Goal: Task Accomplishment & Management: Complete application form

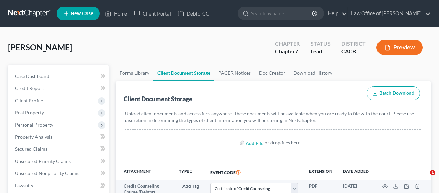
select select "10"
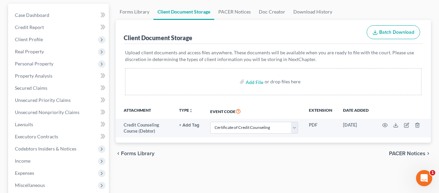
drag, startPoint x: 277, startPoint y: 34, endPoint x: 269, endPoint y: 31, distance: 8.8
click at [277, 34] on div "Client Document Storage Batch Download" at bounding box center [273, 32] width 299 height 24
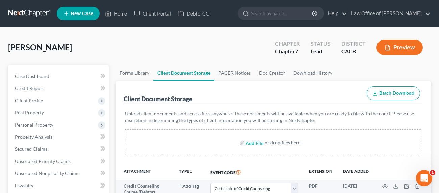
click at [15, 15] on link at bounding box center [29, 13] width 43 height 12
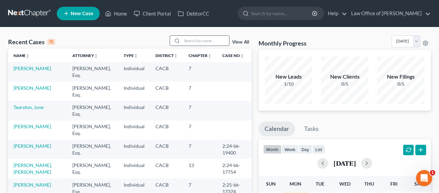
click at [198, 40] on input "search" at bounding box center [205, 41] width 47 height 10
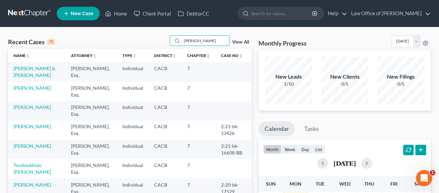
type input "[PERSON_NAME]"
click at [104, 38] on div "Recent Cases 15 [PERSON_NAME] View All" at bounding box center [130, 41] width 244 height 13
click at [68, 13] on icon at bounding box center [66, 13] width 6 height 8
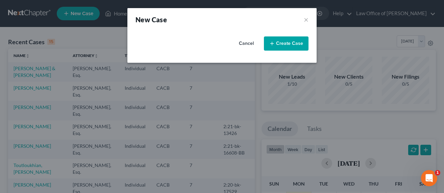
select select "7"
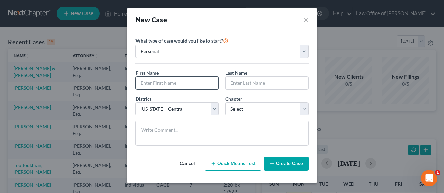
click at [171, 89] on input "text" at bounding box center [177, 83] width 82 height 13
type input "[PERSON_NAME]"
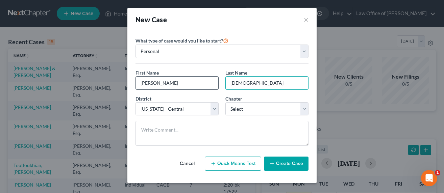
type input "[DEMOGRAPHIC_DATA]"
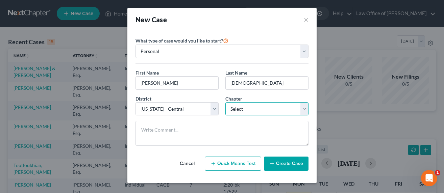
click at [257, 111] on select "Select 7 11 12 13" at bounding box center [266, 109] width 83 height 14
select select "0"
click at [225, 102] on select "Select 7 11 12 13" at bounding box center [266, 109] width 83 height 14
click at [285, 165] on button "Create Case" at bounding box center [286, 164] width 45 height 14
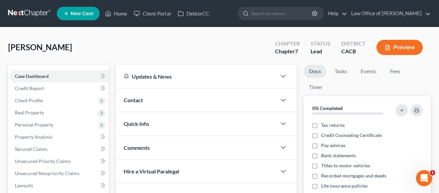
click at [145, 101] on div "Contact" at bounding box center [196, 100] width 161 height 23
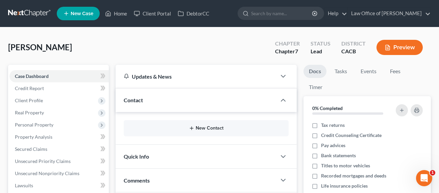
click at [202, 128] on button "New Contact" at bounding box center [206, 128] width 154 height 5
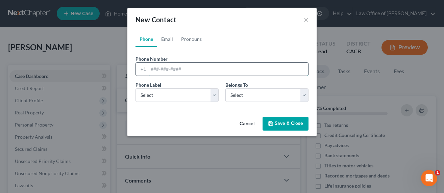
click at [166, 70] on input "tel" at bounding box center [228, 69] width 160 height 13
type input "[PHONE_NUMBER]"
click at [176, 101] on select "Select Mobile Home Work Other" at bounding box center [177, 96] width 83 height 14
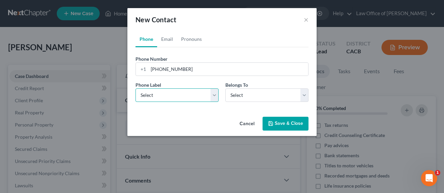
select select "0"
click at [136, 89] on select "Select Mobile Home Work Other" at bounding box center [177, 96] width 83 height 14
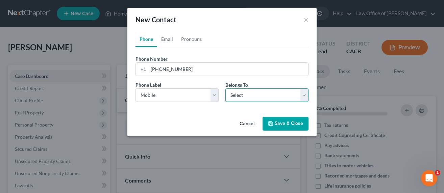
click at [241, 97] on select "Select Client Other" at bounding box center [266, 96] width 83 height 14
select select "0"
click at [225, 89] on select "Select Client Other" at bounding box center [266, 96] width 83 height 14
select select "0"
drag, startPoint x: 165, startPoint y: 40, endPoint x: 158, endPoint y: 40, distance: 6.8
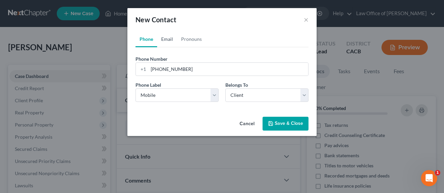
click at [165, 40] on link "Email" at bounding box center [167, 39] width 20 height 16
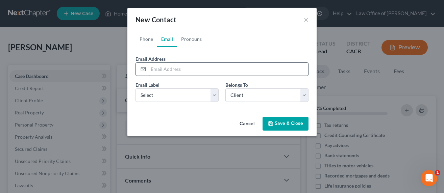
click at [269, 70] on input "email" at bounding box center [228, 69] width 160 height 13
paste input "[EMAIL_ADDRESS][DOMAIN_NAME]"
type input "[EMAIL_ADDRESS][DOMAIN_NAME]"
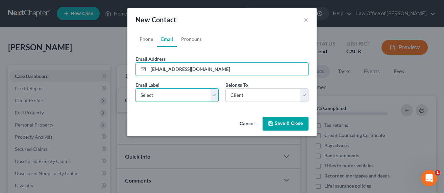
click at [171, 93] on select "Select Home Work Other" at bounding box center [177, 96] width 83 height 14
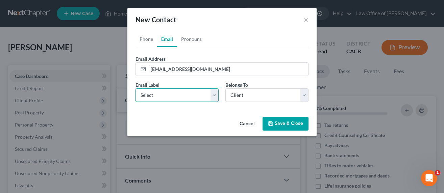
select select "0"
click at [136, 89] on select "Select Home Work Other" at bounding box center [177, 96] width 83 height 14
click at [280, 121] on button "Save & Close" at bounding box center [286, 124] width 46 height 14
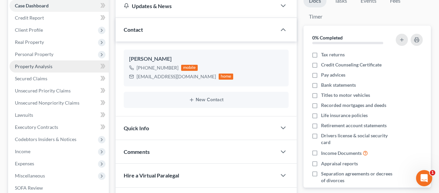
scroll to position [76, 0]
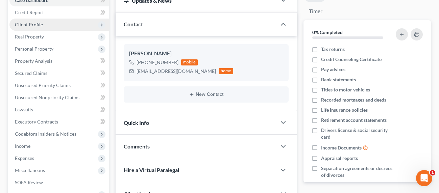
click at [31, 25] on span "Client Profile" at bounding box center [29, 25] width 28 height 6
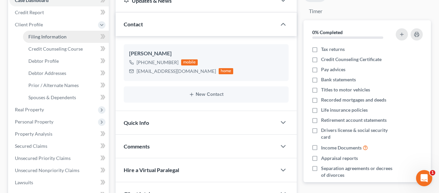
click at [49, 34] on span "Filing Information" at bounding box center [47, 37] width 38 height 6
select select "1"
select select "0"
select select "7"
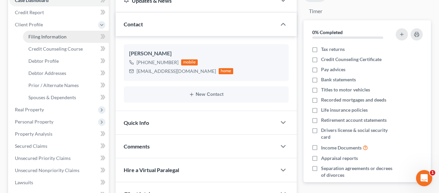
select select "4"
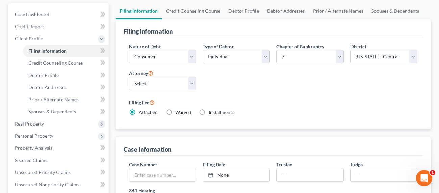
scroll to position [238, 0]
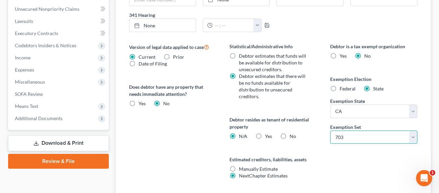
click at [342, 134] on select "Select 703 704" at bounding box center [373, 138] width 87 height 14
select select "1"
click at [330, 131] on select "Select 703 704" at bounding box center [373, 138] width 87 height 14
click at [268, 136] on span "Yes" at bounding box center [268, 136] width 7 height 6
click at [268, 136] on input "Yes Yes" at bounding box center [270, 135] width 4 height 4
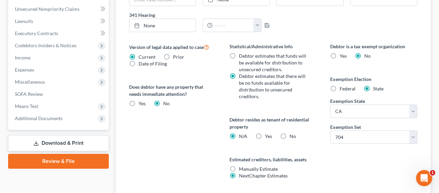
radio input "true"
radio input "false"
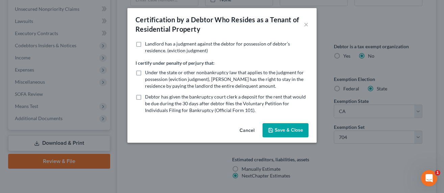
click at [285, 130] on button "Save & Close" at bounding box center [286, 130] width 46 height 14
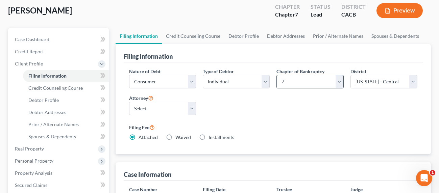
scroll to position [0, 0]
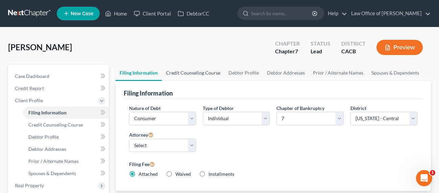
click at [196, 74] on link "Credit Counseling Course" at bounding box center [193, 73] width 63 height 16
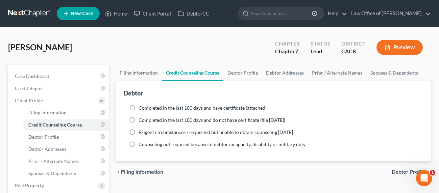
click at [160, 107] on span "Completed in the last 180 days and have certificate (attached)" at bounding box center [203, 108] width 128 height 6
click at [146, 107] on input "Completed in the last 180 days and have certificate (attached)" at bounding box center [143, 107] width 4 height 4
radio input "true"
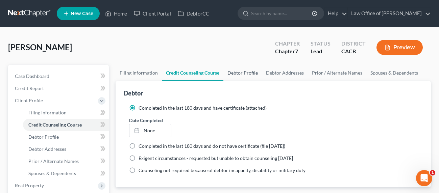
click at [243, 69] on link "Debtor Profile" at bounding box center [242, 73] width 39 height 16
select select "0"
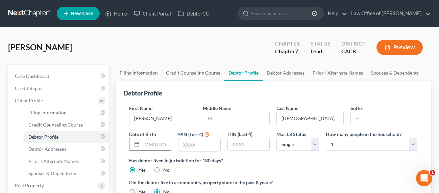
click at [153, 146] on input "text" at bounding box center [156, 144] width 29 height 13
type input "[DATE]"
click at [199, 144] on input "text" at bounding box center [199, 145] width 42 height 13
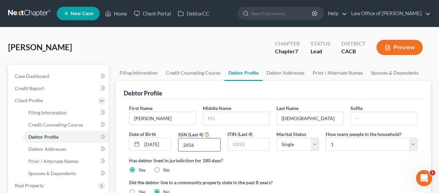
type input "2656"
click at [293, 146] on select "Select Single Married Separated Divorced Widowed" at bounding box center [297, 145] width 43 height 14
click at [276, 138] on select "Select Single Married Separated Divorced Widowed" at bounding box center [297, 145] width 43 height 14
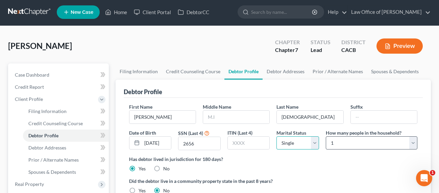
scroll to position [18, 0]
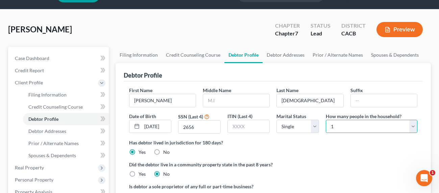
click at [382, 126] on select "Select 1 2 3 4 5 6 7 8 9 10 11 12 13 14 15 16 17 18 19 20" at bounding box center [372, 127] width 92 height 14
select select "3"
click at [326, 120] on select "Select 1 2 3 4 5 6 7 8 9 10 11 12 13 14 15 16 17 18 19 20" at bounding box center [372, 127] width 92 height 14
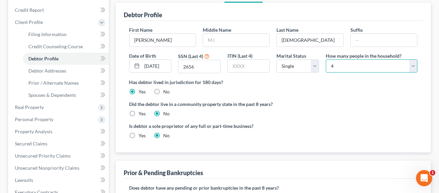
scroll to position [79, 0]
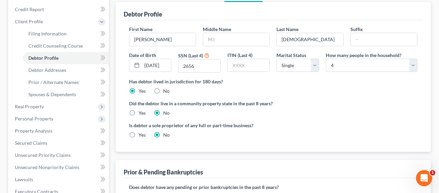
click at [139, 113] on label "Yes" at bounding box center [142, 113] width 7 height 7
click at [141, 113] on input "Yes" at bounding box center [143, 112] width 4 height 4
radio input "true"
click at [163, 112] on label "No" at bounding box center [166, 113] width 6 height 7
click at [166, 112] on input "No" at bounding box center [168, 112] width 4 height 4
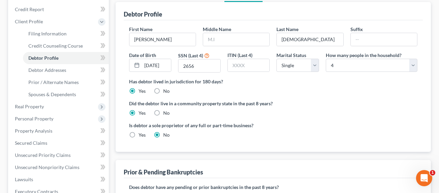
radio input "true"
click at [139, 112] on label "Yes" at bounding box center [142, 113] width 7 height 7
click at [141, 112] on input "Yes" at bounding box center [143, 112] width 4 height 4
radio input "true"
radio input "false"
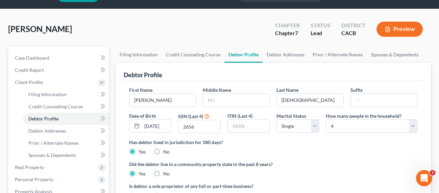
scroll to position [0, 0]
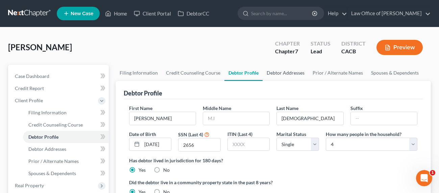
click at [286, 73] on link "Debtor Addresses" at bounding box center [286, 73] width 46 height 16
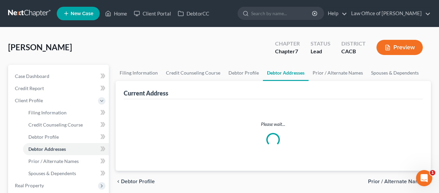
select select "0"
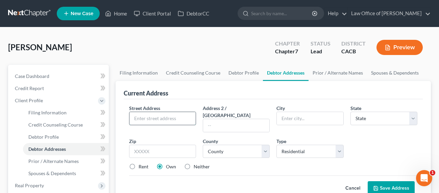
click at [168, 119] on input "text" at bounding box center [162, 118] width 66 height 13
type input "[STREET_ADDRESS][PERSON_NAME]"
click at [152, 145] on input "text" at bounding box center [162, 152] width 67 height 14
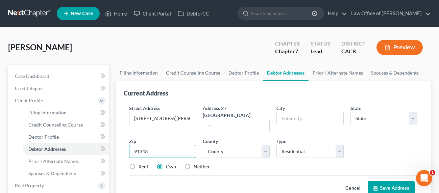
type input "91343"
type input "[GEOGRAPHIC_DATA]"
select select "4"
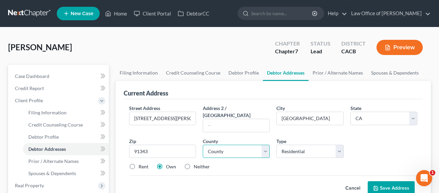
click at [229, 145] on select "County" at bounding box center [236, 152] width 67 height 14
select select "18"
click at [203, 145] on select "County [GEOGRAPHIC_DATA] [GEOGRAPHIC_DATA] [GEOGRAPHIC_DATA] [GEOGRAPHIC_DATA] …" at bounding box center [236, 152] width 67 height 14
click at [394, 183] on button "Save Address" at bounding box center [391, 188] width 47 height 14
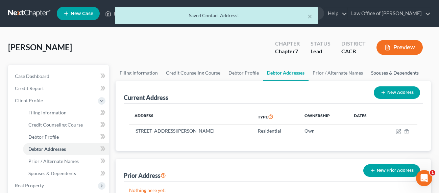
click at [401, 71] on link "Spouses & Dependents" at bounding box center [395, 73] width 56 height 16
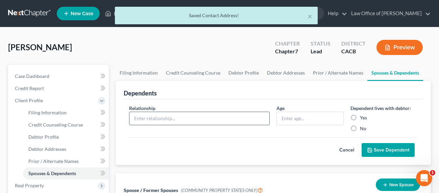
click at [172, 118] on input "text" at bounding box center [199, 118] width 140 height 13
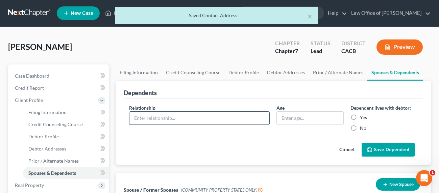
scroll to position [61, 0]
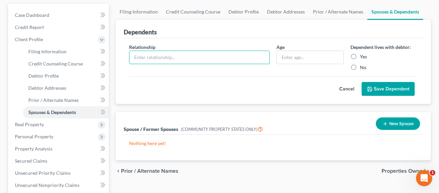
type input "S"
type input "Mom"
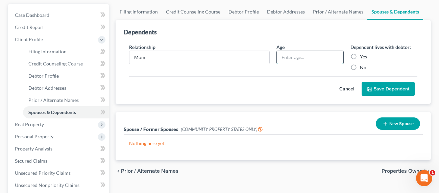
click at [308, 55] on input "text" at bounding box center [310, 57] width 66 height 13
type input "68"
click at [360, 57] on label "Yes" at bounding box center [363, 56] width 7 height 7
click at [363, 57] on input "Yes" at bounding box center [365, 55] width 4 height 4
radio input "true"
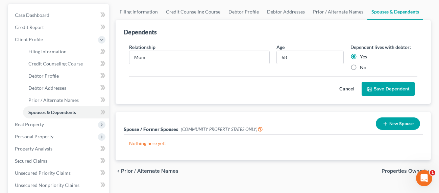
click at [372, 89] on icon "submit" at bounding box center [369, 89] width 5 height 5
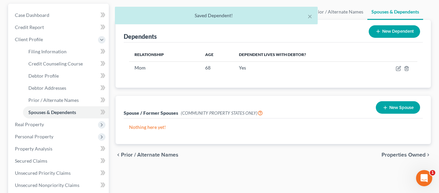
click at [392, 37] on button "New Dependent" at bounding box center [394, 31] width 51 height 13
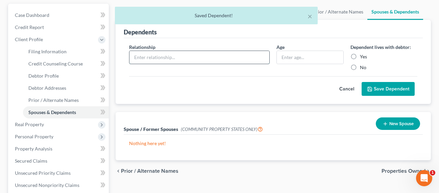
click at [192, 55] on input "text" at bounding box center [199, 57] width 140 height 13
type input "Dad"
click at [289, 54] on input "text" at bounding box center [310, 57] width 66 height 13
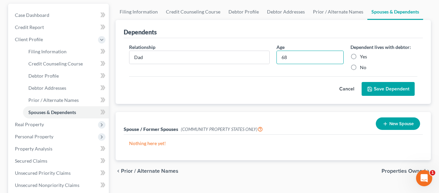
type input "68"
click at [360, 55] on label "Yes" at bounding box center [363, 56] width 7 height 7
click at [363, 55] on input "Yes" at bounding box center [365, 55] width 4 height 4
radio input "true"
click at [380, 90] on button "Save Dependent" at bounding box center [388, 89] width 53 height 14
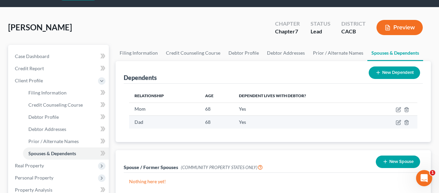
scroll to position [0, 0]
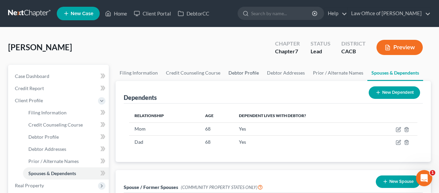
click at [240, 72] on link "Debtor Profile" at bounding box center [243, 73] width 39 height 16
select select "0"
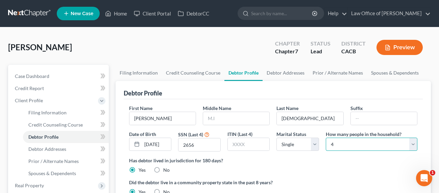
click at [364, 146] on select "Select 1 2 3 4 5 6 7 8 9 10 11 12 13 14 15 16 17 18 19 20" at bounding box center [372, 145] width 92 height 14
select select "2"
click at [326, 138] on select "Select 1 2 3 4 5 6 7 8 9 10 11 12 13 14 15 16 17 18 19 20" at bounding box center [372, 145] width 92 height 14
click at [383, 73] on link "Spouses & Dependents" at bounding box center [395, 73] width 56 height 16
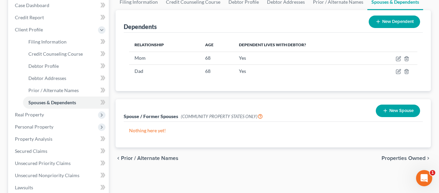
scroll to position [131, 0]
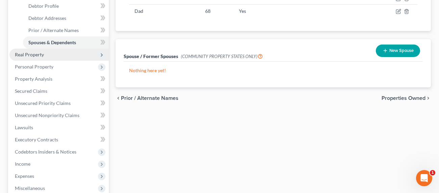
click at [17, 52] on span "Real Property" at bounding box center [29, 55] width 29 height 6
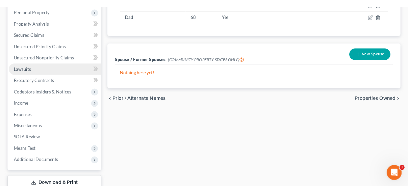
scroll to position [0, 0]
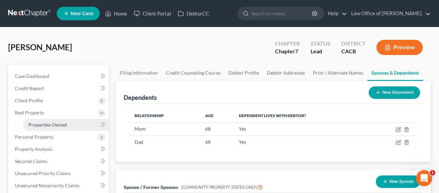
click at [47, 124] on span "Properties Owned" at bounding box center [47, 125] width 39 height 6
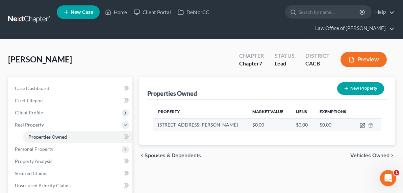
click at [361, 126] on icon "button" at bounding box center [362, 125] width 5 height 5
select select "4"
select select "18"
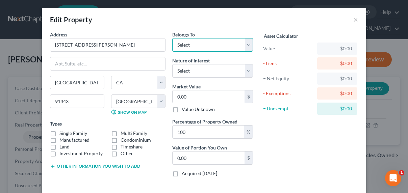
click at [197, 44] on select "Select Debtor 1 Only Debtor 2 Only Debtor 1 And Debtor 2 Only At Least One Of T…" at bounding box center [212, 45] width 81 height 14
select select "0"
click at [172, 38] on select "Select Debtor 1 Only Debtor 2 Only Debtor 1 And Debtor 2 Only At Least One Of T…" at bounding box center [212, 45] width 81 height 14
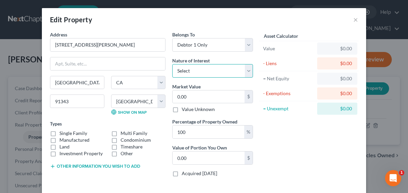
click at [190, 72] on select "Select Fee Simple Joint Tenant Life Estate Equitable Interest Future Interest T…" at bounding box center [212, 71] width 81 height 14
select select "0"
click at [172, 64] on select "Select Fee Simple Joint Tenant Life Estate Equitable Interest Future Interest T…" at bounding box center [212, 71] width 81 height 14
click at [191, 96] on input "0.00" at bounding box center [209, 97] width 72 height 13
type input "9"
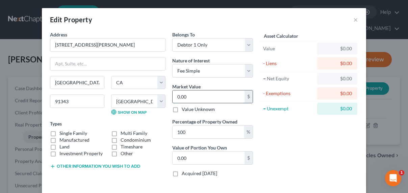
type input "9.00"
type input "90"
type input "90.00"
type input "900"
type input "900.00"
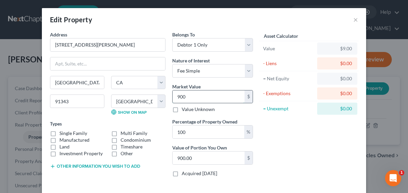
type input "9000"
type input "9,000.00"
type input "9,0000"
type input "90,000.00"
type input "90,0000"
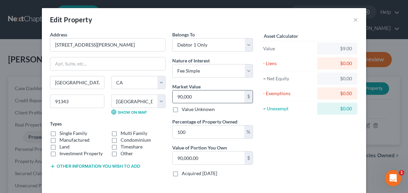
type input "900,000.00"
type input "900,000"
click at [70, 130] on label "Single Family" at bounding box center [73, 133] width 28 height 7
click at [67, 130] on input "Single Family" at bounding box center [64, 132] width 4 height 4
checkbox input "true"
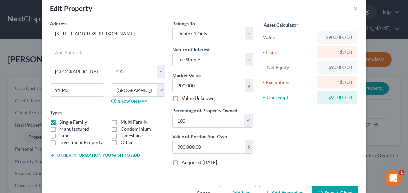
scroll to position [31, 0]
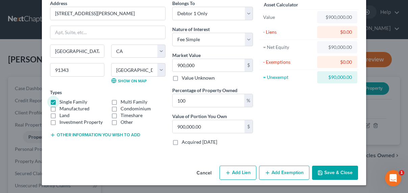
click at [240, 172] on button "Add Lien" at bounding box center [238, 173] width 37 height 14
select select "0"
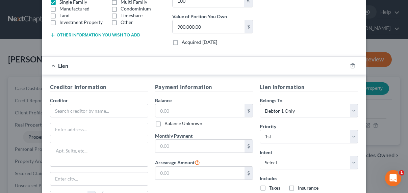
scroll to position [178, 0]
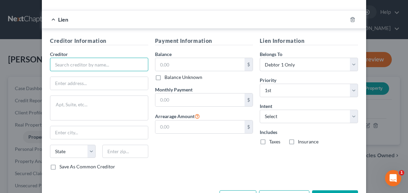
click at [82, 63] on input "text" at bounding box center [99, 65] width 98 height 14
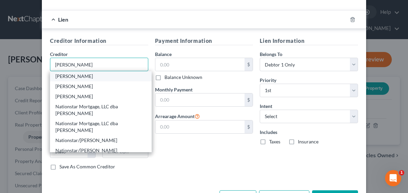
type input "[PERSON_NAME]"
click at [69, 77] on div "[PERSON_NAME]" at bounding box center [100, 76] width 91 height 7
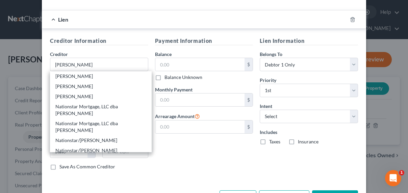
type input "P.O. Box 650783"
type input "[GEOGRAPHIC_DATA]"
select select "45"
type input "75265"
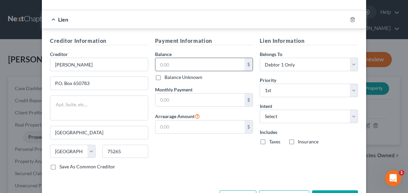
click at [166, 67] on input "text" at bounding box center [200, 64] width 90 height 13
click at [202, 64] on input "text" at bounding box center [200, 64] width 90 height 13
type input "285,762"
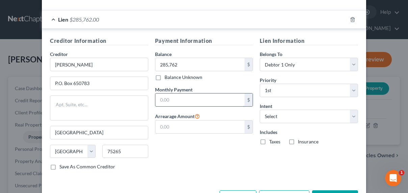
click at [169, 98] on input "text" at bounding box center [200, 100] width 90 height 13
type input "2,131.91"
click at [271, 117] on select "Select Surrender Redeem Reaffirm Avoid Other" at bounding box center [309, 117] width 98 height 14
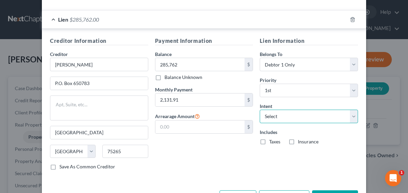
select select "2"
click at [260, 110] on select "Select Surrender Redeem Reaffirm Avoid Other" at bounding box center [309, 117] width 98 height 14
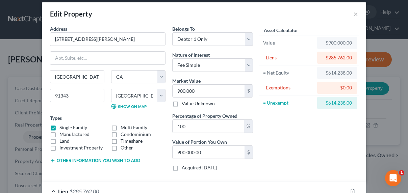
scroll to position [13, 0]
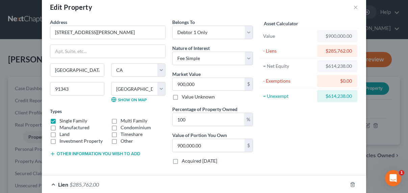
click at [116, 151] on button "Other information you wish to add" at bounding box center [95, 153] width 90 height 5
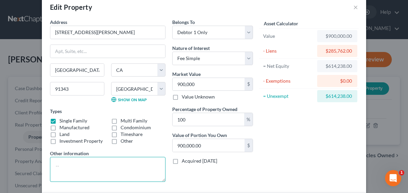
click at [94, 171] on textarea at bounding box center [108, 169] width 116 height 25
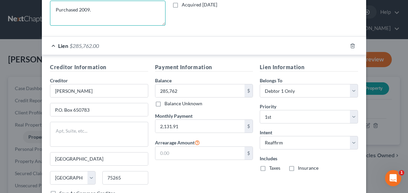
scroll to position [220, 0]
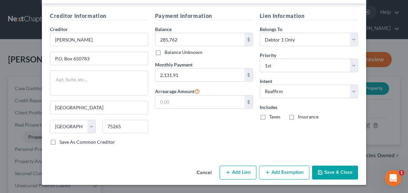
type textarea "Purchased 2009."
click at [300, 173] on button "Add Exemption" at bounding box center [284, 173] width 50 height 14
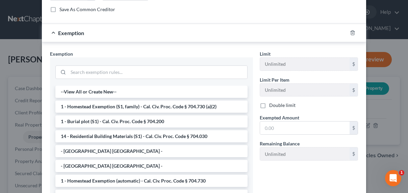
scroll to position [375, 0]
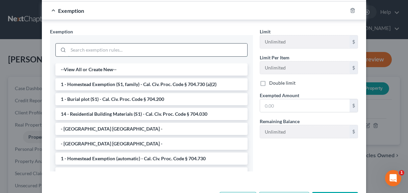
click at [114, 47] on input "search" at bounding box center [157, 50] width 179 height 13
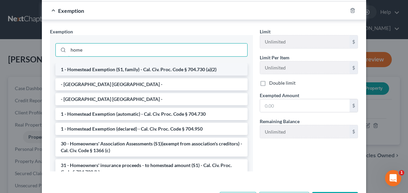
type input "home"
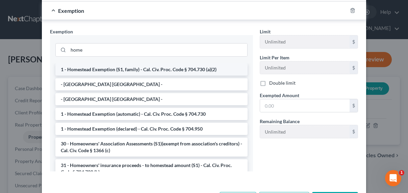
click at [122, 71] on li "1 - Homestead Exemption (S1, family) - Cal. Civ. Proc. Code § 704.730 (a)(2)" at bounding box center [151, 70] width 192 height 12
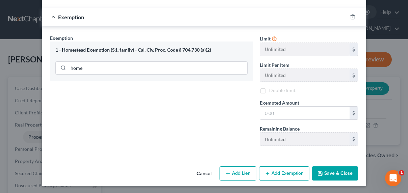
scroll to position [370, 0]
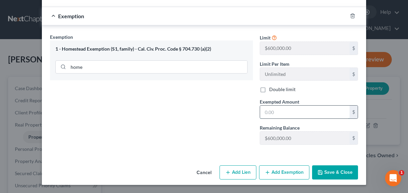
click at [286, 112] on input "text" at bounding box center [305, 112] width 90 height 13
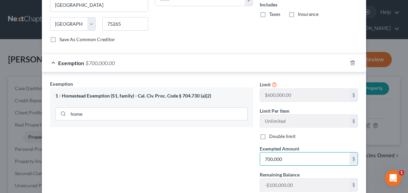
scroll to position [364, 0]
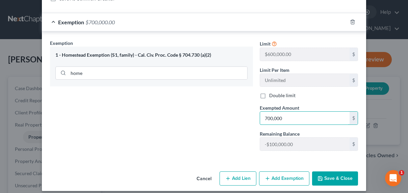
type input "700,000"
click at [330, 181] on button "Save & Close" at bounding box center [335, 179] width 46 height 14
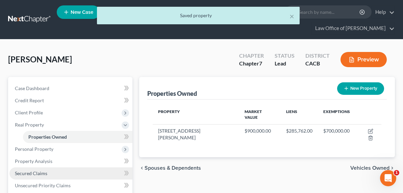
drag, startPoint x: 33, startPoint y: 171, endPoint x: 36, endPoint y: 172, distance: 3.4
click at [33, 172] on span "Secured Claims" at bounding box center [31, 174] width 32 height 6
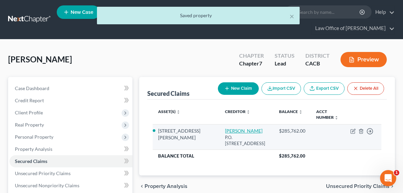
click at [225, 128] on link "[PERSON_NAME]" at bounding box center [244, 131] width 38 height 6
select select "45"
select select "2"
select select "0"
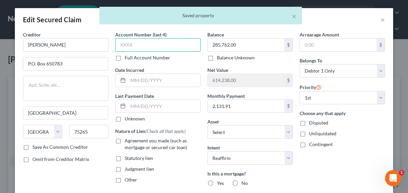
click at [161, 42] on input "text" at bounding box center [157, 45] width 85 height 14
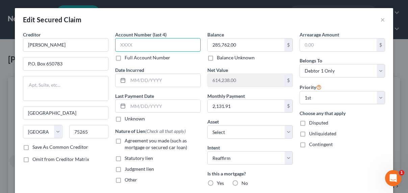
click at [143, 43] on input "text" at bounding box center [157, 45] width 85 height 14
type input "5243"
type input "2"
type input "[DATE]"
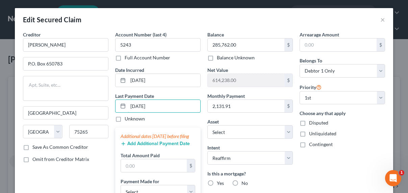
type input "[DATE]"
click at [144, 147] on button "Add Additional Payment Date" at bounding box center [155, 143] width 69 height 5
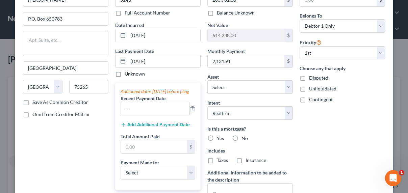
scroll to position [69, 0]
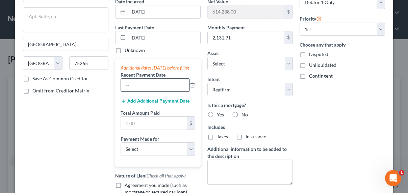
click at [134, 90] on input "text" at bounding box center [155, 85] width 69 height 13
type input "08/2025"
click at [138, 104] on button "Add Additional Payment Date" at bounding box center [155, 101] width 69 height 5
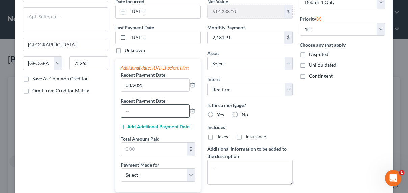
click at [136, 118] on input "text" at bounding box center [155, 111] width 69 height 13
type input "07/2025"
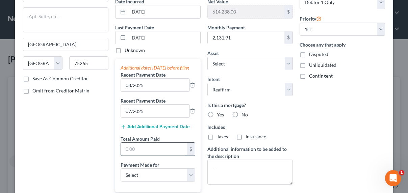
click at [138, 156] on input "text" at bounding box center [154, 149] width 66 height 13
type input "6,950"
click at [149, 176] on select "Select Car Credit Card Loan Repayment Mortgage Other Suppliers Or Vendors" at bounding box center [158, 176] width 75 height 14
select select "3"
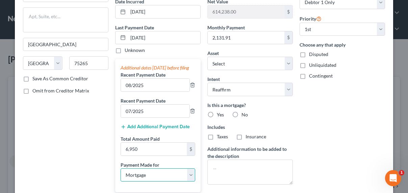
click at [121, 175] on select "Select Car Credit Card Loan Repayment Mortgage Other Suppliers Or Vendors" at bounding box center [158, 176] width 75 height 14
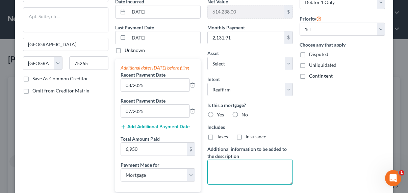
click at [234, 181] on textarea at bounding box center [249, 172] width 85 height 25
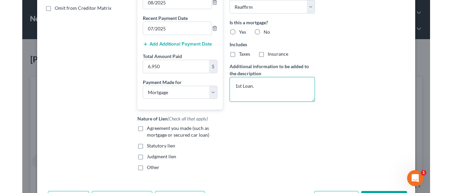
scroll to position [189, 0]
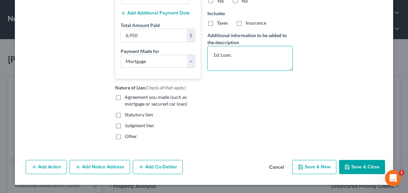
type textarea "1st Loan."
click at [125, 97] on label "Agreement you made (such as mortgage or secured car loan)" at bounding box center [163, 101] width 76 height 14
click at [127, 97] on input "Agreement you made (such as mortgage or secured car loan)" at bounding box center [129, 96] width 4 height 4
checkbox input "true"
click at [357, 164] on button "Save & Close" at bounding box center [362, 167] width 46 height 14
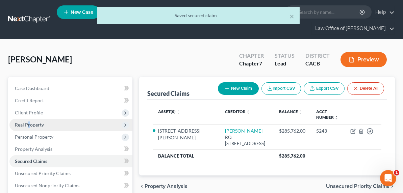
click at [29, 124] on span "Real Property" at bounding box center [29, 125] width 29 height 6
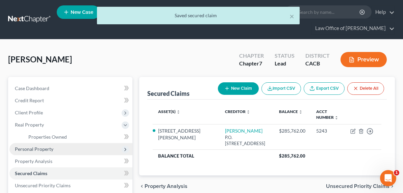
click at [32, 150] on span "Personal Property" at bounding box center [34, 149] width 39 height 6
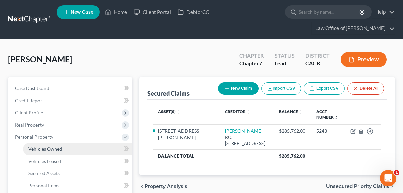
click at [42, 147] on span "Vehicles Owned" at bounding box center [45, 149] width 34 height 6
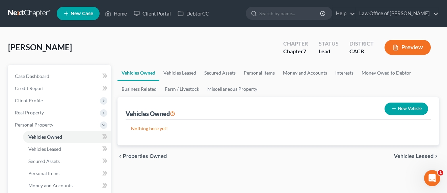
drag, startPoint x: 192, startPoint y: 47, endPoint x: 192, endPoint y: 59, distance: 12.5
click at [192, 47] on div "[PERSON_NAME] Upgraded Chapter Chapter 7 Status Lead District CACB Preview" at bounding box center [223, 49] width 431 height 29
click at [186, 71] on link "Vehicles Leased" at bounding box center [180, 73] width 41 height 16
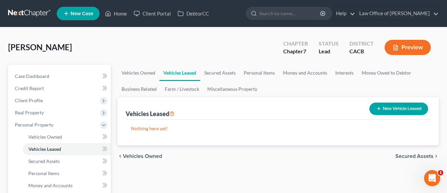
click at [418, 110] on button "New Vehicle Leased" at bounding box center [399, 109] width 59 height 13
select select "0"
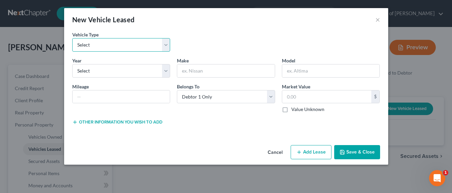
click at [138, 44] on select "Select Automobile Truck Trailer Watercraft Aircraft Motor Home Atv Other Vehicle" at bounding box center [121, 45] width 98 height 14
select select "0"
click at [72, 38] on select "Select Automobile Truck Trailer Watercraft Aircraft Motor Home Atv Other Vehicle" at bounding box center [121, 45] width 98 height 14
click at [144, 74] on select "Select 2026 2025 2024 2023 2022 2021 2020 2019 2018 2017 2016 2015 2014 2013 20…" at bounding box center [121, 71] width 98 height 14
click at [222, 70] on input "text" at bounding box center [226, 71] width 98 height 13
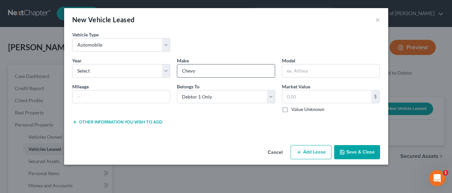
type input "Chevy"
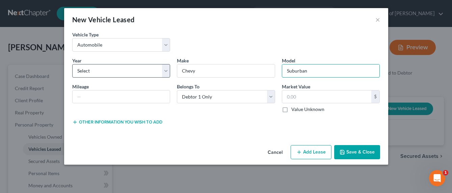
type input "Suburban"
click at [117, 74] on select "Select 2026 2025 2024 2023 2022 2021 2020 2019 2018 2017 2016 2015 2014 2013 20…" at bounding box center [121, 71] width 98 height 14
select select "3"
click at [72, 64] on select "Select 2026 2025 2024 2023 2022 2021 2020 2019 2018 2017 2016 2015 2014 2013 20…" at bounding box center [121, 71] width 98 height 14
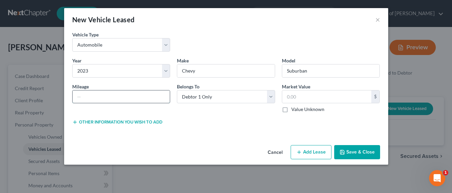
click at [124, 97] on input "text" at bounding box center [122, 97] width 98 height 13
type input "1"
type input "35650"
click at [309, 112] on label "Value Unknown" at bounding box center [308, 109] width 33 height 7
click at [299, 111] on input "Value Unknown" at bounding box center [296, 108] width 4 height 4
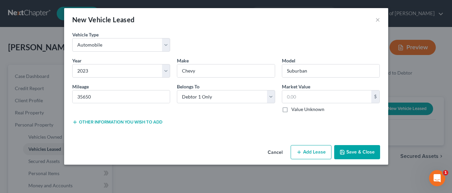
checkbox input "true"
type input "0.00"
click at [143, 121] on button "Other information you wish to add" at bounding box center [117, 122] width 90 height 5
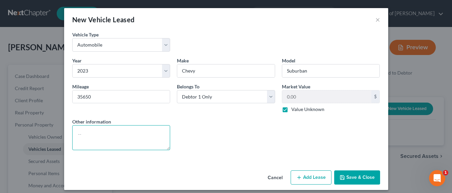
click at [79, 134] on textarea at bounding box center [121, 137] width 98 height 25
type textarea "Lease under cousin's name"
click at [351, 176] on button "Save & Close" at bounding box center [358, 178] width 46 height 14
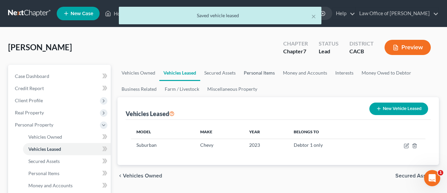
click at [262, 73] on link "Personal Items" at bounding box center [259, 73] width 39 height 16
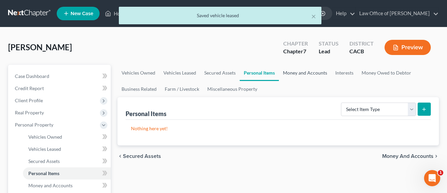
click at [314, 74] on link "Money and Accounts" at bounding box center [305, 73] width 52 height 16
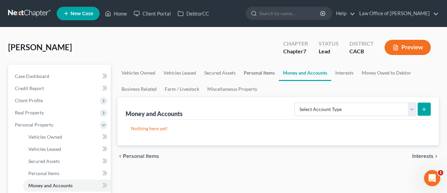
click at [266, 74] on link "Personal Items" at bounding box center [259, 73] width 39 height 16
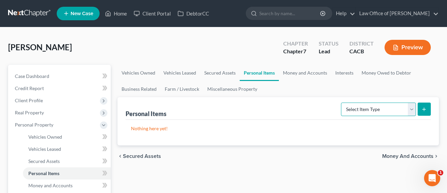
click at [370, 110] on select "Select Item Type Clothing Collectibles Of Value Electronics Firearms Household …" at bounding box center [378, 110] width 75 height 14
select select "clothing"
click at [342, 103] on select "Select Item Type Clothing Collectibles Of Value Electronics Firearms Household …" at bounding box center [378, 110] width 75 height 14
click at [427, 112] on button "submit" at bounding box center [424, 109] width 13 height 13
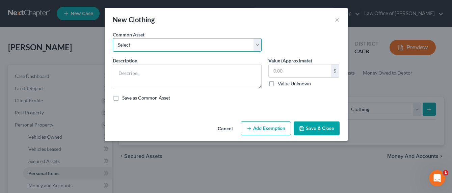
click at [175, 47] on select "Select Wardrobe and clothing" at bounding box center [187, 45] width 149 height 14
select select "0"
click at [113, 38] on select "Select Wardrobe and clothing" at bounding box center [187, 45] width 149 height 14
type textarea "Wardrobe and clothing"
type input "2,000.00"
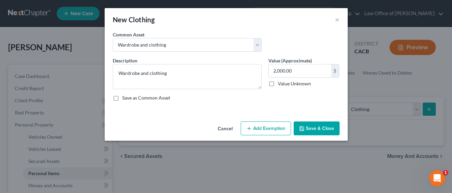
click at [267, 132] on button "Add Exemption" at bounding box center [266, 129] width 50 height 14
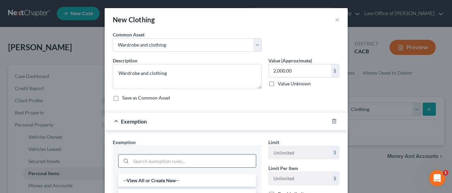
click at [163, 160] on input "search" at bounding box center [193, 161] width 125 height 13
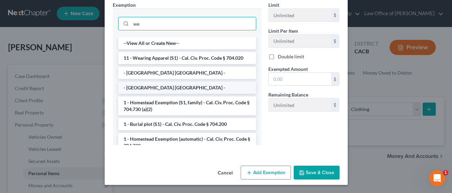
scroll to position [104, 0]
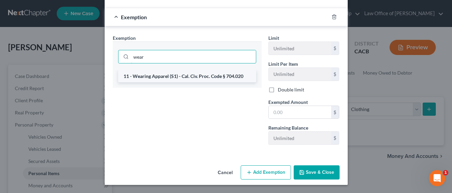
type input "wear"
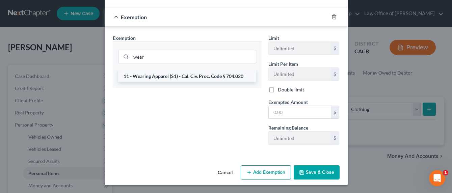
click at [149, 76] on li "11 - Wearing Apparel (S1) - Cal. Civ. Proc. Code § 704.020" at bounding box center [187, 76] width 138 height 12
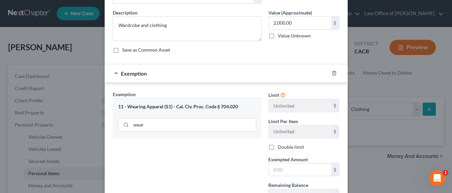
scroll to position [35, 0]
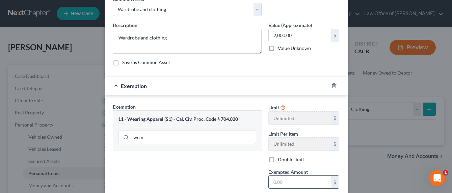
click at [297, 186] on input "text" at bounding box center [300, 182] width 63 height 13
type input "2,000"
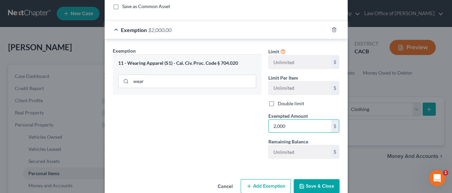
scroll to position [105, 0]
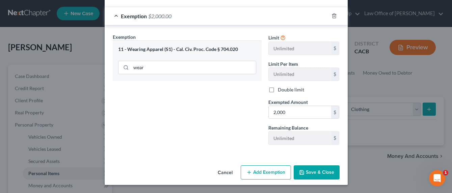
click at [318, 169] on button "Save & Close" at bounding box center [317, 173] width 46 height 14
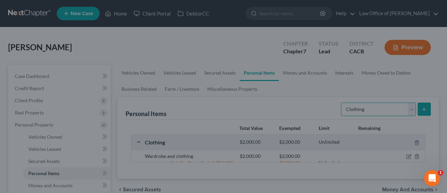
click at [356, 107] on select "Select Item Type Clothing Collectibles Of Value Electronics Firearms Household …" at bounding box center [378, 110] width 75 height 14
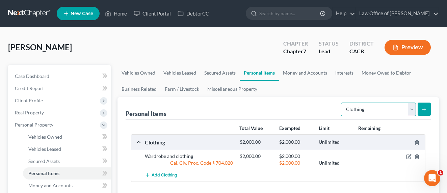
select select "electronics"
click at [342, 103] on select "Select Item Type Clothing Collectibles Of Value Electronics Firearms Household …" at bounding box center [378, 110] width 75 height 14
click at [422, 107] on icon "submit" at bounding box center [424, 109] width 5 height 5
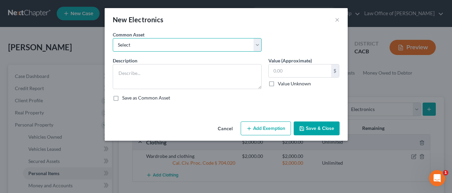
click at [210, 43] on select "Select General electronics, equipment and recreational personal property." at bounding box center [187, 45] width 149 height 14
select select "0"
click at [113, 38] on select "Select General electronics, equipment and recreational personal property." at bounding box center [187, 45] width 149 height 14
type textarea "General electronics, equipment and recreational personal property."
type input "2,000.00"
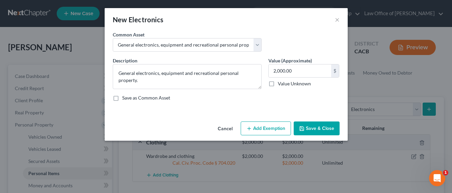
click at [278, 124] on button "Add Exemption" at bounding box center [266, 129] width 50 height 14
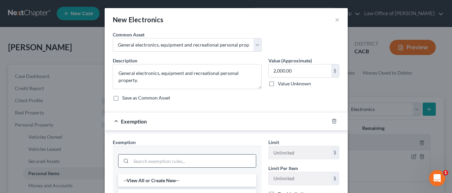
click at [221, 162] on input "search" at bounding box center [193, 161] width 125 height 13
type input "wear"
click at [204, 180] on li "11 - Wearing Apparel (S1) - Cal. Civ. Proc. Code § 704.020" at bounding box center [187, 181] width 138 height 12
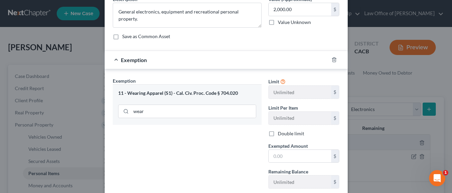
scroll to position [87, 0]
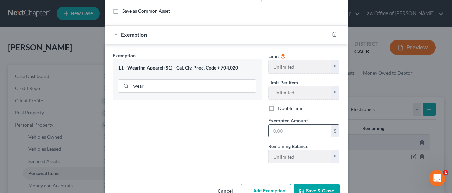
click at [291, 130] on input "text" at bounding box center [300, 131] width 63 height 13
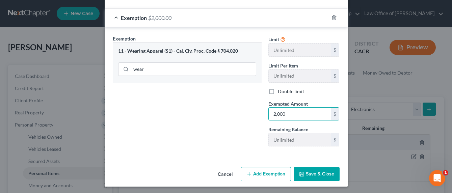
scroll to position [105, 0]
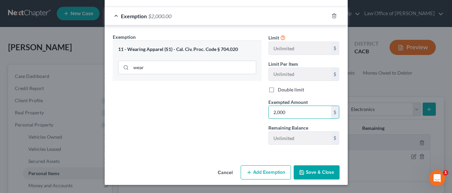
type input "2,000"
click at [302, 173] on icon "button" at bounding box center [302, 173] width 4 height 4
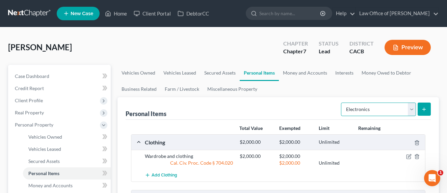
click at [359, 113] on select "Select Item Type Clothing Collectibles Of Value Electronics Firearms Household …" at bounding box center [378, 110] width 75 height 14
select select "household_goods"
click at [342, 103] on select "Select Item Type Clothing Collectibles Of Value Electronics Firearms Household …" at bounding box center [378, 110] width 75 height 14
click at [422, 110] on icon "submit" at bounding box center [424, 109] width 5 height 5
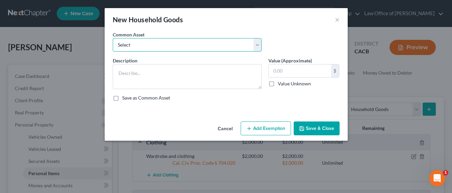
click at [216, 47] on select "Select Household Goods, Furnishings and Appliances." at bounding box center [187, 45] width 149 height 14
select select "0"
click at [113, 38] on select "Select Household Goods, Furnishings and Appliances." at bounding box center [187, 45] width 149 height 14
type textarea "Household Goods, Furnishings and Appliances."
click at [271, 126] on button "Add Exemption" at bounding box center [266, 129] width 50 height 14
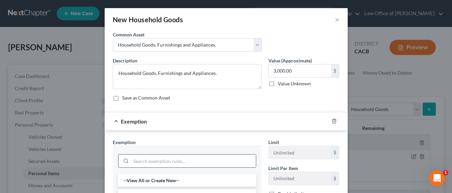
click at [175, 163] on input "search" at bounding box center [193, 161] width 125 height 13
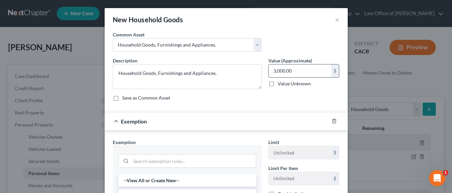
click at [273, 72] on input "3,000.00" at bounding box center [300, 71] width 63 height 13
click at [274, 70] on input "3,000.00" at bounding box center [300, 71] width 63 height 13
drag, startPoint x: 273, startPoint y: 72, endPoint x: 269, endPoint y: 71, distance: 4.5
click at [269, 71] on input "3,000.00" at bounding box center [300, 71] width 63 height 13
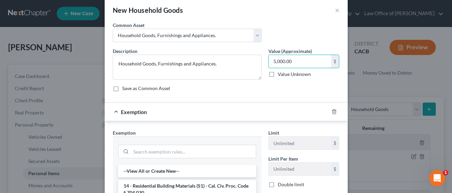
scroll to position [15, 0]
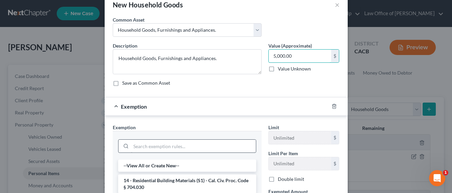
type input "5,000.00"
click at [153, 150] on input "search" at bounding box center [193, 146] width 125 height 13
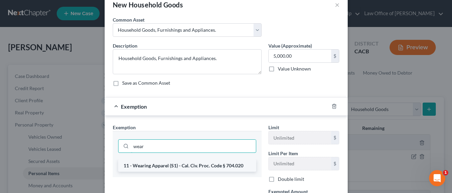
type input "wear"
drag, startPoint x: 156, startPoint y: 167, endPoint x: 160, endPoint y: 169, distance: 3.9
click at [157, 167] on li "11 - Wearing Apparel (S1) - Cal. Civ. Proc. Code § 704.020" at bounding box center [187, 166] width 138 height 12
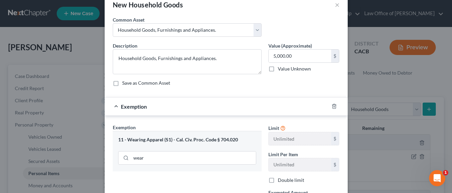
scroll to position [105, 0]
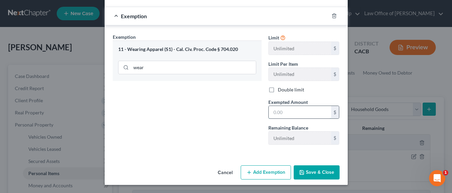
click at [285, 111] on input "text" at bounding box center [300, 112] width 63 height 13
type input "5,000"
click at [314, 171] on button "Save & Close" at bounding box center [317, 173] width 46 height 14
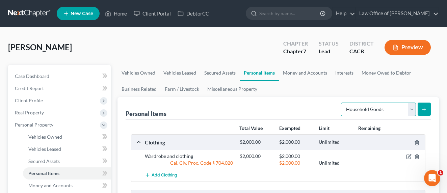
click at [366, 111] on select "Select Item Type Clothing Collectibles Of Value Electronics Firearms Household …" at bounding box center [378, 110] width 75 height 14
select select "jewelry"
click at [342, 103] on select "Select Item Type Clothing Collectibles Of Value Electronics Firearms Household …" at bounding box center [378, 110] width 75 height 14
click at [428, 110] on button "submit" at bounding box center [424, 109] width 13 height 13
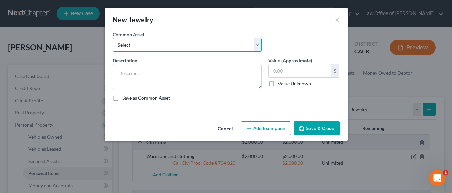
click at [214, 45] on select "Select Jewelry and personal valuable items (i.e. costume jewelry), includes non…" at bounding box center [187, 45] width 149 height 14
select select "0"
click at [113, 38] on select "Select Jewelry and personal valuable items (i.e. costume jewelry), includes non…" at bounding box center [187, 45] width 149 height 14
type textarea "Jewelry and personal valuable items (i.e. costume jewelry), includes non-debtor…"
type input "1,500.00"
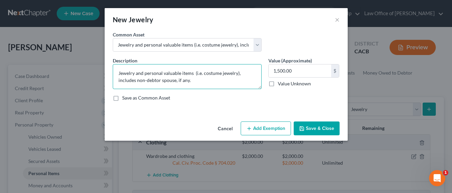
drag, startPoint x: 203, startPoint y: 83, endPoint x: 194, endPoint y: 72, distance: 14.1
click at [194, 72] on textarea "Jewelry and personal valuable items (i.e. costume jewelry), includes non-debtor…" at bounding box center [187, 76] width 149 height 25
type textarea "Jewelry and personal valuable items"
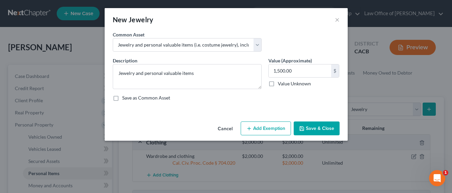
click at [265, 127] on button "Add Exemption" at bounding box center [266, 129] width 50 height 14
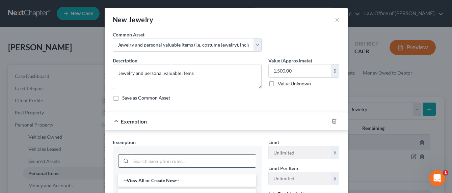
click at [192, 164] on input "search" at bounding box center [193, 161] width 125 height 13
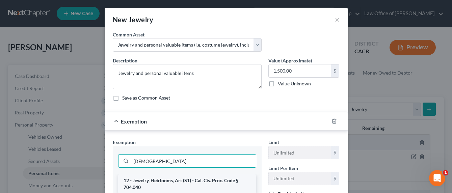
type input "[DEMOGRAPHIC_DATA]"
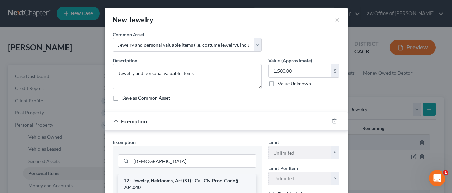
click at [192, 178] on li "12 - Jewelry, Heirlooms, Art (S1) - Cal. Civ. Proc. Code § 704.040" at bounding box center [187, 184] width 138 height 19
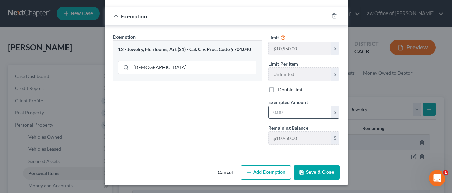
click at [280, 113] on input "text" at bounding box center [300, 112] width 63 height 13
type input "1,500"
click at [307, 172] on button "Save & Close" at bounding box center [317, 173] width 46 height 14
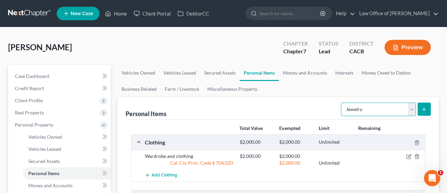
click at [367, 108] on select "Select Item Type Clothing Collectibles Of Value Electronics Firearms Household …" at bounding box center [378, 110] width 75 height 14
select select "sports_and_hobby_equipment"
click at [342, 103] on select "Select Item Type Clothing Collectibles Of Value Electronics Firearms Household …" at bounding box center [378, 110] width 75 height 14
click at [421, 108] on button "submit" at bounding box center [424, 109] width 13 height 13
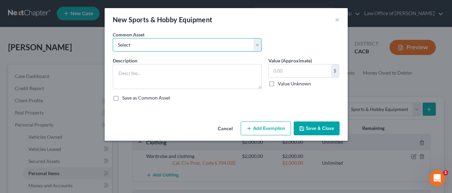
click at [193, 42] on select "Select Sports and hobby equipment" at bounding box center [187, 45] width 149 height 14
select select "0"
click at [113, 38] on select "Select Sports and hobby equipment" at bounding box center [187, 45] width 149 height 14
type textarea "Sports and hobby equipment"
type input "500.00"
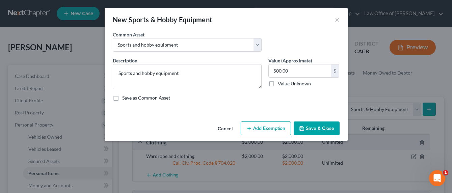
click at [275, 129] on button "Add Exemption" at bounding box center [266, 129] width 50 height 14
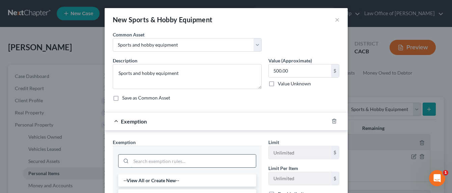
click at [169, 157] on input "search" at bounding box center [193, 161] width 125 height 13
type input "wear"
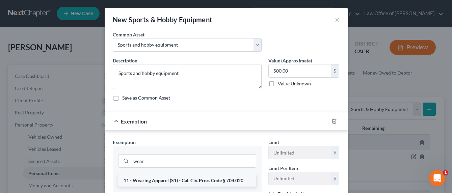
click at [170, 181] on li "11 - Wearing Apparel (S1) - Cal. Civ. Proc. Code § 704.020" at bounding box center [187, 181] width 138 height 12
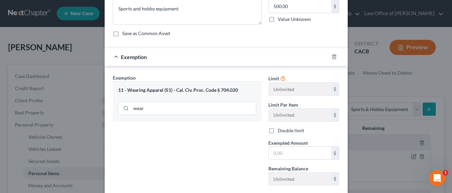
scroll to position [73, 0]
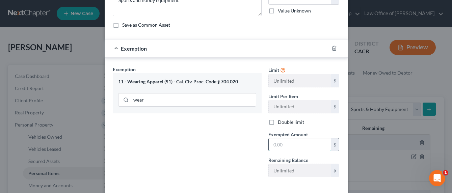
click at [274, 144] on input "text" at bounding box center [300, 145] width 63 height 13
type input "500"
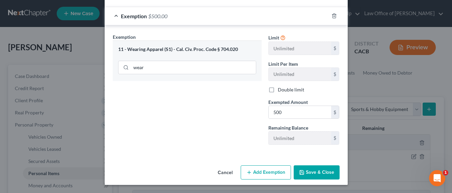
click at [314, 175] on button "Save & Close" at bounding box center [317, 173] width 46 height 14
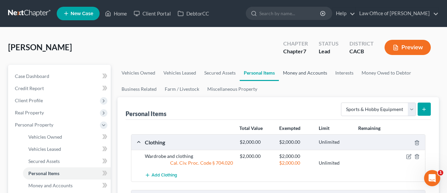
click at [298, 73] on link "Money and Accounts" at bounding box center [305, 73] width 52 height 16
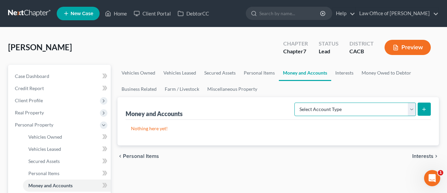
click at [306, 110] on select "Select Account Type Brokerage Cash on Hand Certificates of Deposit Checking Acc…" at bounding box center [356, 110] width 122 height 14
select select "cash_on_hand"
click at [296, 103] on select "Select Account Type Brokerage Cash on Hand Certificates of Deposit Checking Acc…" at bounding box center [356, 110] width 122 height 14
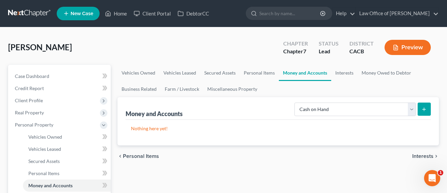
click at [422, 109] on icon "submit" at bounding box center [424, 109] width 5 height 5
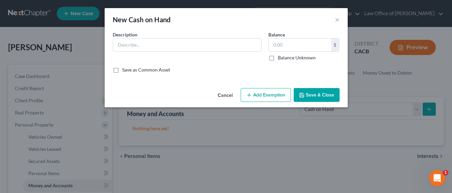
click at [168, 53] on div "Description *" at bounding box center [187, 46] width 156 height 30
click at [170, 49] on input "text" at bounding box center [187, 45] width 148 height 13
type input "Cash on hand"
click at [279, 50] on input "text" at bounding box center [300, 45] width 63 height 13
type input "200"
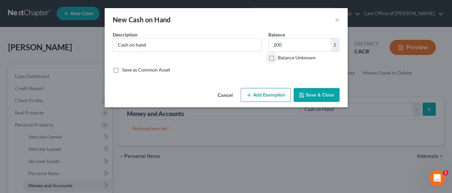
click at [318, 90] on button "Save & Close" at bounding box center [317, 95] width 46 height 14
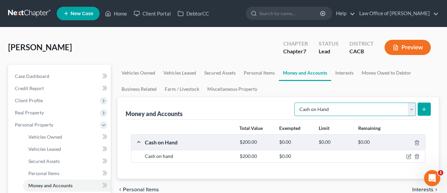
click at [353, 110] on select "Select Account Type Brokerage Cash on Hand Certificates of Deposit Checking Acc…" at bounding box center [356, 110] width 122 height 14
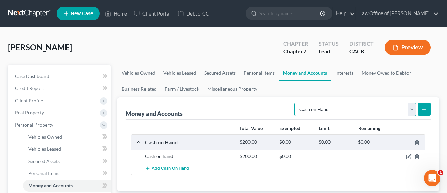
select select "checking"
click at [296, 103] on select "Select Account Type Brokerage Cash on Hand Certificates of Deposit Checking Acc…" at bounding box center [356, 110] width 122 height 14
click at [426, 109] on icon "submit" at bounding box center [424, 109] width 5 height 5
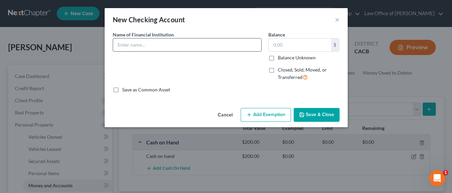
click at [183, 47] on input "text" at bounding box center [187, 45] width 148 height 13
type input "UME Federal Credit Union (Checking & Savings)"
type input "4,500"
click at [277, 115] on button "Add Exemption" at bounding box center [266, 115] width 50 height 14
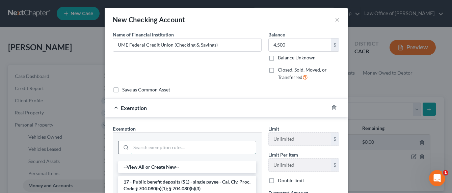
click at [182, 150] on input "search" at bounding box center [193, 147] width 125 height 13
type input "w"
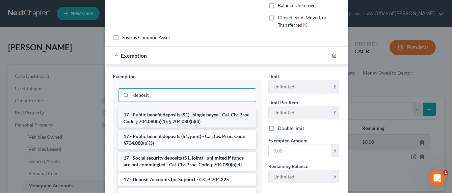
scroll to position [69, 0]
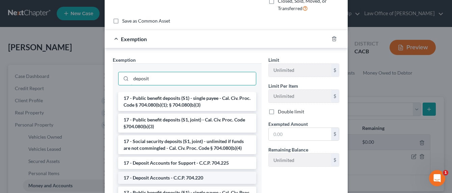
type input "deposit"
click at [177, 178] on li "17 - Deposit Accounts - C.C.P. 704.220" at bounding box center [187, 178] width 138 height 12
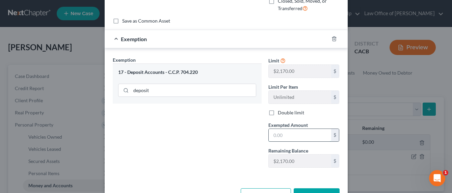
click at [290, 138] on input "text" at bounding box center [300, 135] width 63 height 13
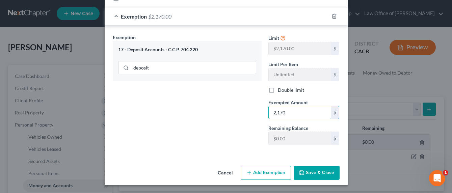
scroll to position [92, 0]
type input "2,170"
click at [258, 173] on button "Add Exemption" at bounding box center [266, 173] width 50 height 14
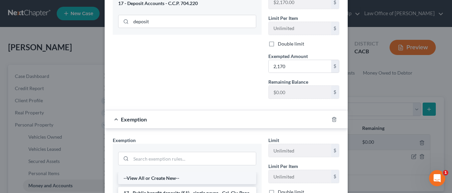
scroll to position [161, 0]
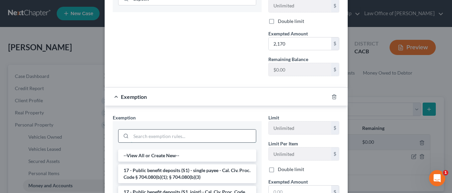
click at [169, 140] on input "search" at bounding box center [193, 136] width 125 height 13
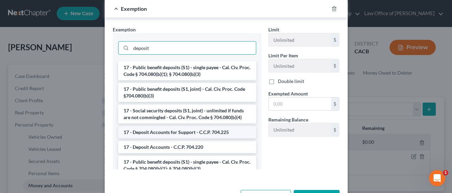
scroll to position [273, 0]
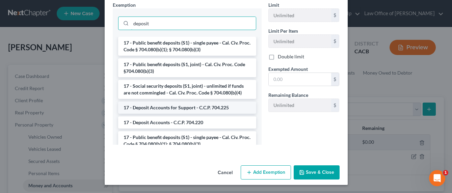
type input "deposit"
click at [165, 112] on li "17 - Deposit Accounts for Support - C.C.P. 704.225" at bounding box center [187, 108] width 138 height 12
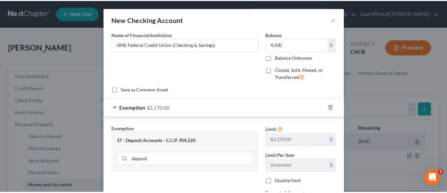
scroll to position [241, 0]
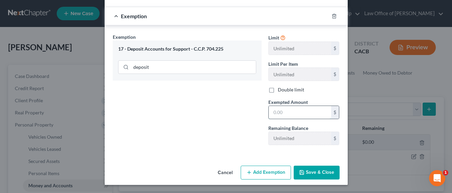
click at [286, 114] on input "text" at bounding box center [300, 112] width 63 height 13
click at [287, 114] on input "text" at bounding box center [300, 112] width 63 height 13
type input "2,330"
click at [312, 171] on button "Save & Close" at bounding box center [317, 173] width 46 height 14
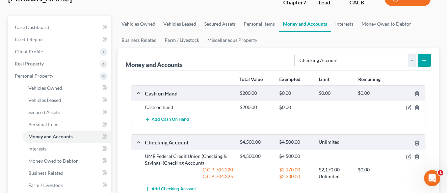
scroll to position [25, 0]
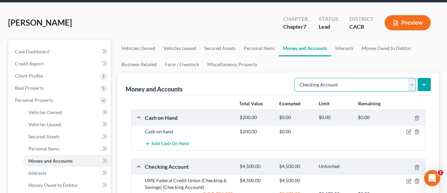
click at [332, 86] on select "Select Account Type Brokerage Cash on Hand Certificates of Deposit Checking Acc…" at bounding box center [356, 85] width 122 height 14
select select "other"
click at [296, 78] on select "Select Account Type Brokerage Cash on Hand Certificates of Deposit Checking Acc…" at bounding box center [356, 85] width 122 height 14
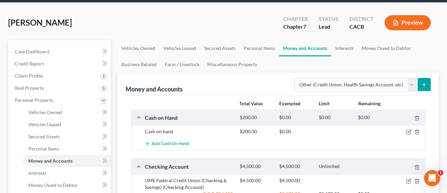
click at [429, 83] on button "submit" at bounding box center [424, 84] width 13 height 13
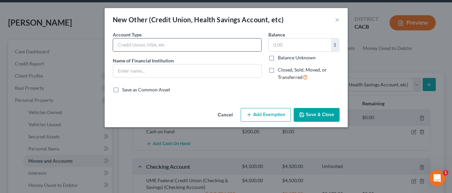
click at [210, 46] on input "text" at bounding box center [187, 45] width 148 height 13
drag, startPoint x: 213, startPoint y: 47, endPoint x: 112, endPoint y: 45, distance: 101.1
click at [112, 45] on div "Account Type Crypto App (Coinbase / Robinhood) Name of Financial Institution *" at bounding box center [187, 58] width 156 height 55
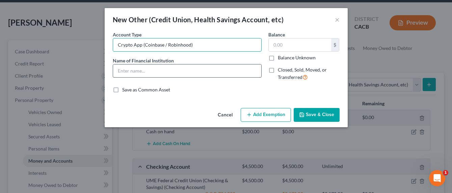
type input "Crypto App (Coinbase / Robinhood)"
click at [131, 71] on input "text" at bounding box center [187, 71] width 148 height 13
paste input "Crypto App (Coinbase / Robinhood)"
type input "Crypto App (Coinbase / Robinhood)"
click at [279, 47] on input "text" at bounding box center [300, 45] width 63 height 13
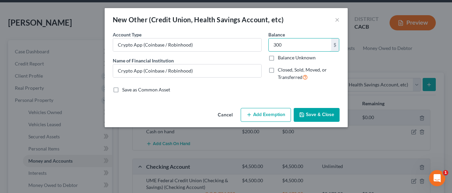
type input "300"
click at [315, 114] on button "Save & Close" at bounding box center [317, 115] width 46 height 14
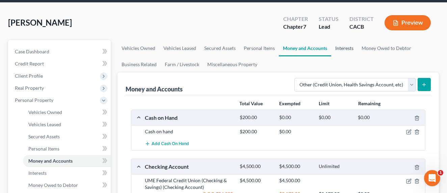
click at [336, 48] on link "Interests" at bounding box center [345, 48] width 26 height 16
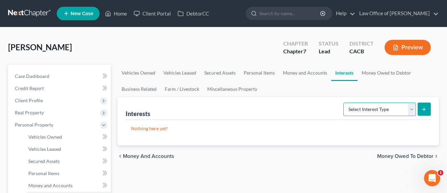
click at [381, 111] on select "Select Interest Type 401K Annuity Bond Education IRA Government Bond Government…" at bounding box center [380, 110] width 73 height 14
click at [370, 109] on select "Select Interest Type 401K Annuity Bond Education IRA Government Bond Government…" at bounding box center [380, 110] width 73 height 14
select select "incorporated_business"
click at [344, 103] on select "Select Interest Type 401K Annuity Bond Education IRA Government Bond Government…" at bounding box center [380, 110] width 73 height 14
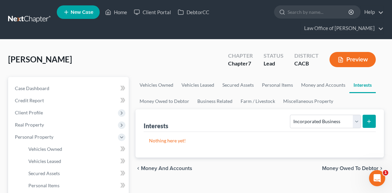
click at [369, 119] on icon "submit" at bounding box center [368, 121] width 5 height 5
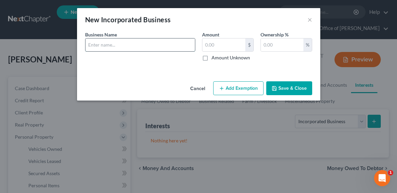
click at [134, 48] on input "text" at bounding box center [139, 45] width 109 height 13
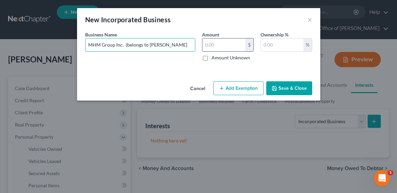
drag, startPoint x: 149, startPoint y: 42, endPoint x: 207, endPoint y: 42, distance: 58.1
click at [207, 42] on div "Business Name * MHM Group Inc. (belongs to [PERSON_NAME] Amount $ Amount Unknow…" at bounding box center [199, 48] width 234 height 35
click at [185, 45] on input "MHM Group Inc. (belongs to [PERSON_NAME]" at bounding box center [139, 45] width 109 height 13
drag, startPoint x: 149, startPoint y: 45, endPoint x: 176, endPoint y: 46, distance: 27.7
click at [196, 44] on div "Business Name * MHM Group Inc. (belongs to [PERSON_NAME]" at bounding box center [140, 46] width 117 height 30
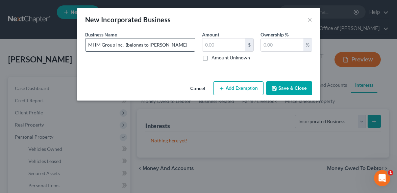
click at [192, 45] on input "MHM Group Inc. (belongs to [PERSON_NAME]" at bounding box center [139, 45] width 109 height 13
type input "MHM Group Inc. (belongs to [PERSON_NAME] but listed Debtor so he can do Uber un…"
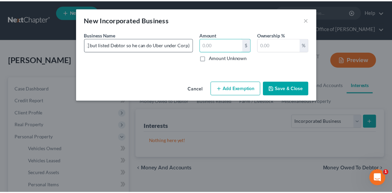
scroll to position [0, 0]
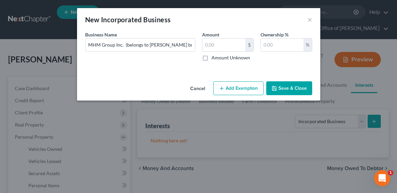
click at [228, 59] on label "Amount Unknown" at bounding box center [231, 57] width 39 height 7
click at [219, 59] on input "Amount Unknown" at bounding box center [216, 56] width 4 height 4
checkbox input "true"
click at [264, 49] on input "text" at bounding box center [282, 45] width 43 height 13
type input "50"
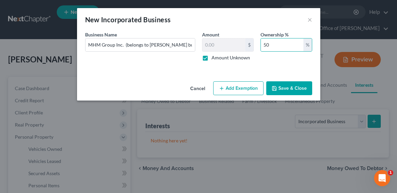
click at [283, 83] on button "Save & Close" at bounding box center [289, 88] width 46 height 14
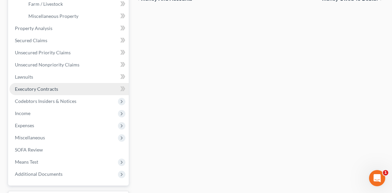
scroll to position [299, 0]
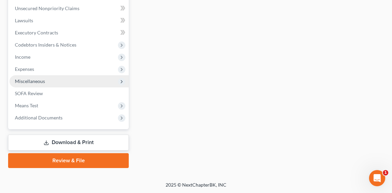
click at [24, 81] on span "Miscellaneous" at bounding box center [30, 81] width 30 height 6
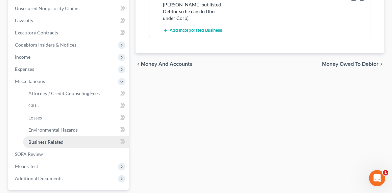
click at [39, 140] on span "Business Related" at bounding box center [45, 142] width 35 height 6
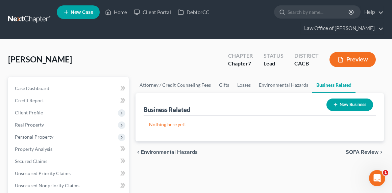
click at [342, 108] on button "New Business" at bounding box center [349, 105] width 47 height 13
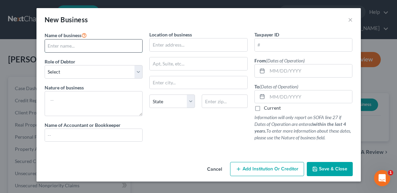
click at [81, 45] on input "text" at bounding box center [94, 46] width 98 height 13
type input "MHM Group Inc"
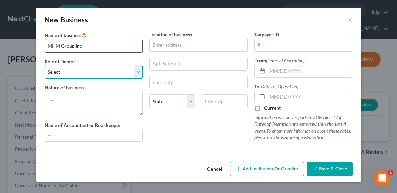
select select "officer"
click at [45, 65] on select "Select A member of a limited liability company (LLC) or limited liability partn…" at bounding box center [94, 72] width 98 height 14
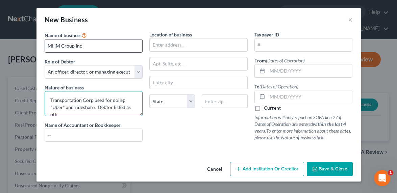
scroll to position [1, 0]
type textarea "Transportation Corp used for doing "Uber" and rideshare. [PERSON_NAME] listed a…"
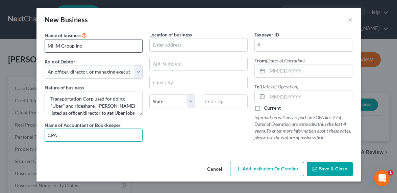
type input "CPA/Accountant"
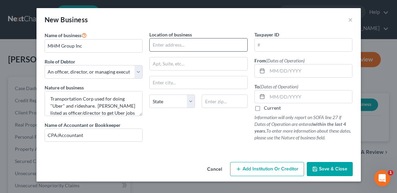
click at [173, 47] on input "text" at bounding box center [199, 45] width 98 height 13
type input "[STREET_ADDRESS]"
type input "91606"
type input "[GEOGRAPHIC_DATA]"
select select "4"
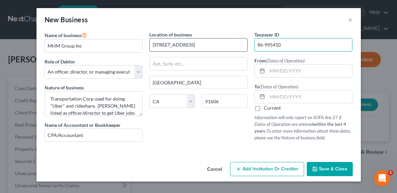
type input "86-995410"
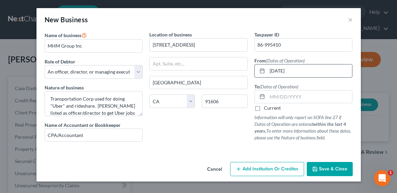
type input "[DATE]"
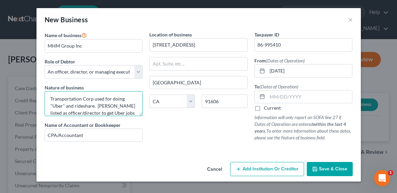
click at [122, 112] on textarea "Transportation Corp used for doing "Uber" and rideshare. [PERSON_NAME] listed a…" at bounding box center [94, 103] width 98 height 25
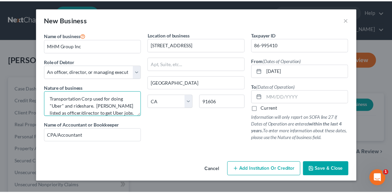
scroll to position [8, 0]
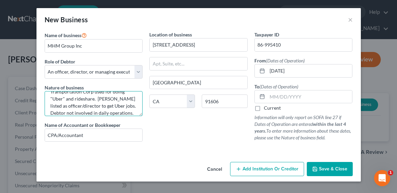
type textarea "Transportation Corp used for doing "Uber" and rideshare. [PERSON_NAME] listed a…"
click at [271, 110] on label "Current" at bounding box center [272, 108] width 17 height 7
click at [271, 109] on input "Current" at bounding box center [269, 107] width 4 height 4
checkbox input "true"
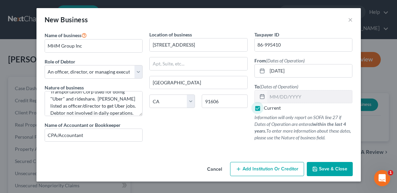
click at [326, 167] on span "Save & Close" at bounding box center [333, 169] width 28 height 6
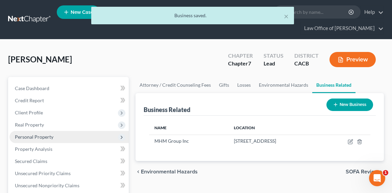
click at [35, 138] on span "Personal Property" at bounding box center [34, 137] width 39 height 6
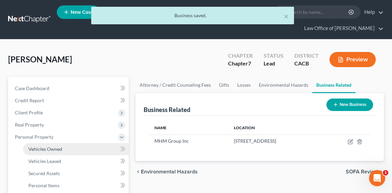
click at [46, 147] on span "Vehicles Owned" at bounding box center [45, 149] width 34 height 6
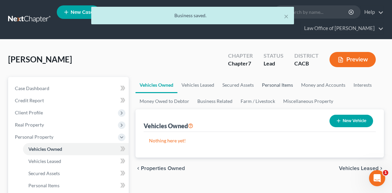
click at [286, 85] on link "Personal Items" at bounding box center [277, 85] width 39 height 16
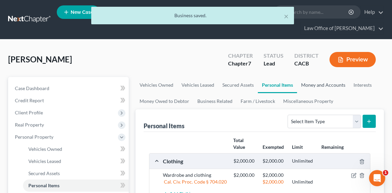
click at [325, 86] on link "Money and Accounts" at bounding box center [323, 85] width 52 height 16
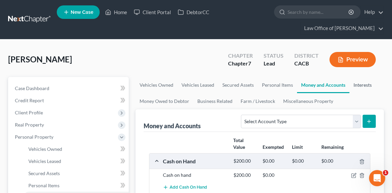
click at [361, 85] on link "Interests" at bounding box center [362, 85] width 26 height 16
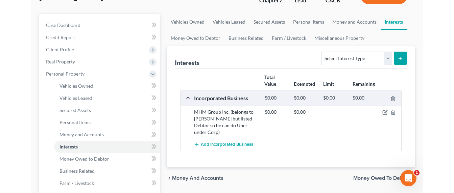
scroll to position [51, 0]
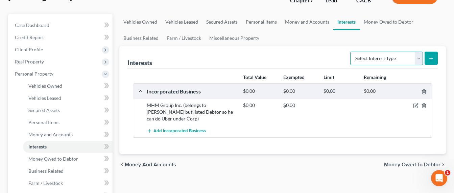
click at [387, 59] on select "Select Interest Type 401K Annuity Bond Education IRA Government Bond Government…" at bounding box center [386, 59] width 73 height 14
click at [375, 23] on link "Money Owed to Debtor" at bounding box center [389, 22] width 58 height 16
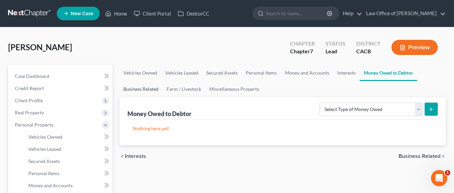
click at [144, 91] on link "Business Related" at bounding box center [140, 89] width 43 height 16
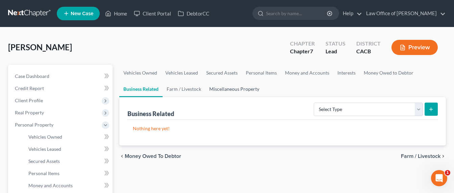
click at [227, 84] on link "Miscellaneous Property" at bounding box center [234, 89] width 58 height 16
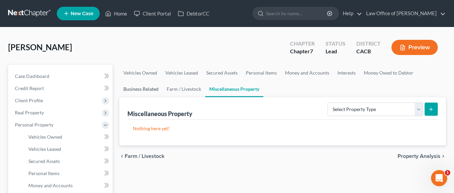
click at [150, 90] on link "Business Related" at bounding box center [140, 89] width 43 height 16
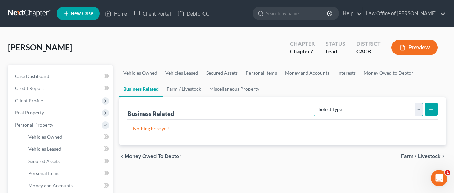
click at [340, 109] on select "Select Type Customer Lists Franchises Inventory Licenses Machinery Office Equip…" at bounding box center [368, 110] width 109 height 14
select select "license"
click at [314, 103] on select "Select Type Customer Lists Franchises Inventory Licenses Machinery Office Equip…" at bounding box center [368, 110] width 109 height 14
click at [434, 110] on button "submit" at bounding box center [430, 109] width 13 height 13
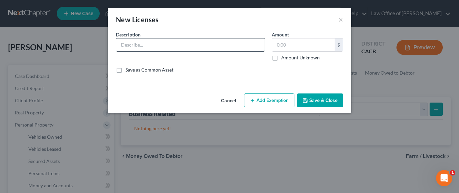
click at [204, 49] on input "text" at bounding box center [190, 45] width 148 height 13
click at [150, 47] on input "text" at bounding box center [190, 45] width 148 height 13
type input "CA Drivers License to drive Uber"
click at [309, 60] on label "Amount Unknown" at bounding box center [300, 57] width 39 height 7
click at [311, 57] on label "Amount Unknown" at bounding box center [300, 57] width 39 height 7
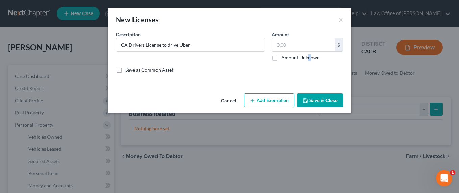
click at [288, 57] on input "Amount Unknown" at bounding box center [286, 56] width 4 height 4
checkbox input "true"
type input "0.00"
click at [320, 100] on button "Save & Close" at bounding box center [320, 101] width 46 height 14
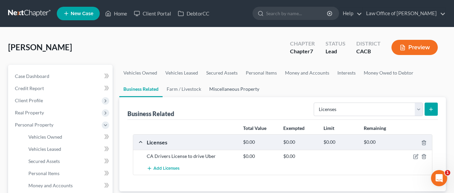
click at [233, 92] on link "Miscellaneous Property" at bounding box center [234, 89] width 58 height 16
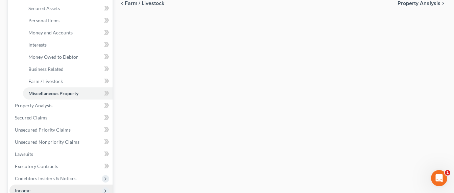
scroll to position [213, 0]
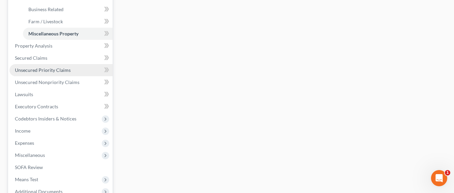
click at [44, 72] on span "Unsecured Priority Claims" at bounding box center [43, 70] width 56 height 6
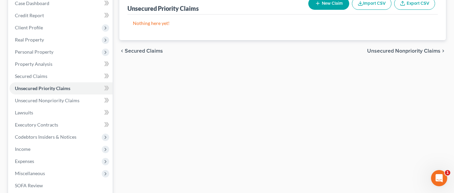
scroll to position [165, 0]
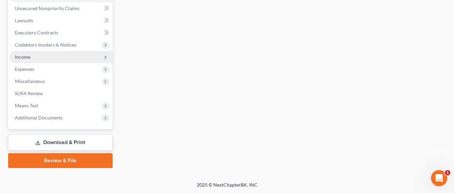
click at [17, 55] on span "Income" at bounding box center [23, 57] width 16 height 6
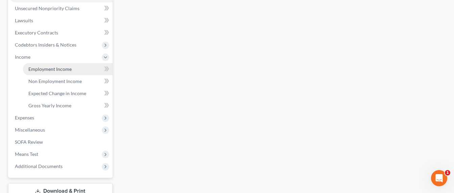
click at [41, 67] on span "Employment Income" at bounding box center [49, 69] width 43 height 6
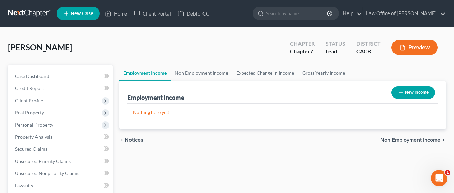
click at [414, 91] on button "New Income" at bounding box center [413, 93] width 44 height 13
select select "0"
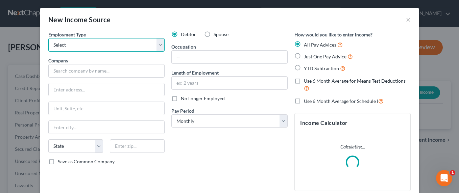
click at [108, 45] on select "Select Full or [DEMOGRAPHIC_DATA] Employment Self Employment" at bounding box center [106, 45] width 116 height 14
select select "0"
click at [48, 38] on select "Select Full or [DEMOGRAPHIC_DATA] Employment Self Employment" at bounding box center [106, 45] width 116 height 14
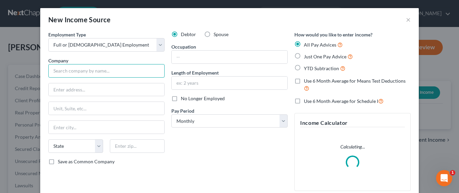
click at [87, 75] on input "text" at bounding box center [106, 71] width 116 height 14
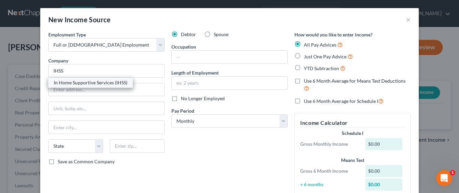
click at [98, 83] on div "In Home Supportive Services (IHSS)" at bounding box center [91, 82] width 74 height 7
type input "In Home Supportive Services (IHSS)"
type input "[STREET_ADDRESS]"
type input "[GEOGRAPHIC_DATA]"
select select "4"
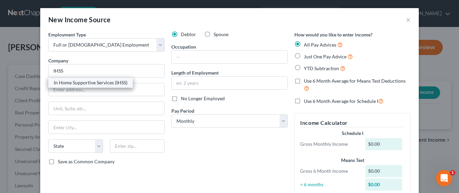
type input "90007"
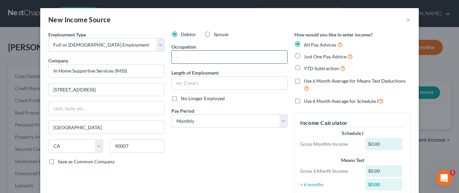
click at [207, 56] on input "text" at bounding box center [230, 57] width 116 height 13
type input "Service Provider"
type input "3"
click at [326, 55] on span "Just One Pay Advice" at bounding box center [325, 57] width 43 height 6
click at [311, 55] on input "Just One Pay Advice" at bounding box center [309, 55] width 4 height 4
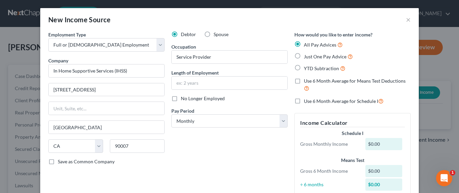
radio input "true"
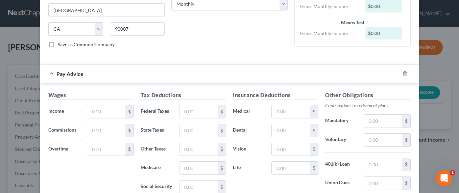
scroll to position [130, 0]
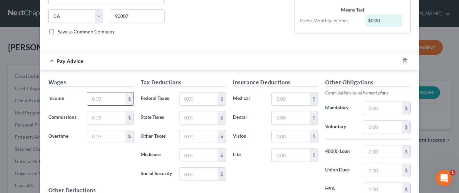
click at [96, 97] on input "text" at bounding box center [106, 99] width 38 height 13
type input "2,350.16"
type input "187.50"
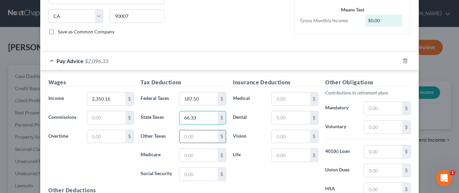
type input "66.33"
click at [195, 134] on input "text" at bounding box center [198, 136] width 38 height 13
drag, startPoint x: 184, startPoint y: 136, endPoint x: 176, endPoint y: 137, distance: 7.5
click at [179, 137] on div "100 $" at bounding box center [202, 137] width 47 height 14
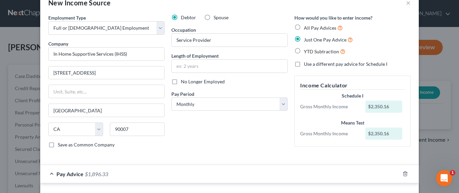
scroll to position [0, 0]
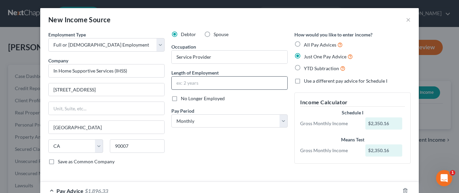
type input "200"
click at [199, 87] on input "text" at bounding box center [230, 83] width 116 height 13
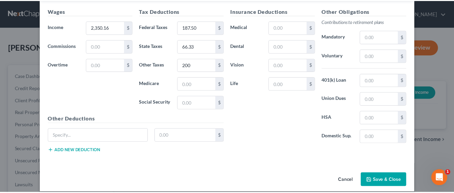
scroll to position [209, 0]
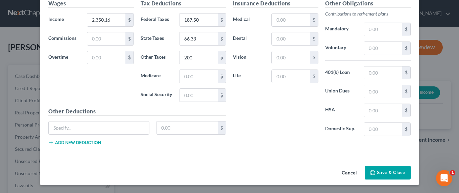
type input "3 years"
click at [381, 172] on button "Save & Close" at bounding box center [388, 173] width 46 height 14
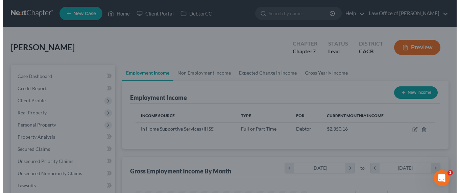
scroll to position [337811, 337750]
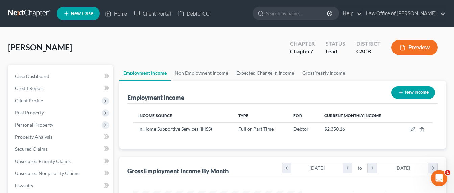
click at [413, 94] on button "New Income" at bounding box center [413, 93] width 44 height 13
select select "0"
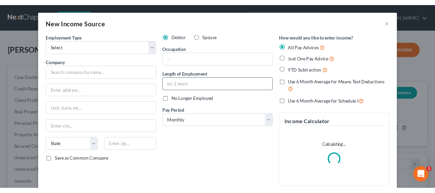
scroll to position [121, 185]
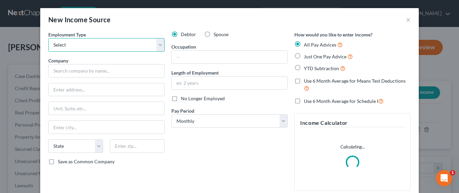
click at [80, 47] on select "Select Full or [DEMOGRAPHIC_DATA] Employment Self Employment" at bounding box center [106, 45] width 116 height 14
select select "1"
click at [48, 38] on select "Select Full or [DEMOGRAPHIC_DATA] Employment Self Employment" at bounding box center [106, 45] width 116 height 14
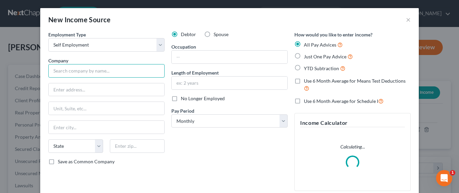
click at [77, 72] on input "text" at bounding box center [106, 71] width 116 height 14
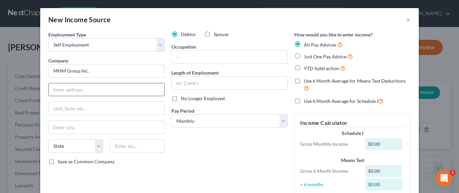
click at [83, 88] on input "text" at bounding box center [107, 89] width 116 height 13
type input "MHM Group Inc."
type input "("
type input "Uber Transportation"
click at [66, 108] on input "text" at bounding box center [107, 108] width 116 height 13
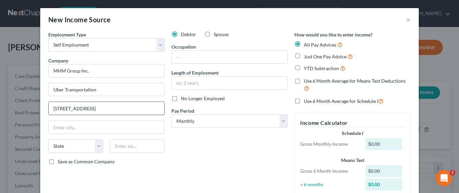
type input "[STREET_ADDRESS]"
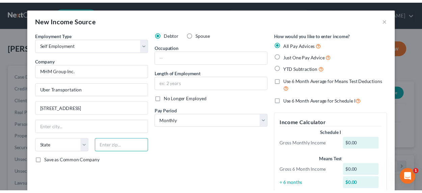
scroll to position [337811, 337764]
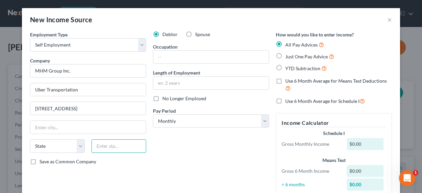
click at [118, 147] on input "text" at bounding box center [119, 147] width 55 height 14
type input "91606"
type input "[GEOGRAPHIC_DATA]"
select select "4"
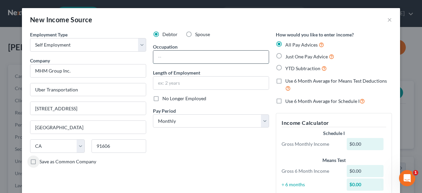
click at [171, 58] on input "text" at bounding box center [211, 57] width 116 height 13
type input "Uber Driver"
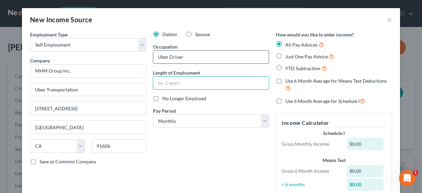
type input "j"
click at [182, 84] on input "1 year" at bounding box center [211, 83] width 116 height 13
type input "1 year"
click at [294, 58] on span "Just One Pay Advice" at bounding box center [307, 57] width 43 height 6
click at [293, 57] on input "Just One Pay Advice" at bounding box center [290, 55] width 4 height 4
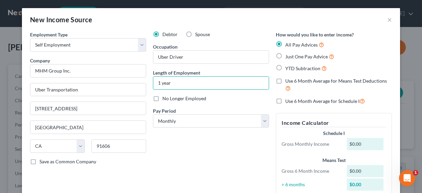
radio input "true"
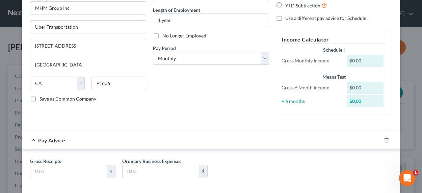
scroll to position [96, 0]
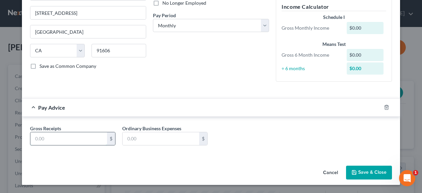
click at [58, 142] on input "text" at bounding box center [68, 138] width 77 height 13
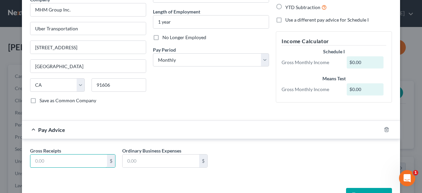
scroll to position [0, 0]
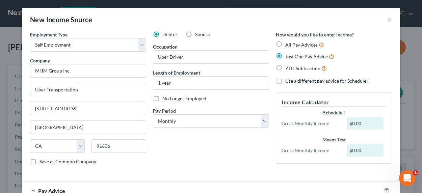
click at [173, 156] on div "Debtor Spouse Occupation Uber Driver Length of Employment 1 year No Longer Empl…" at bounding box center [211, 101] width 123 height 140
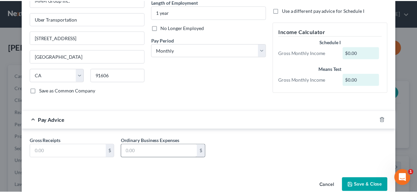
scroll to position [83, 0]
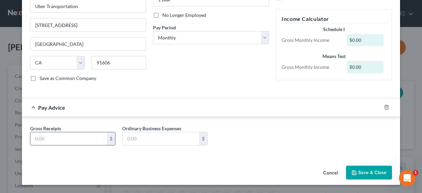
click at [48, 140] on input "text" at bounding box center [68, 138] width 77 height 13
click at [86, 142] on input "text" at bounding box center [68, 138] width 77 height 13
click at [53, 141] on input "text" at bounding box center [68, 138] width 77 height 13
click at [357, 174] on button "Save & Close" at bounding box center [369, 173] width 46 height 14
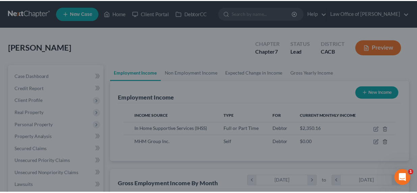
scroll to position [337811, 337766]
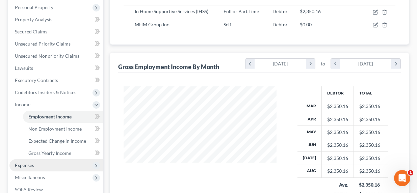
click at [23, 166] on span "Expenses" at bounding box center [24, 166] width 19 height 6
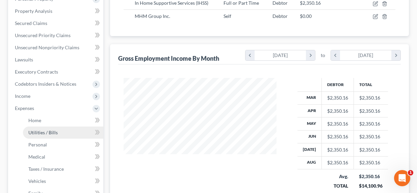
scroll to position [130, 0]
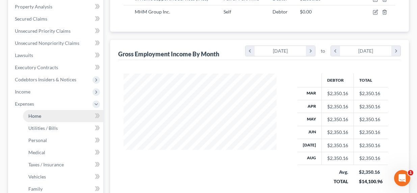
click at [34, 115] on span "Home" at bounding box center [34, 116] width 13 height 6
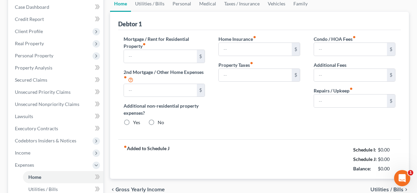
type input "0.00"
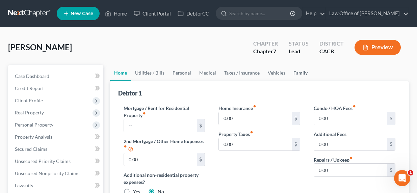
click at [298, 70] on link "Family" at bounding box center [301, 73] width 22 height 16
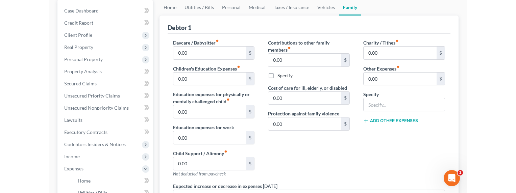
scroll to position [76, 0]
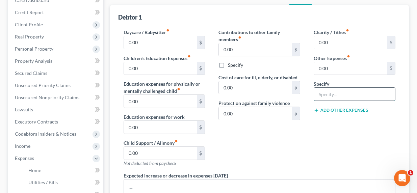
click at [336, 98] on input "text" at bounding box center [354, 94] width 81 height 13
click at [325, 71] on input "0.00" at bounding box center [350, 68] width 73 height 13
click at [334, 68] on input "0.00" at bounding box center [350, 68] width 73 height 13
drag, startPoint x: 336, startPoint y: 69, endPoint x: 310, endPoint y: 69, distance: 25.7
click at [310, 69] on div "Charity / Tithes fiber_manual_record 0.00 $ Other Expenses fiber_manual_record …" at bounding box center [354, 101] width 95 height 144
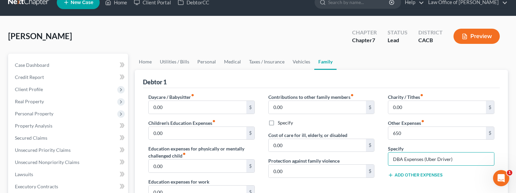
scroll to position [0, 0]
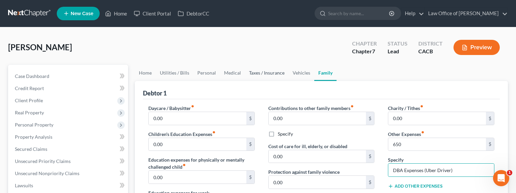
click at [252, 70] on link "Taxes / Insurance" at bounding box center [267, 73] width 44 height 16
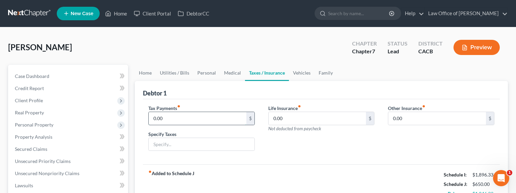
click at [171, 117] on input "0.00" at bounding box center [198, 118] width 98 height 13
click at [169, 145] on input "text" at bounding box center [202, 144] width 106 height 13
drag, startPoint x: 169, startPoint y: 118, endPoint x: 175, endPoint y: 117, distance: 6.5
click at [175, 117] on input "0.00" at bounding box center [198, 118] width 98 height 13
click at [148, 75] on link "Home" at bounding box center [145, 73] width 21 height 16
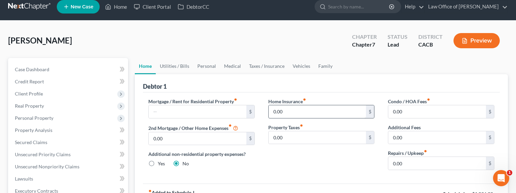
scroll to position [15, 0]
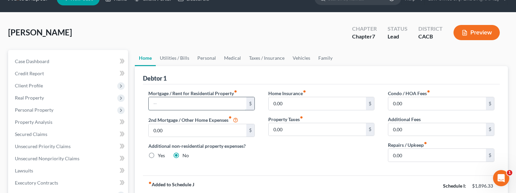
click at [185, 108] on input "text" at bounding box center [198, 103] width 98 height 13
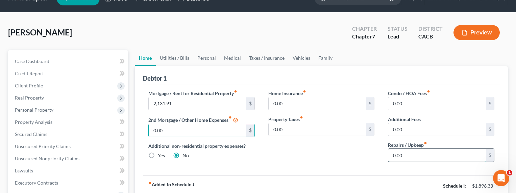
click at [424, 156] on input "0.00" at bounding box center [437, 155] width 98 height 13
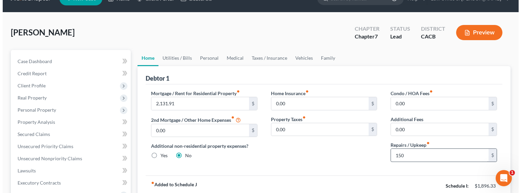
scroll to position [144, 0]
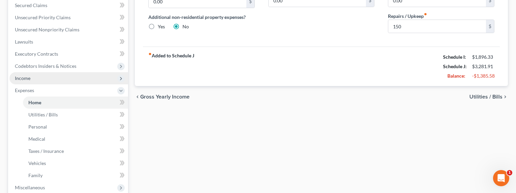
click at [20, 77] on span "Income" at bounding box center [23, 78] width 16 height 6
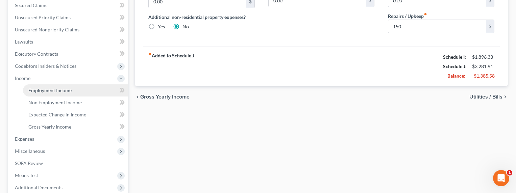
click at [59, 90] on span "Employment Income" at bounding box center [49, 91] width 43 height 6
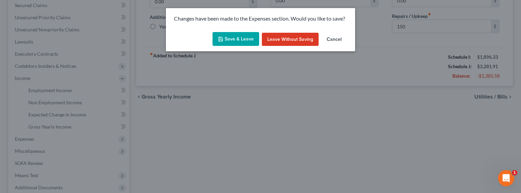
click at [229, 33] on button "Save & Leave" at bounding box center [236, 39] width 47 height 14
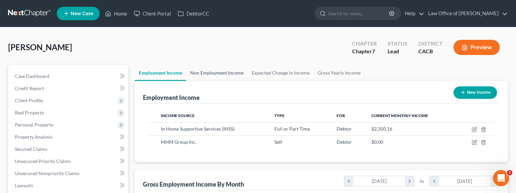
click at [227, 73] on link "Non Employment Income" at bounding box center [217, 73] width 62 height 16
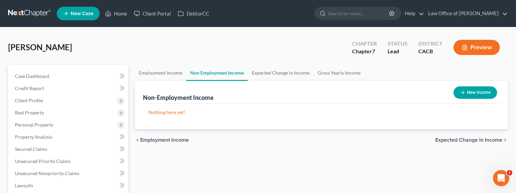
click at [444, 94] on icon "button" at bounding box center [462, 92] width 5 height 5
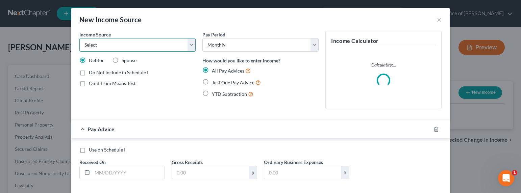
click at [116, 44] on select "Select Unemployment Disability (from employer) Pension Retirement Social Securi…" at bounding box center [137, 45] width 116 height 14
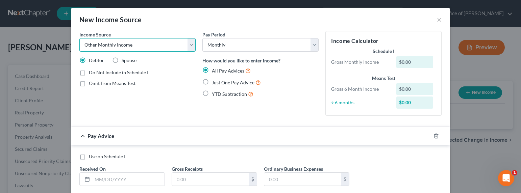
click at [79, 38] on select "Select Unemployment Disability (from employer) Pension Retirement Social Securi…" at bounding box center [137, 45] width 116 height 14
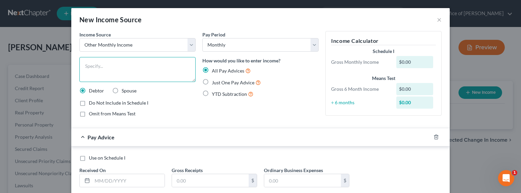
click at [101, 71] on textarea at bounding box center [137, 69] width 116 height 25
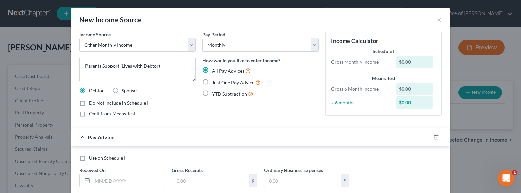
click at [233, 84] on span "Just One Pay Advice" at bounding box center [233, 83] width 43 height 6
click at [219, 83] on input "Just One Pay Advice" at bounding box center [217, 81] width 4 height 4
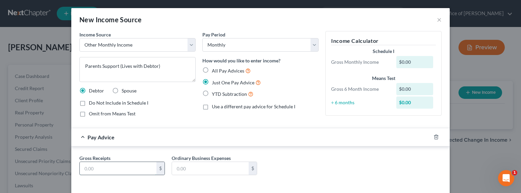
click at [119, 169] on input "text" at bounding box center [118, 168] width 77 height 13
click at [113, 72] on textarea "Parents Support (Lives with Debtor)" at bounding box center [137, 69] width 116 height 25
click at [101, 65] on textarea "Parents Support (Lives with Debtor)" at bounding box center [137, 69] width 116 height 25
click at [112, 169] on input "text" at bounding box center [118, 168] width 77 height 13
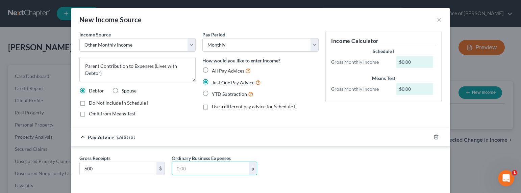
click at [101, 105] on span "Do Not Include in Schedule I" at bounding box center [118, 103] width 59 height 6
click at [96, 104] on input "Do Not Include in Schedule I" at bounding box center [94, 102] width 4 height 4
click at [107, 103] on span "Do Not Include in Schedule I" at bounding box center [118, 103] width 59 height 6
click at [96, 103] on input "Do Not Include in Schedule I" at bounding box center [94, 102] width 4 height 4
click at [106, 112] on span "Omit from Means Test" at bounding box center [112, 114] width 47 height 6
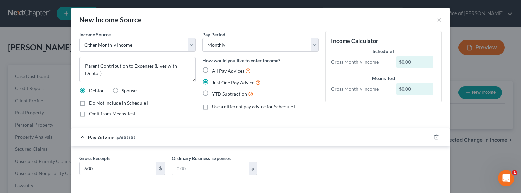
click at [96, 112] on input "Omit from Means Test" at bounding box center [94, 113] width 4 height 4
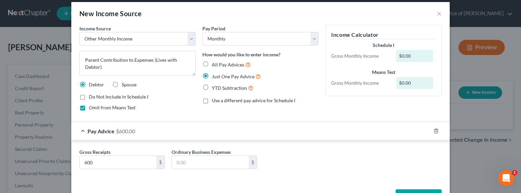
scroll to position [15, 0]
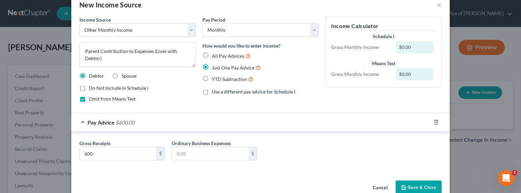
click at [421, 186] on button "Save & Close" at bounding box center [419, 188] width 46 height 14
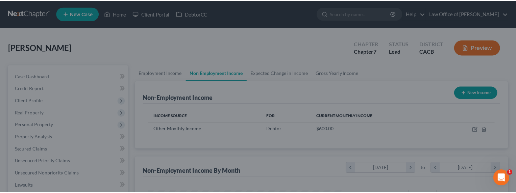
scroll to position [121, 210]
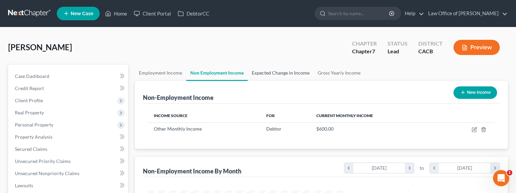
click at [275, 71] on link "Expected Change in Income" at bounding box center [281, 73] width 66 height 16
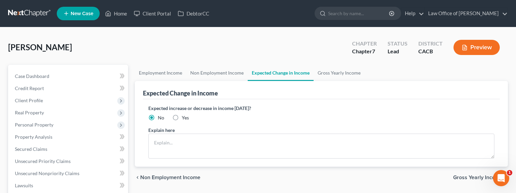
click at [182, 119] on label "Yes" at bounding box center [185, 118] width 7 height 7
click at [185, 119] on input "Yes" at bounding box center [187, 117] width 4 height 4
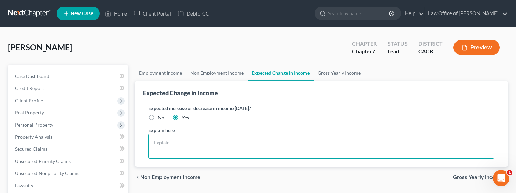
click at [185, 143] on textarea at bounding box center [321, 146] width 346 height 25
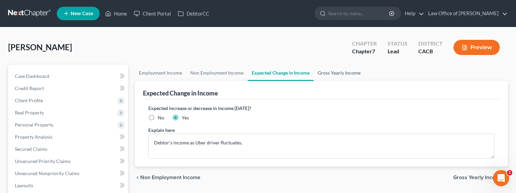
click at [336, 75] on link "Gross Yearly Income" at bounding box center [339, 73] width 51 height 16
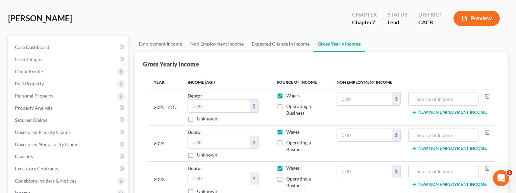
scroll to position [63, 0]
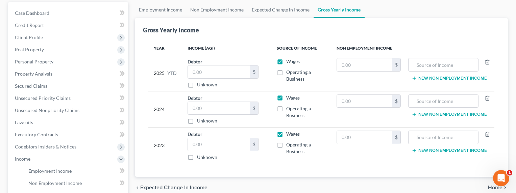
click at [286, 73] on label "Operating a Business" at bounding box center [306, 76] width 40 height 14
click at [289, 73] on input "Operating a Business" at bounding box center [291, 71] width 4 height 4
click at [223, 73] on input "text" at bounding box center [219, 72] width 62 height 13
click at [199, 110] on input "text" at bounding box center [219, 108] width 62 height 13
click at [202, 146] on input "text" at bounding box center [219, 144] width 62 height 13
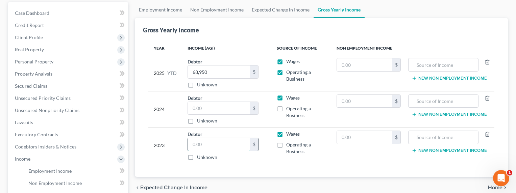
click at [204, 146] on input "text" at bounding box center [219, 144] width 62 height 13
click at [203, 104] on input "text" at bounding box center [219, 108] width 62 height 13
click at [208, 107] on input "text" at bounding box center [219, 108] width 62 height 13
click at [196, 109] on input "95,680" at bounding box center [219, 108] width 62 height 13
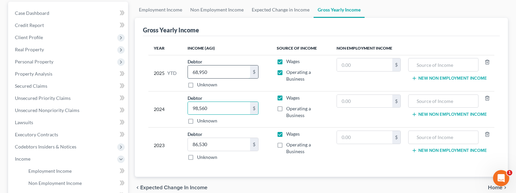
click at [200, 75] on input "68,950" at bounding box center [219, 72] width 62 height 13
click at [198, 71] on input "68,950" at bounding box center [219, 72] width 62 height 13
click at [196, 71] on input "68,950" at bounding box center [219, 72] width 62 height 13
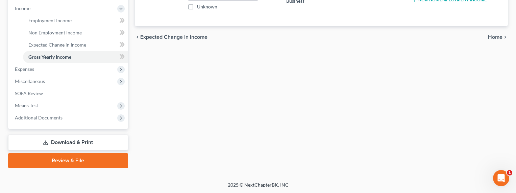
scroll to position [65, 0]
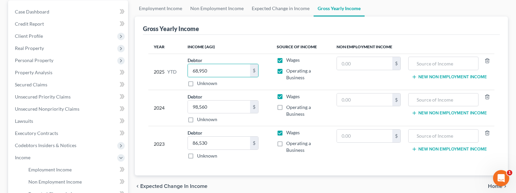
click at [286, 109] on label "Operating a Business" at bounding box center [306, 111] width 40 height 14
click at [289, 108] on input "Operating a Business" at bounding box center [291, 106] width 4 height 4
click at [286, 142] on label "Operating a Business" at bounding box center [306, 147] width 40 height 14
click at [289, 142] on input "Operating a Business" at bounding box center [291, 142] width 4 height 4
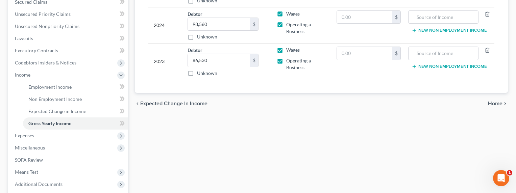
scroll to position [150, 0]
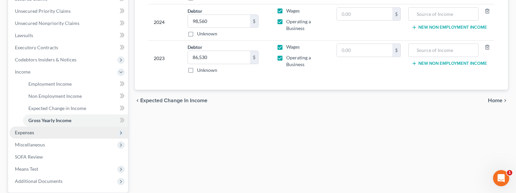
click at [23, 134] on span "Expenses" at bounding box center [24, 133] width 19 height 6
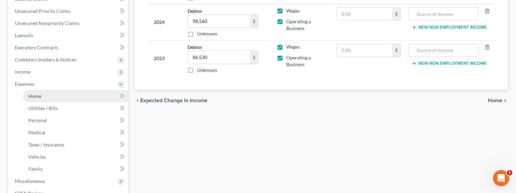
click at [33, 95] on span "Home" at bounding box center [34, 96] width 13 height 6
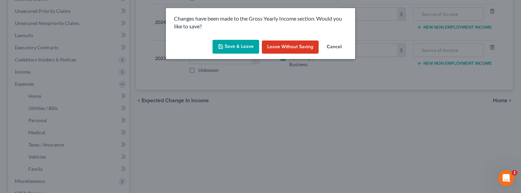
click at [237, 45] on button "Save & Leave" at bounding box center [236, 47] width 47 height 14
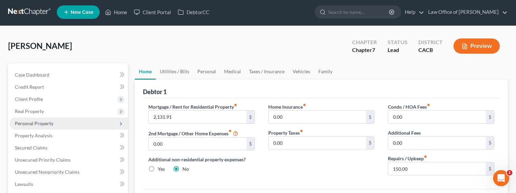
scroll to position [63, 0]
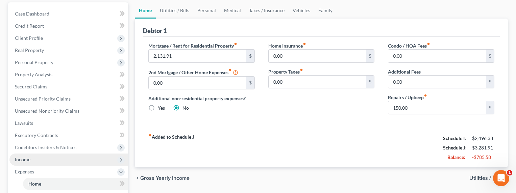
click at [25, 160] on span "Income" at bounding box center [23, 160] width 16 height 6
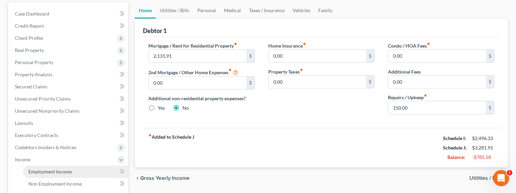
drag, startPoint x: 44, startPoint y: 172, endPoint x: 51, endPoint y: 170, distance: 6.7
click at [45, 172] on span "Employment Income" at bounding box center [49, 172] width 43 height 6
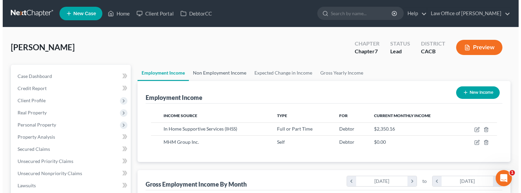
scroll to position [121, 210]
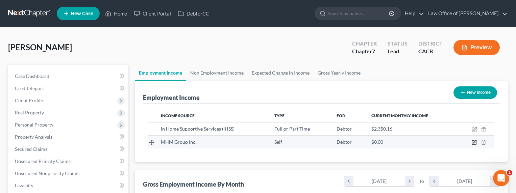
click at [444, 142] on icon "button" at bounding box center [474, 142] width 5 height 5
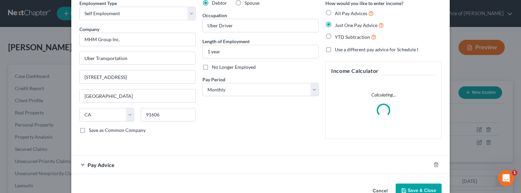
scroll to position [49, 0]
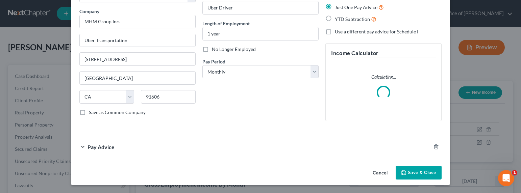
click at [116, 150] on div "Pay Advice" at bounding box center [251, 147] width 360 height 18
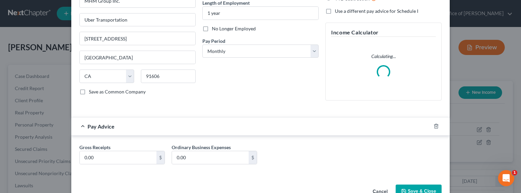
scroll to position [89, 0]
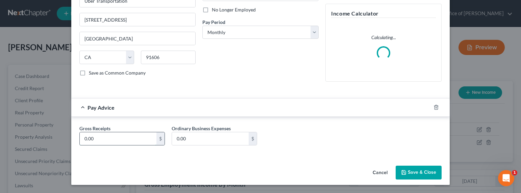
click at [106, 138] on input "0.00" at bounding box center [118, 138] width 77 height 13
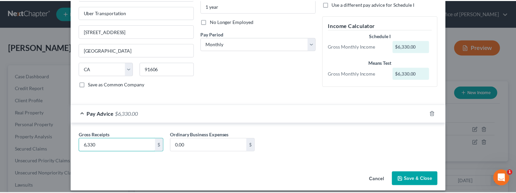
scroll to position [83, 0]
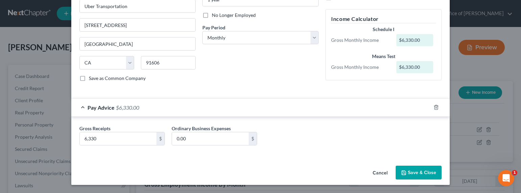
click at [417, 173] on button "Save & Close" at bounding box center [419, 173] width 46 height 14
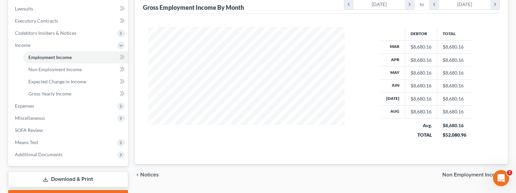
scroll to position [214, 0]
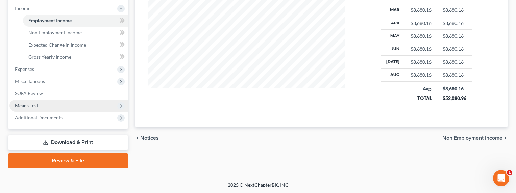
click at [21, 103] on span "Means Test" at bounding box center [26, 106] width 23 height 6
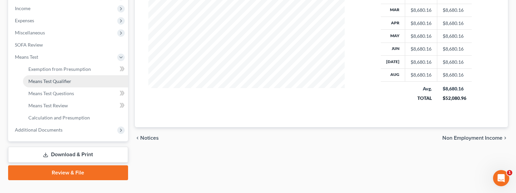
click at [47, 82] on span "Means Test Qualifier" at bounding box center [49, 81] width 43 height 6
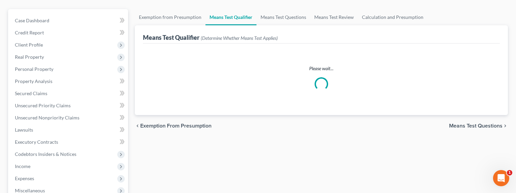
scroll to position [69, 0]
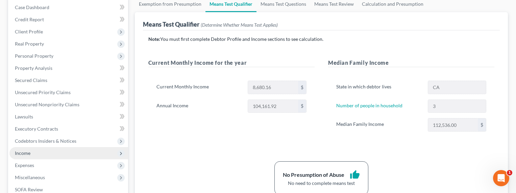
click at [25, 154] on span "Income" at bounding box center [23, 153] width 16 height 6
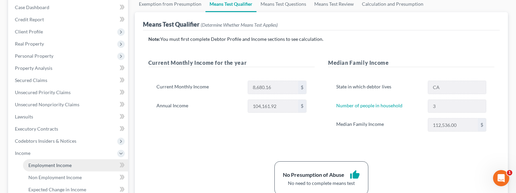
click at [39, 165] on span "Employment Income" at bounding box center [49, 166] width 43 height 6
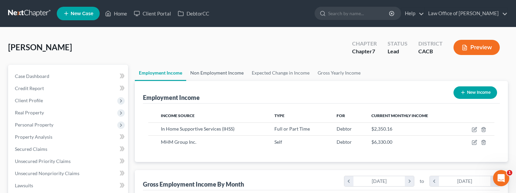
scroll to position [121, 210]
click at [227, 76] on link "Non Employment Income" at bounding box center [217, 73] width 62 height 16
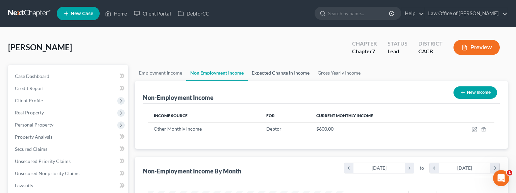
scroll to position [121, 210]
click at [163, 76] on link "Employment Income" at bounding box center [160, 73] width 51 height 16
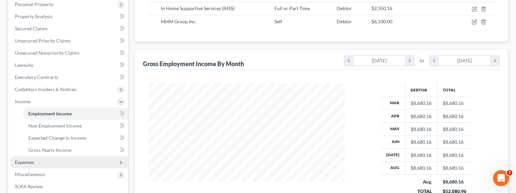
scroll to position [160, 0]
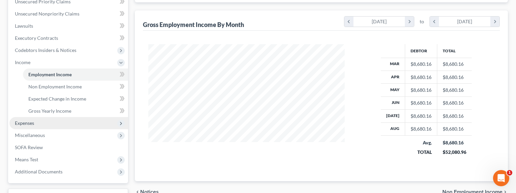
click at [33, 124] on span "Expenses" at bounding box center [24, 123] width 19 height 6
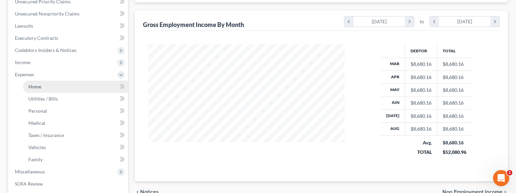
click at [31, 90] on link "Home" at bounding box center [75, 87] width 105 height 12
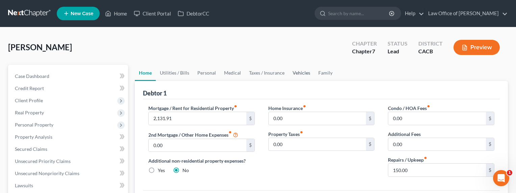
click at [295, 67] on link "Vehicles" at bounding box center [302, 73] width 26 height 16
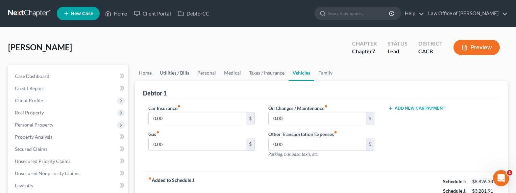
click at [179, 70] on link "Utilities / Bills" at bounding box center [175, 73] width 38 height 16
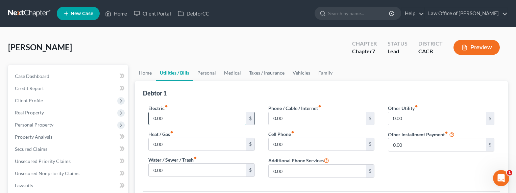
click at [166, 118] on input "0.00" at bounding box center [198, 118] width 98 height 13
click at [204, 74] on link "Personal" at bounding box center [206, 73] width 27 height 16
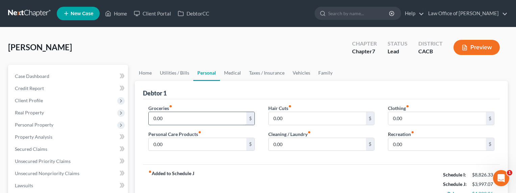
click at [175, 118] on input "0.00" at bounding box center [198, 118] width 98 height 13
click at [295, 71] on link "Vehicles" at bounding box center [302, 73] width 26 height 16
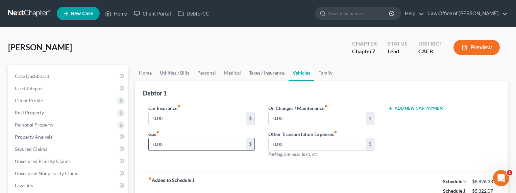
click at [170, 146] on input "0.00" at bounding box center [198, 144] width 98 height 13
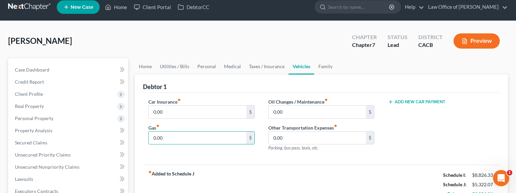
scroll to position [15, 0]
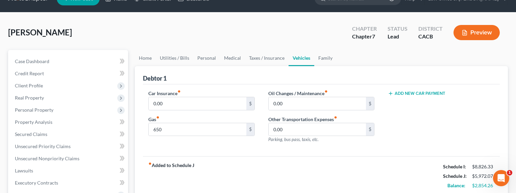
click at [214, 92] on div "Car Insurance fiber_manual_record 0.00 $" at bounding box center [201, 100] width 106 height 21
click at [187, 107] on input "0.00" at bounding box center [198, 103] width 98 height 13
click at [165, 103] on input "0.00" at bounding box center [198, 103] width 98 height 13
drag, startPoint x: 165, startPoint y: 102, endPoint x: 129, endPoint y: 100, distance: 36.6
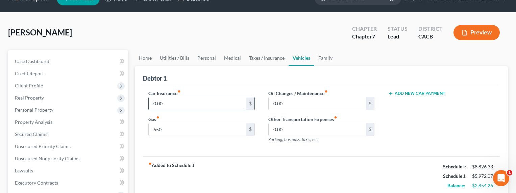
click at [163, 105] on input "0.00" at bounding box center [198, 103] width 98 height 13
drag, startPoint x: 164, startPoint y: 104, endPoint x: 151, endPoint y: 103, distance: 12.5
click at [152, 103] on input "0.00" at bounding box center [198, 103] width 98 height 13
click at [281, 78] on div "Debtor 1" at bounding box center [321, 75] width 357 height 18
click at [285, 106] on input "0.00" at bounding box center [318, 103] width 98 height 13
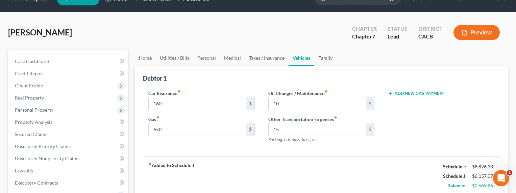
click at [322, 56] on link "Family" at bounding box center [325, 58] width 22 height 16
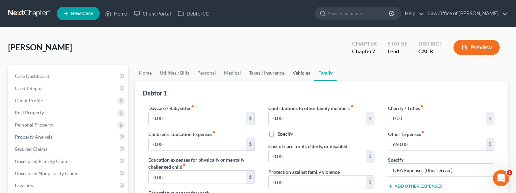
click at [304, 71] on link "Vehicles" at bounding box center [302, 73] width 26 height 16
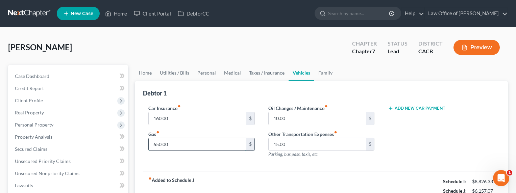
click at [160, 145] on input "650.00" at bounding box center [198, 144] width 98 height 13
click at [325, 73] on link "Family" at bounding box center [325, 73] width 22 height 16
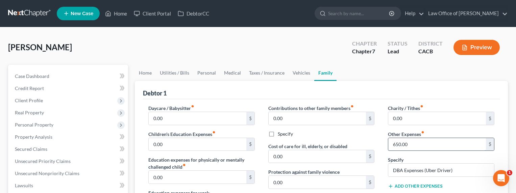
click at [405, 141] on input "650.00" at bounding box center [437, 144] width 98 height 13
click at [406, 143] on input "650.00" at bounding box center [437, 144] width 98 height 13
drag, startPoint x: 414, startPoint y: 143, endPoint x: 376, endPoint y: 147, distance: 38.1
drag, startPoint x: 451, startPoint y: 170, endPoint x: 456, endPoint y: 169, distance: 5.5
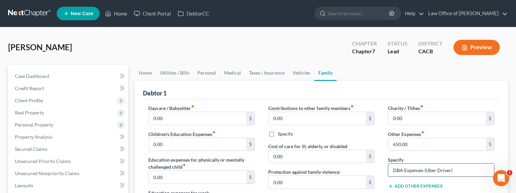
click at [444, 170] on input "DBA Expenses (Uber Driver)" at bounding box center [441, 170] width 106 height 13
drag, startPoint x: 398, startPoint y: 143, endPoint x: 402, endPoint y: 142, distance: 4.2
click at [398, 143] on input "650.00" at bounding box center [437, 144] width 98 height 13
drag, startPoint x: 414, startPoint y: 149, endPoint x: 375, endPoint y: 136, distance: 40.5
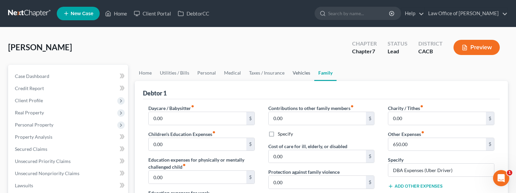
click at [304, 72] on link "Vehicles" at bounding box center [302, 73] width 26 height 16
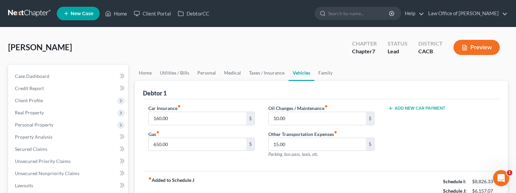
click at [414, 108] on button "Add New Car Payment" at bounding box center [416, 108] width 57 height 5
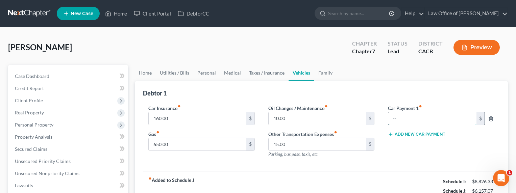
click at [402, 117] on input "text" at bounding box center [432, 118] width 88 height 13
click at [323, 72] on link "Family" at bounding box center [325, 73] width 22 height 16
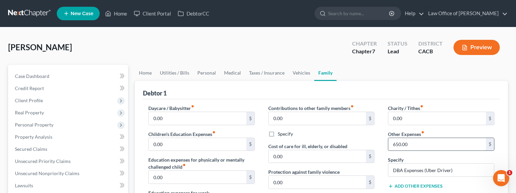
click at [402, 146] on input "650.00" at bounding box center [437, 144] width 98 height 13
drag, startPoint x: 409, startPoint y: 145, endPoint x: 412, endPoint y: 144, distance: 3.6
click at [409, 145] on input "650.00" at bounding box center [437, 144] width 98 height 13
drag, startPoint x: 413, startPoint y: 144, endPoint x: 378, endPoint y: 146, distance: 34.5
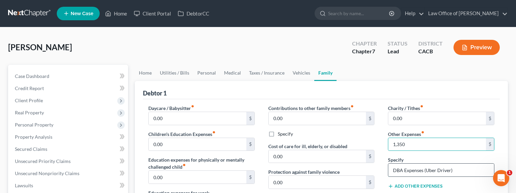
drag, startPoint x: 449, startPoint y: 170, endPoint x: 454, endPoint y: 170, distance: 4.4
click at [444, 170] on input "DBA Expenses (Uber Driver)" at bounding box center [441, 170] width 106 height 13
click at [444, 169] on input "DBA Expenses (Uber Driver)" at bounding box center [441, 170] width 106 height 13
click at [441, 170] on input "DBA Expenses (Uber Driver: Gas $800 / Parking / Maintenance)" at bounding box center [441, 170] width 106 height 13
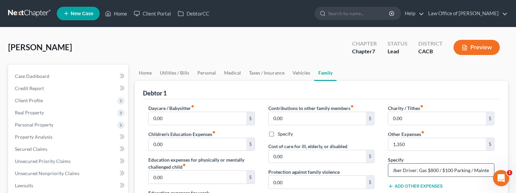
click at [431, 170] on input "DBA Expenses (Uber Driver: Gas $800 / $100 Parking / Maintenance)" at bounding box center [441, 170] width 106 height 13
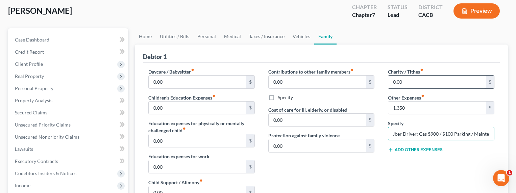
scroll to position [0, 0]
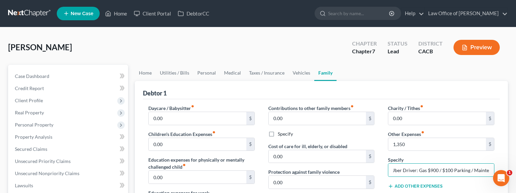
drag, startPoint x: 304, startPoint y: 102, endPoint x: 288, endPoint y: 91, distance: 19.9
click at [294, 73] on link "Vehicles" at bounding box center [302, 73] width 26 height 16
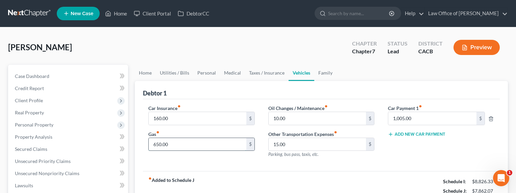
click at [160, 144] on input "650.00" at bounding box center [198, 144] width 98 height 13
click at [156, 146] on input "650.00" at bounding box center [198, 144] width 98 height 13
click at [153, 144] on input "650.00" at bounding box center [198, 144] width 98 height 13
click at [155, 145] on input "350.00" at bounding box center [198, 144] width 98 height 13
click at [323, 72] on link "Family" at bounding box center [325, 73] width 22 height 16
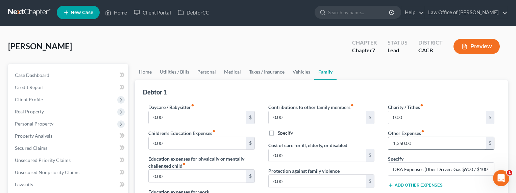
scroll to position [1, 0]
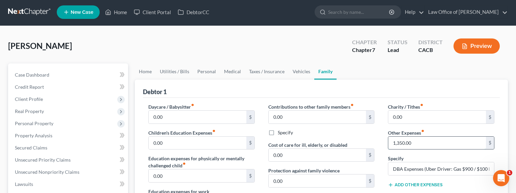
click at [399, 146] on input "1,350.00" at bounding box center [437, 143] width 98 height 13
click at [400, 143] on input "1,350.00" at bounding box center [437, 143] width 98 height 13
click at [397, 143] on input "1,350.00" at bounding box center [437, 143] width 98 height 13
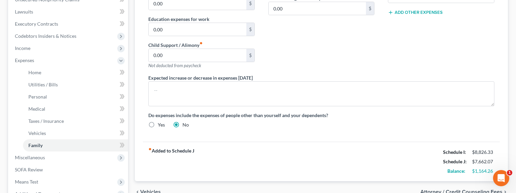
scroll to position [0, 0]
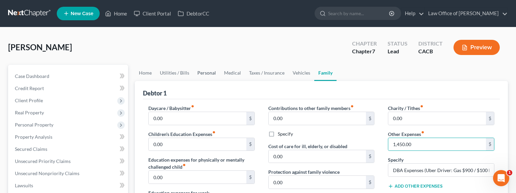
click at [199, 73] on link "Personal" at bounding box center [206, 73] width 27 height 16
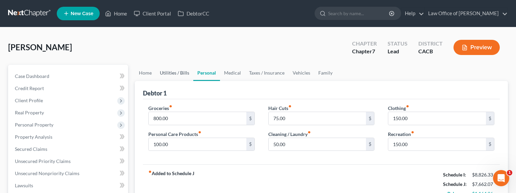
click at [170, 74] on link "Utilities / Bills" at bounding box center [175, 73] width 38 height 16
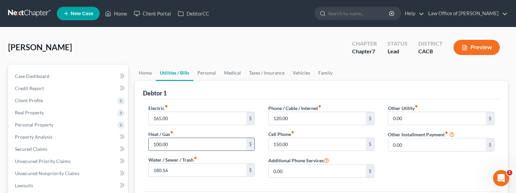
click at [164, 144] on input "100.00" at bounding box center [198, 144] width 98 height 13
click at [169, 144] on input "100.00" at bounding box center [198, 144] width 98 height 13
drag, startPoint x: 172, startPoint y: 145, endPoint x: 145, endPoint y: 145, distance: 27.4
click at [145, 145] on div "Electric fiber_manual_record 165.00 $ Heat / Gas fiber_manual_record 100.00 $ W…" at bounding box center [202, 144] width 120 height 79
click at [170, 119] on input "165.00" at bounding box center [198, 118] width 98 height 13
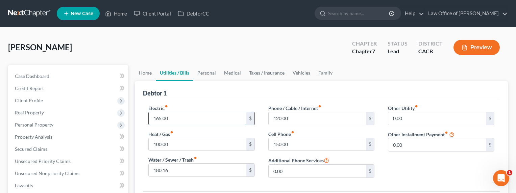
click at [171, 120] on input "165.00" at bounding box center [198, 118] width 98 height 13
drag, startPoint x: 172, startPoint y: 120, endPoint x: 150, endPoint y: 117, distance: 22.8
click at [150, 117] on input "165.00" at bounding box center [198, 118] width 98 height 13
click at [154, 117] on input "165.00" at bounding box center [198, 118] width 98 height 13
drag, startPoint x: 172, startPoint y: 118, endPoint x: 150, endPoint y: 119, distance: 21.7
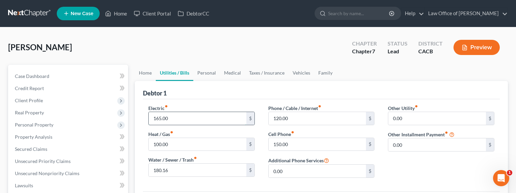
click at [150, 119] on input "165.00" at bounding box center [198, 118] width 98 height 13
click at [142, 74] on link "Home" at bounding box center [145, 73] width 21 height 16
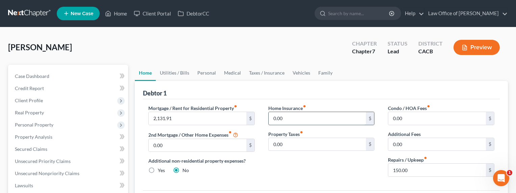
click at [284, 118] on input "0.00" at bounding box center [318, 118] width 98 height 13
click at [289, 119] on input "0.00" at bounding box center [318, 118] width 98 height 13
drag, startPoint x: 291, startPoint y: 119, endPoint x: 248, endPoint y: 119, distance: 42.2
click at [248, 119] on div "Mortgage / Rent for Residential Property fiber_manual_record 2,131.91 $ 2nd Mor…" at bounding box center [322, 144] width 360 height 78
click at [289, 119] on input "0.00" at bounding box center [318, 118] width 98 height 13
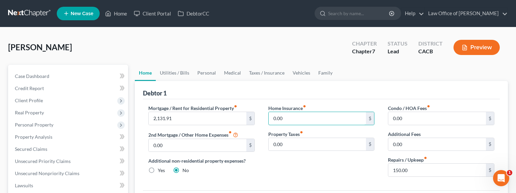
drag, startPoint x: 287, startPoint y: 119, endPoint x: 255, endPoint y: 118, distance: 31.4
click at [255, 118] on div "Mortgage / Rent for Residential Property fiber_manual_record 2,131.91 $ 2nd Mor…" at bounding box center [322, 144] width 360 height 78
click at [174, 71] on link "Utilities / Bills" at bounding box center [175, 73] width 38 height 16
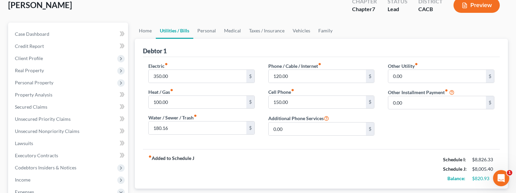
scroll to position [4, 0]
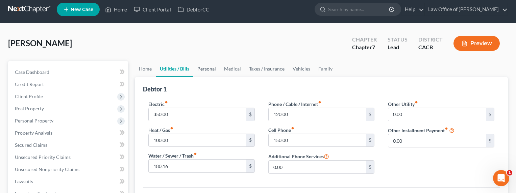
click at [199, 69] on link "Personal" at bounding box center [206, 69] width 27 height 16
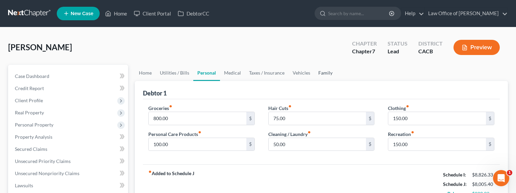
click at [322, 73] on link "Family" at bounding box center [325, 73] width 22 height 16
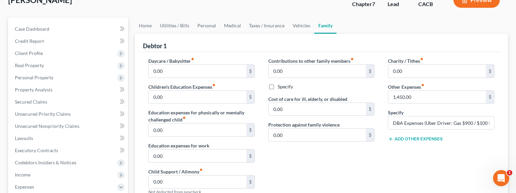
scroll to position [63, 0]
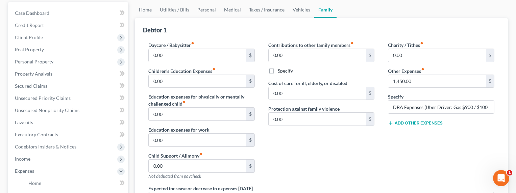
click at [415, 121] on button "Add Other Expenses" at bounding box center [415, 123] width 55 height 5
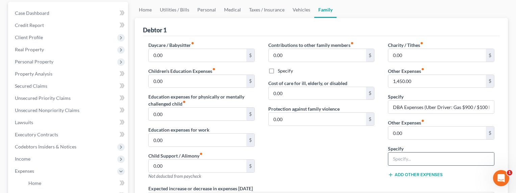
click at [410, 160] on input "text" at bounding box center [441, 159] width 106 height 13
click at [412, 133] on input "0.00" at bounding box center [437, 133] width 98 height 13
click at [399, 55] on input "0.00" at bounding box center [437, 55] width 98 height 13
click at [406, 56] on input "0.00" at bounding box center [437, 55] width 98 height 13
drag, startPoint x: 407, startPoint y: 56, endPoint x: 368, endPoint y: 54, distance: 38.9
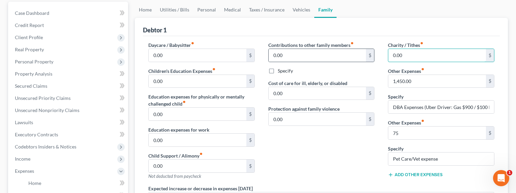
click at [368, 54] on div "Daycare / Babysitter fiber_manual_record 0.00 $ Children's Education Expenses f…" at bounding box center [322, 143] width 360 height 203
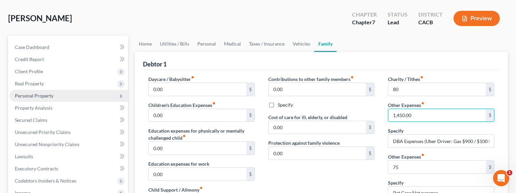
scroll to position [30, 0]
click at [28, 96] on span "Personal Property" at bounding box center [34, 95] width 39 height 6
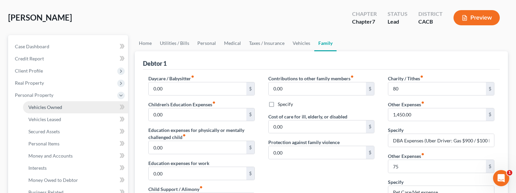
click at [39, 107] on span "Vehicles Owned" at bounding box center [45, 107] width 34 height 6
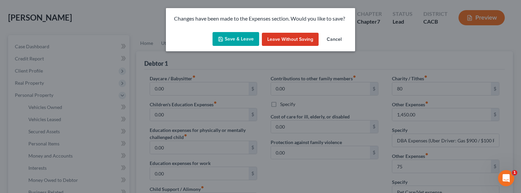
click at [240, 37] on button "Save & Leave" at bounding box center [236, 39] width 47 height 14
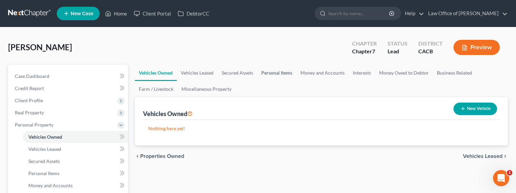
click at [269, 74] on link "Personal Items" at bounding box center [276, 73] width 39 height 16
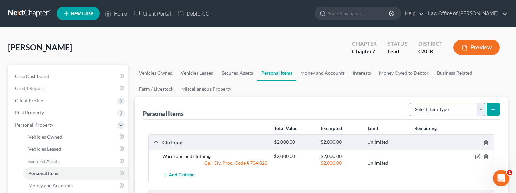
click at [444, 112] on select "Select Item Type Clothing Collectibles Of Value Electronics Firearms Household …" at bounding box center [447, 110] width 75 height 14
click at [411, 103] on select "Select Item Type Clothing Collectibles Of Value Electronics Firearms Household …" at bounding box center [447, 110] width 75 height 14
click at [444, 108] on button "submit" at bounding box center [493, 109] width 13 height 13
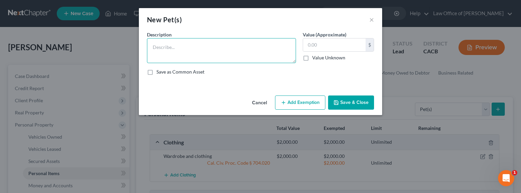
click at [177, 51] on textarea at bounding box center [221, 50] width 149 height 25
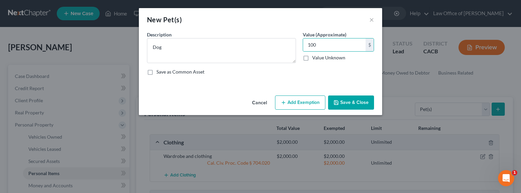
click at [282, 103] on icon "button" at bounding box center [283, 102] width 5 height 5
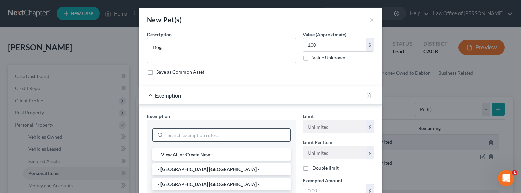
click at [236, 140] on input "search" at bounding box center [227, 135] width 125 height 13
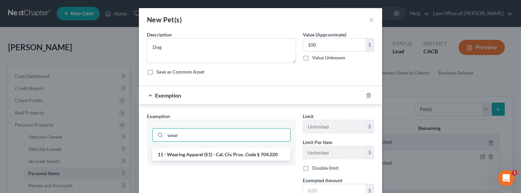
click at [226, 154] on li "11 - Wearing Apparel (S1) - Cal. Civ. Proc. Code § 704.020" at bounding box center [221, 155] width 138 height 12
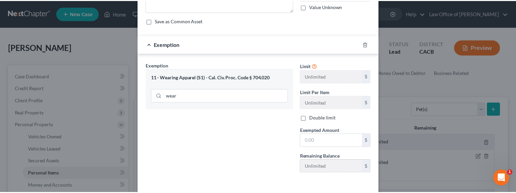
scroll to position [69, 0]
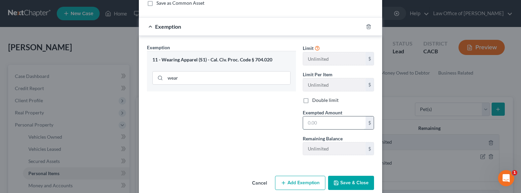
click at [323, 123] on input "text" at bounding box center [334, 123] width 63 height 13
drag, startPoint x: 353, startPoint y: 184, endPoint x: 350, endPoint y: 184, distance: 3.4
click at [353, 184] on button "Save & Close" at bounding box center [351, 183] width 46 height 14
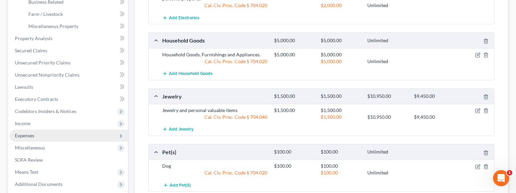
scroll to position [226, 0]
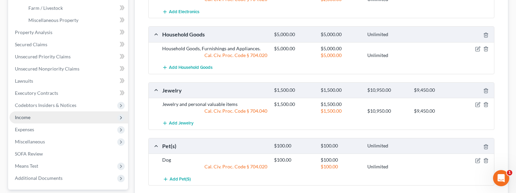
click at [24, 118] on span "Income" at bounding box center [23, 118] width 16 height 6
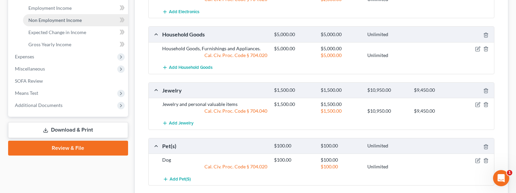
click at [38, 19] on span "Non Employment Income" at bounding box center [54, 20] width 53 height 6
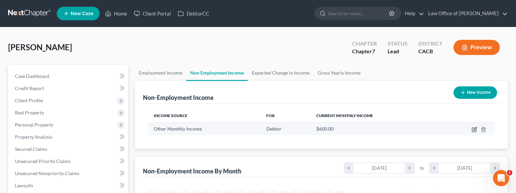
click at [444, 129] on icon "button" at bounding box center [474, 129] width 5 height 5
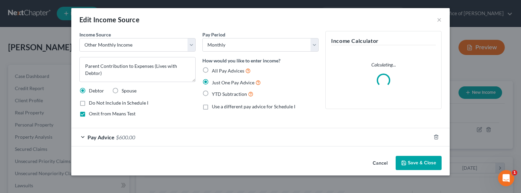
scroll to position [121, 212]
click at [104, 136] on span "Pay Advice" at bounding box center [101, 137] width 27 height 6
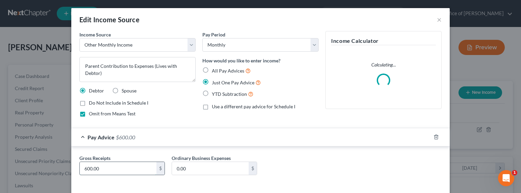
click at [84, 169] on input "600.00" at bounding box center [118, 168] width 77 height 13
click at [86, 167] on input "600.00" at bounding box center [118, 168] width 77 height 13
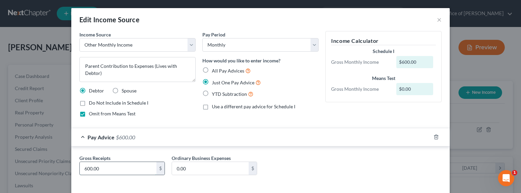
drag, startPoint x: 84, startPoint y: 169, endPoint x: 79, endPoint y: 169, distance: 5.1
click at [80, 169] on input "600.00" at bounding box center [118, 168] width 77 height 13
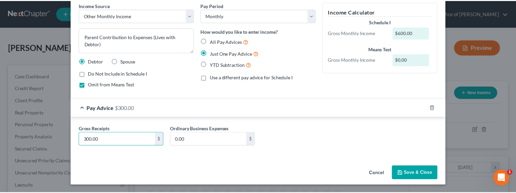
scroll to position [30, 0]
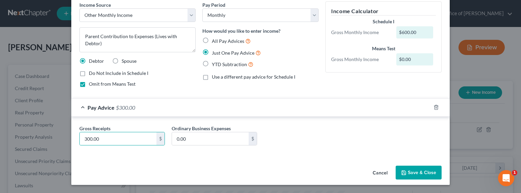
click at [424, 173] on button "Save & Close" at bounding box center [419, 173] width 46 height 14
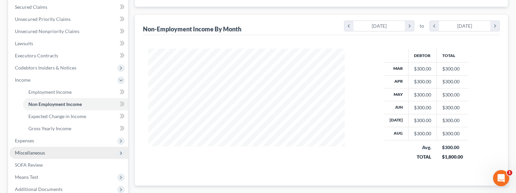
scroll to position [152, 0]
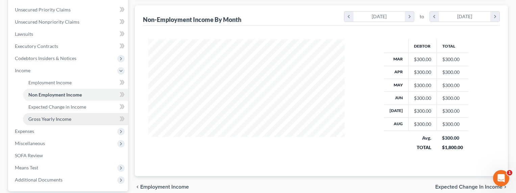
click at [34, 119] on span "Gross Yearly Income" at bounding box center [49, 119] width 43 height 6
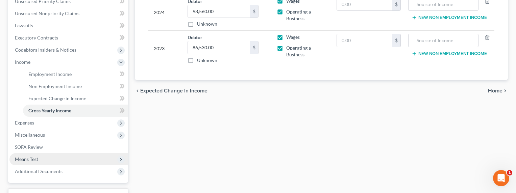
scroll to position [189, 0]
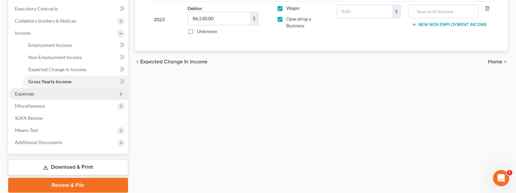
click at [25, 93] on span "Expenses" at bounding box center [24, 94] width 19 height 6
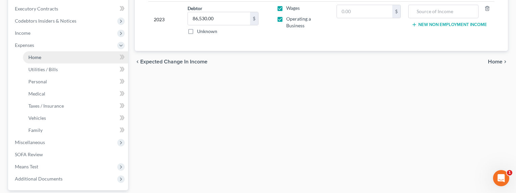
click at [31, 58] on span "Home" at bounding box center [34, 57] width 13 height 6
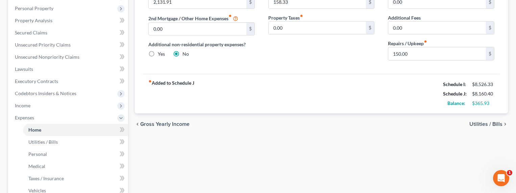
scroll to position [76, 0]
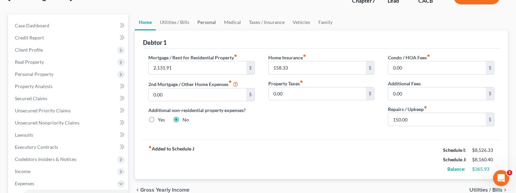
click at [207, 22] on link "Personal" at bounding box center [206, 22] width 27 height 16
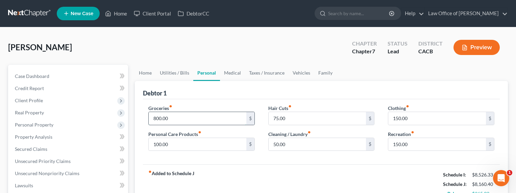
click at [164, 121] on input "800.00" at bounding box center [198, 118] width 98 height 13
click at [180, 73] on link "Utilities / Bills" at bounding box center [175, 73] width 38 height 16
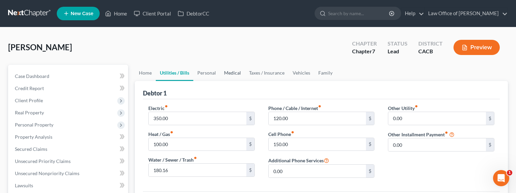
click at [227, 73] on link "Medical" at bounding box center [232, 73] width 25 height 16
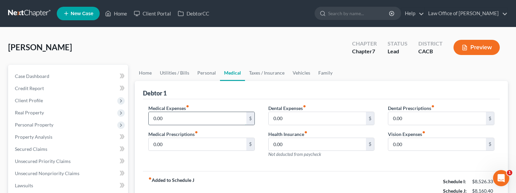
click at [189, 117] on input "0.00" at bounding box center [198, 118] width 98 height 13
click at [302, 69] on link "Vehicles" at bounding box center [302, 73] width 26 height 16
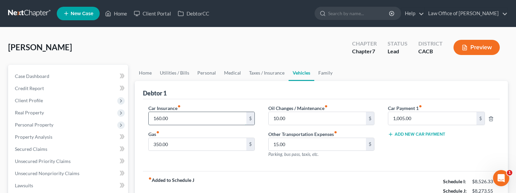
click at [167, 116] on input "160.00" at bounding box center [198, 118] width 98 height 13
click at [170, 117] on input "160.00" at bounding box center [198, 118] width 98 height 13
click at [156, 119] on input "160.00" at bounding box center [198, 118] width 98 height 13
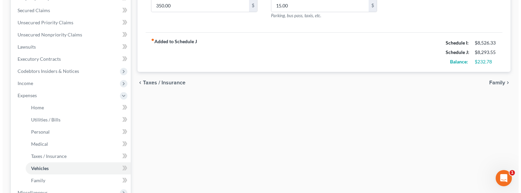
scroll to position [145, 0]
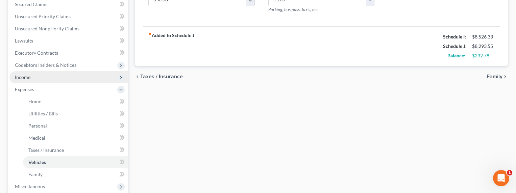
click at [32, 77] on span "Income" at bounding box center [68, 77] width 119 height 12
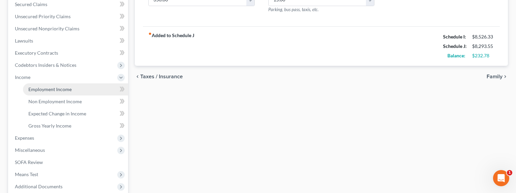
click at [40, 89] on span "Employment Income" at bounding box center [49, 90] width 43 height 6
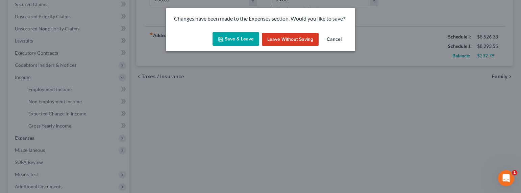
drag, startPoint x: 250, startPoint y: 40, endPoint x: 246, endPoint y: 41, distance: 3.4
click at [248, 40] on button "Save & Leave" at bounding box center [236, 39] width 47 height 14
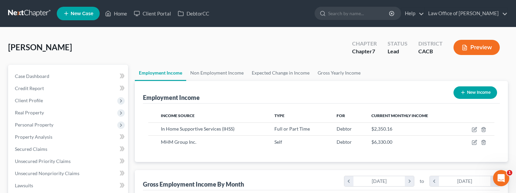
click at [444, 94] on button "New Income" at bounding box center [476, 93] width 44 height 13
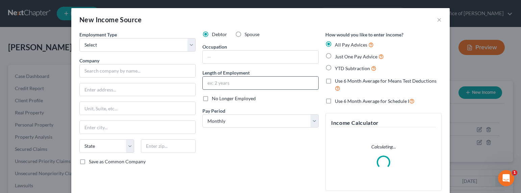
scroll to position [121, 212]
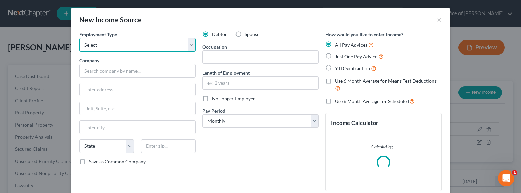
click at [116, 47] on select "Select Full or [DEMOGRAPHIC_DATA] Employment Self Employment" at bounding box center [137, 45] width 116 height 14
click at [79, 38] on select "Select Full or [DEMOGRAPHIC_DATA] Employment Self Employment" at bounding box center [137, 45] width 116 height 14
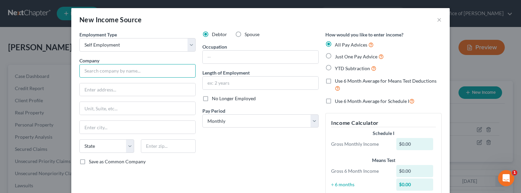
click at [114, 70] on input "text" at bounding box center [137, 71] width 116 height 14
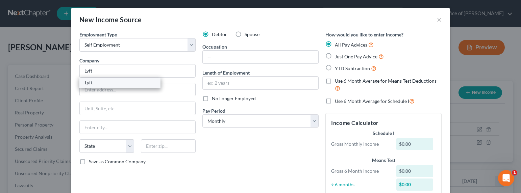
click at [107, 84] on div "Lyft" at bounding box center [120, 82] width 70 height 7
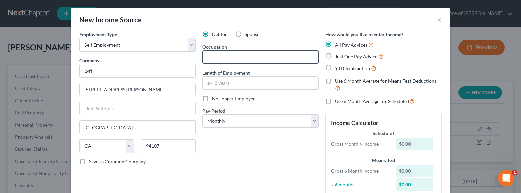
click at [215, 61] on input "text" at bounding box center [261, 57] width 116 height 13
drag, startPoint x: 354, startPoint y: 57, endPoint x: 313, endPoint y: 58, distance: 41.2
click at [354, 57] on span "Just One Pay Advice" at bounding box center [356, 57] width 43 height 6
click at [342, 57] on input "Just One Pay Advice" at bounding box center [340, 55] width 4 height 4
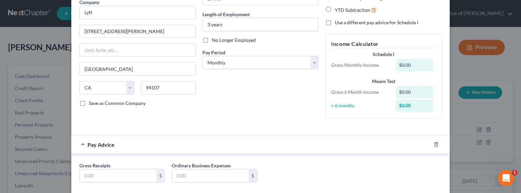
scroll to position [54, 0]
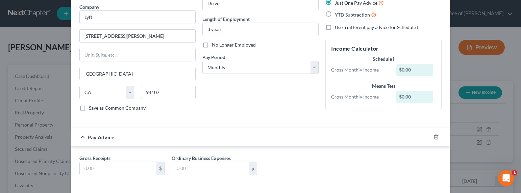
click at [366, 27] on span "Use a different pay advice for Schedule I" at bounding box center [376, 27] width 83 height 6
click at [342, 27] on input "Use a different pay advice for Schedule I" at bounding box center [340, 26] width 4 height 4
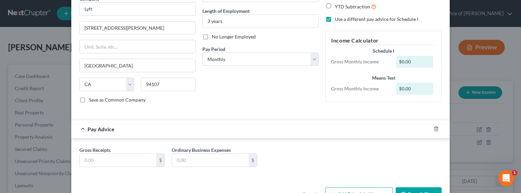
scroll to position [83, 0]
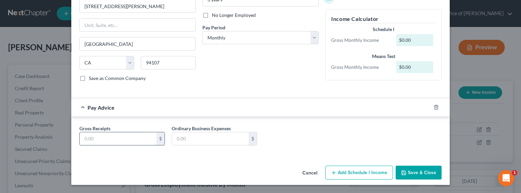
click at [114, 142] on input "text" at bounding box center [118, 138] width 77 height 13
click at [366, 169] on button "Add Schedule I Income" at bounding box center [359, 173] width 68 height 14
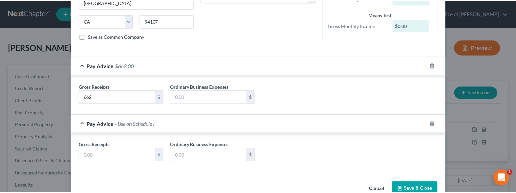
scroll to position [142, 0]
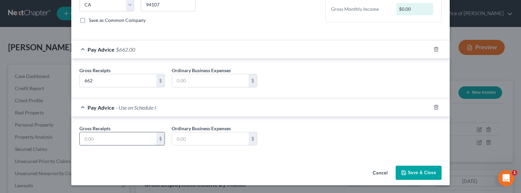
click at [89, 144] on input "text" at bounding box center [118, 138] width 77 height 13
click at [416, 172] on button "Save & Close" at bounding box center [419, 173] width 46 height 14
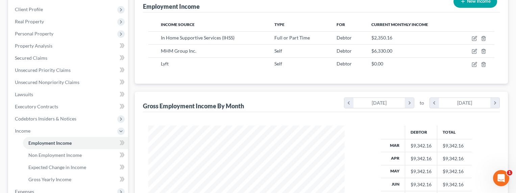
scroll to position [124, 0]
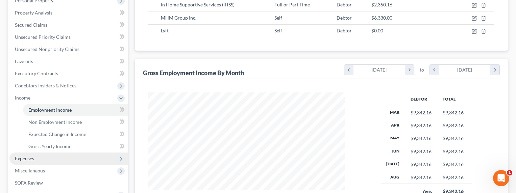
drag, startPoint x: 26, startPoint y: 161, endPoint x: 30, endPoint y: 161, distance: 3.4
click at [26, 161] on span "Expenses" at bounding box center [24, 159] width 19 height 6
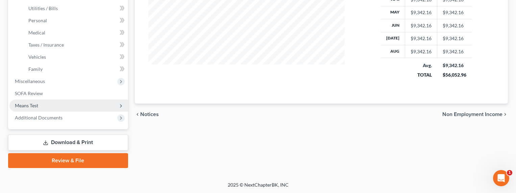
click at [20, 103] on span "Means Test" at bounding box center [26, 106] width 23 height 6
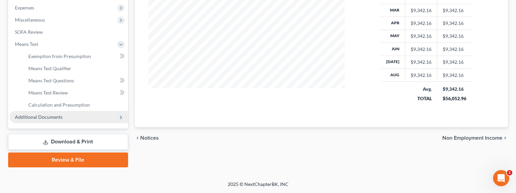
scroll to position [226, 0]
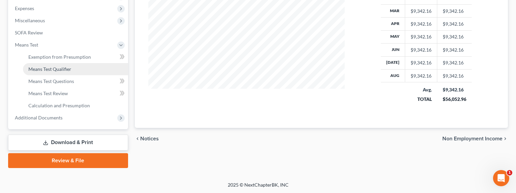
click at [47, 70] on span "Means Test Qualifier" at bounding box center [49, 69] width 43 height 6
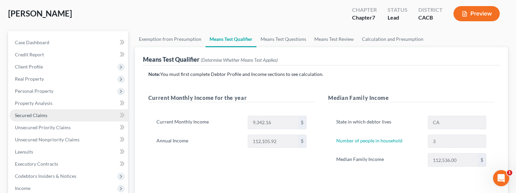
scroll to position [9, 0]
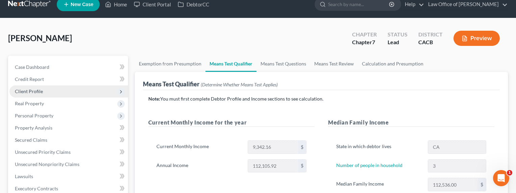
click at [32, 90] on span "Client Profile" at bounding box center [29, 92] width 28 height 6
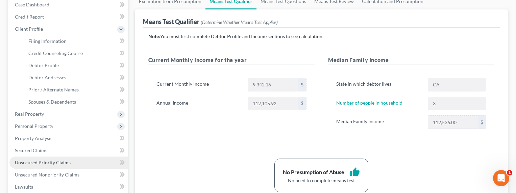
scroll to position [78, 0]
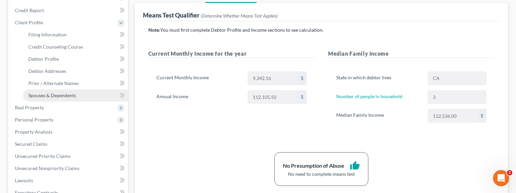
click at [48, 95] on span "Spouses & Dependents" at bounding box center [52, 96] width 48 height 6
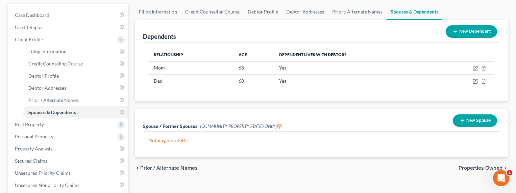
scroll to position [238, 0]
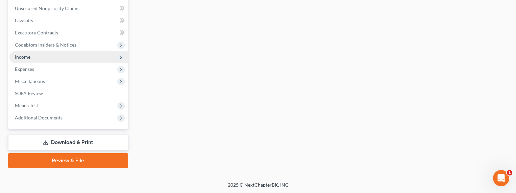
click at [20, 55] on span "Income" at bounding box center [23, 57] width 16 height 6
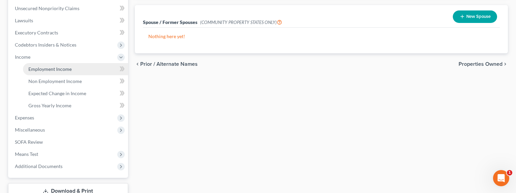
click at [40, 68] on span "Employment Income" at bounding box center [49, 69] width 43 height 6
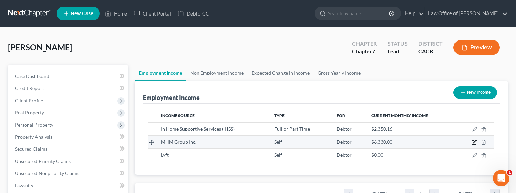
click at [444, 144] on icon "button" at bounding box center [474, 142] width 5 height 5
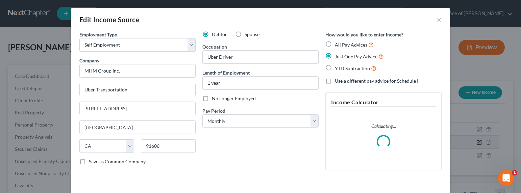
scroll to position [121, 212]
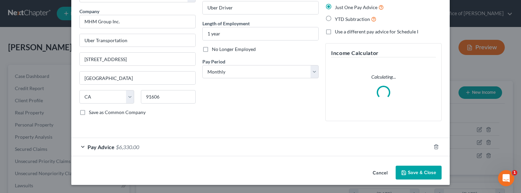
click at [130, 148] on span "$6,330.00" at bounding box center [127, 147] width 23 height 6
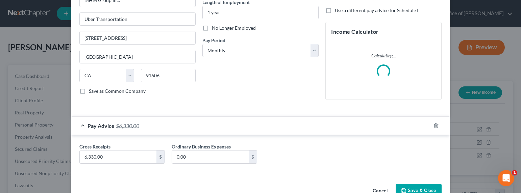
scroll to position [89, 0]
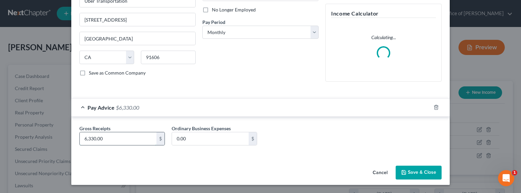
click at [85, 139] on input "6,330.00" at bounding box center [118, 138] width 77 height 13
click at [87, 140] on input "6,330.00" at bounding box center [118, 138] width 77 height 13
click at [86, 139] on input "6,330.00" at bounding box center [118, 138] width 77 height 13
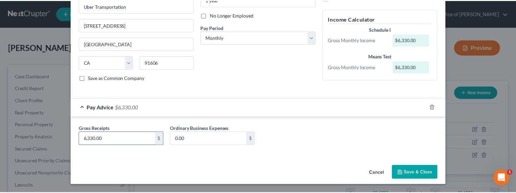
scroll to position [83, 0]
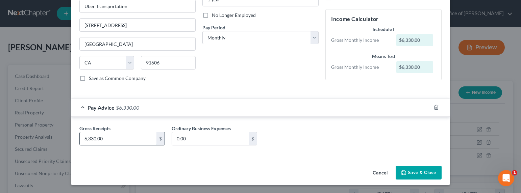
click at [83, 139] on input "6,330.00" at bounding box center [118, 138] width 77 height 13
drag, startPoint x: 84, startPoint y: 139, endPoint x: 79, endPoint y: 139, distance: 5.1
click at [80, 139] on input "6,330.00" at bounding box center [118, 138] width 77 height 13
click at [410, 176] on button "Save & Close" at bounding box center [419, 173] width 46 height 14
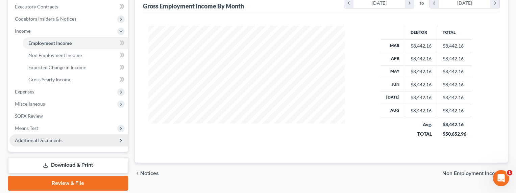
scroll to position [214, 0]
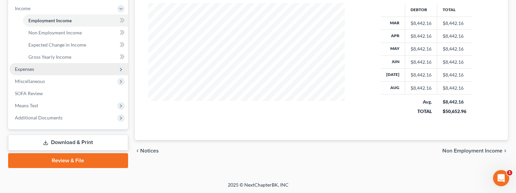
click at [18, 66] on span "Expenses" at bounding box center [24, 69] width 19 height 6
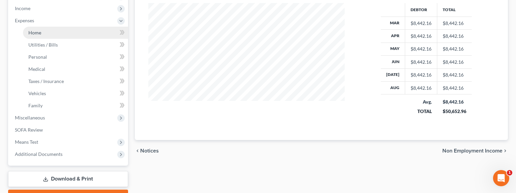
click at [37, 36] on link "Home" at bounding box center [75, 33] width 105 height 12
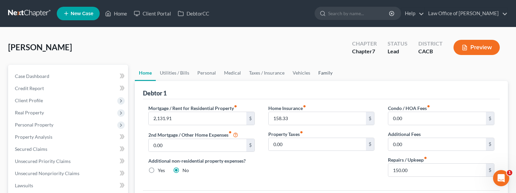
click at [316, 74] on link "Family" at bounding box center [325, 73] width 22 height 16
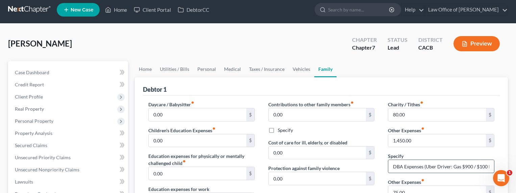
scroll to position [13, 0]
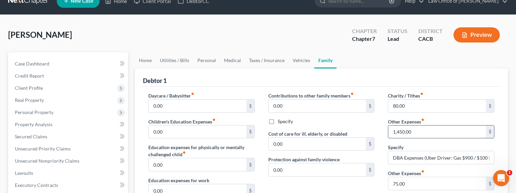
click at [407, 134] on input "1,450.00" at bounding box center [437, 132] width 98 height 13
click at [402, 132] on input "1,450.00" at bounding box center [437, 132] width 98 height 13
click at [397, 131] on input "1,450.00" at bounding box center [437, 132] width 98 height 13
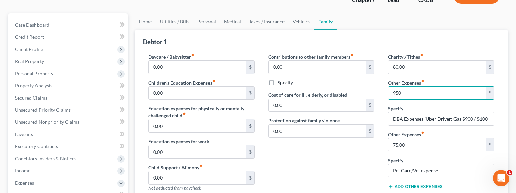
scroll to position [0, 0]
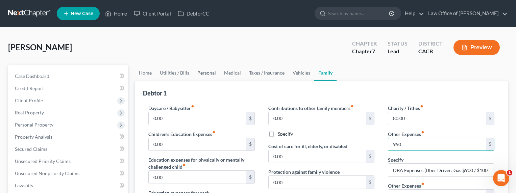
click at [201, 71] on link "Personal" at bounding box center [206, 73] width 27 height 16
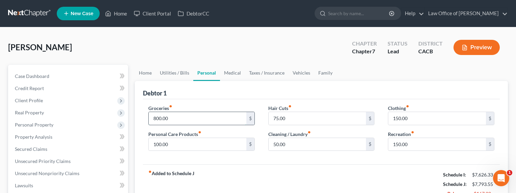
click at [157, 119] on input "800.00" at bounding box center [198, 118] width 98 height 13
click at [154, 118] on input "800.00" at bounding box center [198, 118] width 98 height 13
drag, startPoint x: 156, startPoint y: 118, endPoint x: 147, endPoint y: 117, distance: 9.1
click at [147, 117] on div "Groceries fiber_manual_record 800.00 $ Personal Care Products fiber_manual_reco…" at bounding box center [202, 131] width 120 height 52
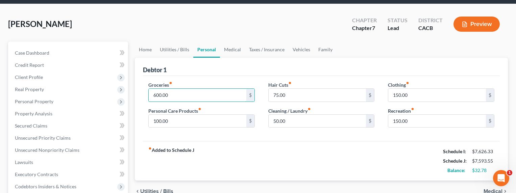
scroll to position [27, 0]
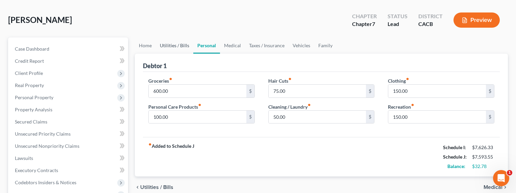
click at [174, 47] on link "Utilities / Bills" at bounding box center [175, 46] width 38 height 16
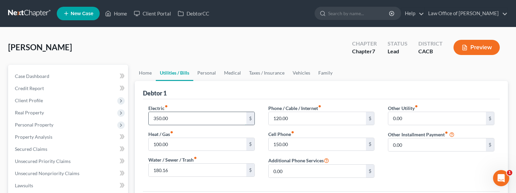
click at [157, 116] on input "350.00" at bounding box center [198, 118] width 98 height 13
click at [157, 119] on input "350.00" at bounding box center [198, 118] width 98 height 13
click at [153, 119] on input "350.00" at bounding box center [198, 118] width 98 height 13
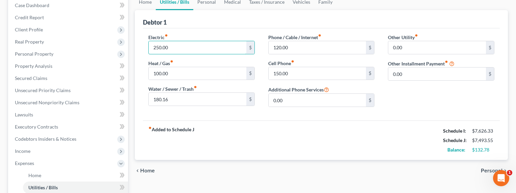
scroll to position [60, 0]
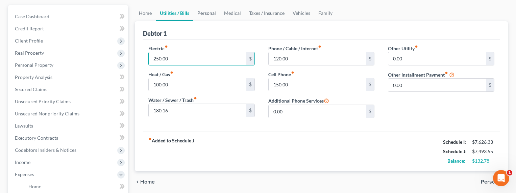
click at [199, 15] on link "Personal" at bounding box center [206, 13] width 27 height 16
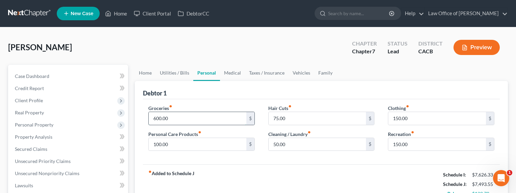
click at [155, 118] on input "600.00" at bounding box center [198, 118] width 98 height 13
click at [157, 119] on input "600.00" at bounding box center [198, 118] width 98 height 13
click at [324, 74] on link "Family" at bounding box center [325, 73] width 22 height 16
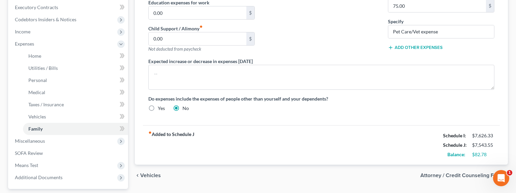
scroll to position [250, 0]
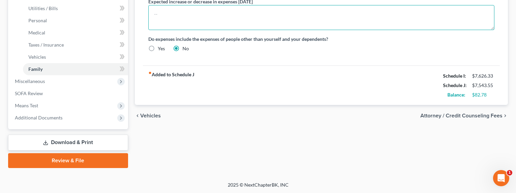
click at [181, 25] on textarea at bounding box center [321, 17] width 346 height 25
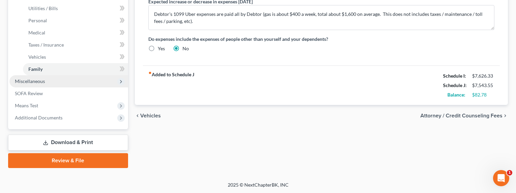
click at [35, 80] on span "Miscellaneous" at bounding box center [30, 81] width 30 height 6
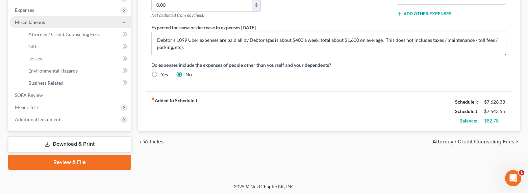
scroll to position [0, 0]
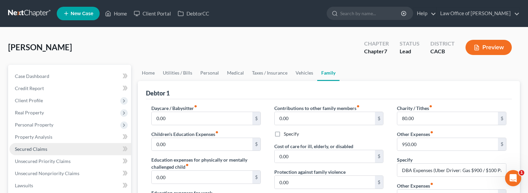
click at [33, 150] on span "Secured Claims" at bounding box center [31, 149] width 32 height 6
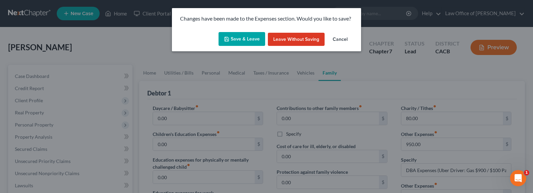
click at [251, 40] on button "Save & Leave" at bounding box center [242, 39] width 47 height 14
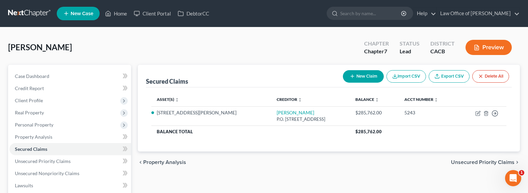
click at [261, 74] on div "Secured Claims New Claim Import CSV Export CSV Delete All" at bounding box center [329, 76] width 366 height 23
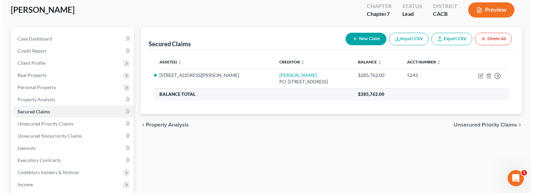
scroll to position [60, 0]
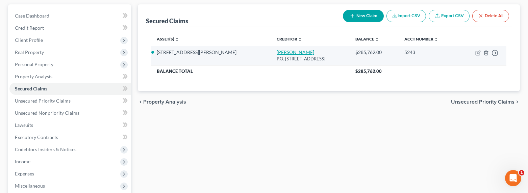
click at [277, 52] on link "[PERSON_NAME]" at bounding box center [296, 52] width 38 height 6
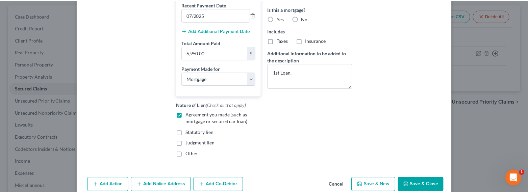
scroll to position [189, 0]
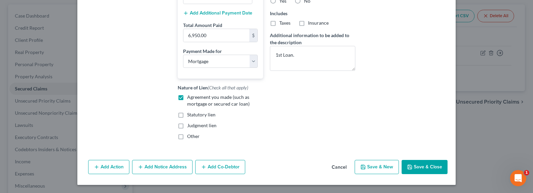
click at [416, 163] on button "Save & Close" at bounding box center [425, 167] width 46 height 14
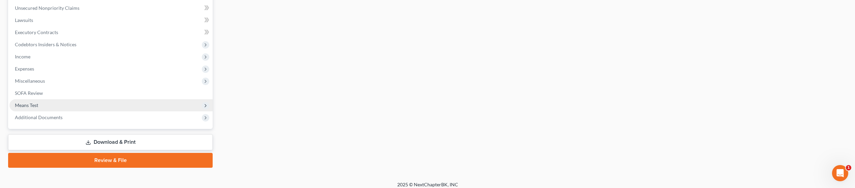
scroll to position [170, 0]
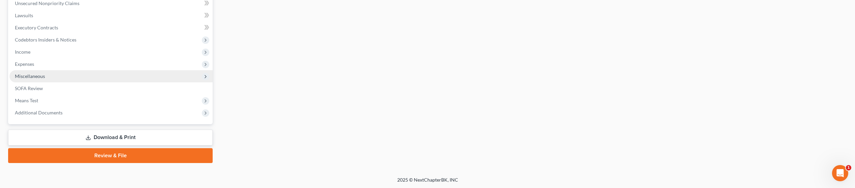
click at [29, 78] on span "Miscellaneous" at bounding box center [30, 76] width 30 height 6
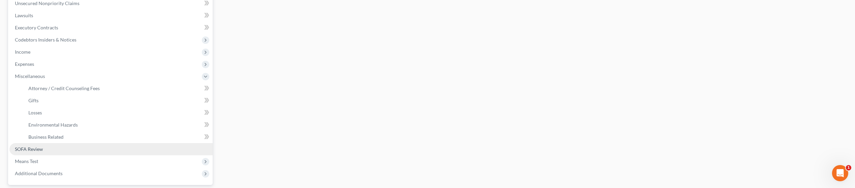
scroll to position [231, 0]
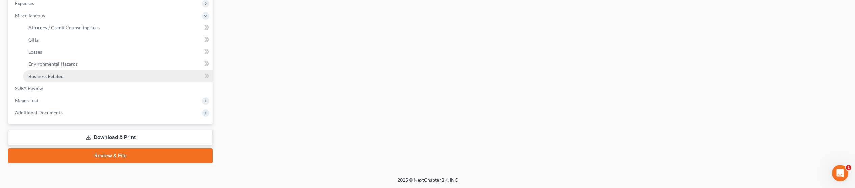
click at [49, 75] on span "Business Related" at bounding box center [45, 76] width 35 height 6
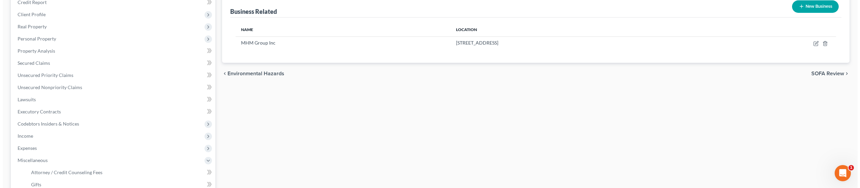
scroll to position [79, 0]
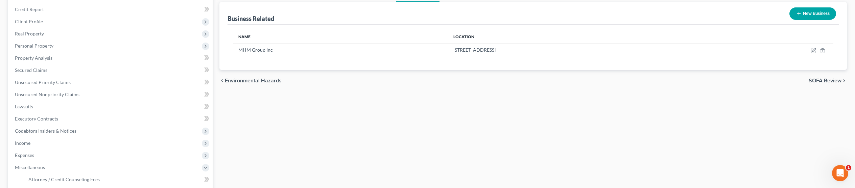
click at [444, 14] on line "button" at bounding box center [798, 14] width 3 height 0
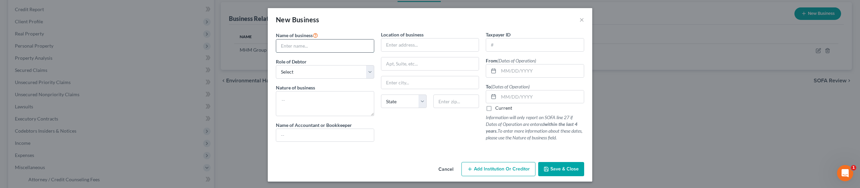
click at [294, 47] on input "text" at bounding box center [325, 46] width 98 height 13
click at [302, 73] on select "Select A member of a limited liability company (LLC) or limited liability partn…" at bounding box center [325, 72] width 98 height 14
click at [276, 65] on select "Select A member of a limited liability company (LLC) or limited liability partn…" at bounding box center [325, 72] width 98 height 14
click at [302, 102] on textarea at bounding box center [325, 103] width 98 height 25
click at [309, 101] on textarea "Debtor is Uber driver" at bounding box center [325, 103] width 98 height 25
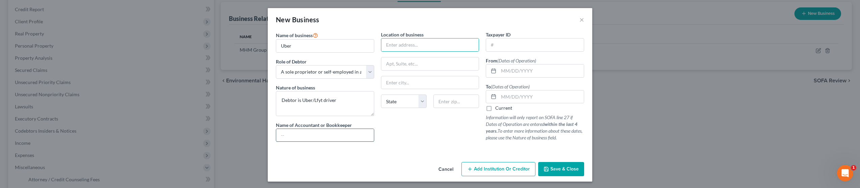
click at [302, 135] on input "text" at bounding box center [325, 135] width 98 height 13
click at [419, 47] on input "text" at bounding box center [430, 45] width 98 height 13
click at [444, 46] on input "text" at bounding box center [535, 45] width 98 height 13
click at [444, 71] on input "text" at bounding box center [540, 71] width 85 height 13
click at [444, 107] on label "Current" at bounding box center [503, 108] width 17 height 7
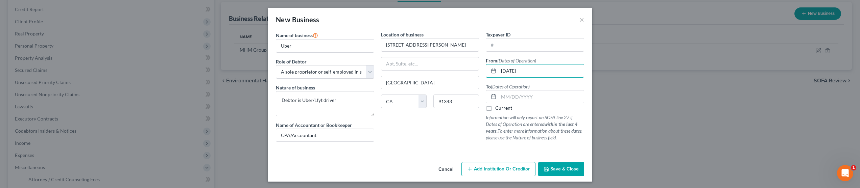
click at [444, 107] on input "Current" at bounding box center [500, 107] width 4 height 4
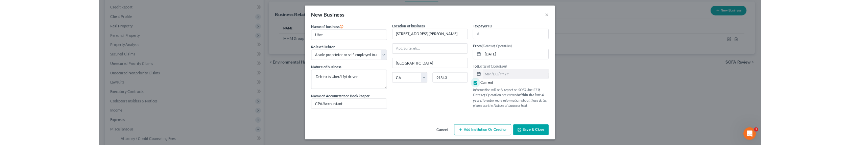
scroll to position [2, 0]
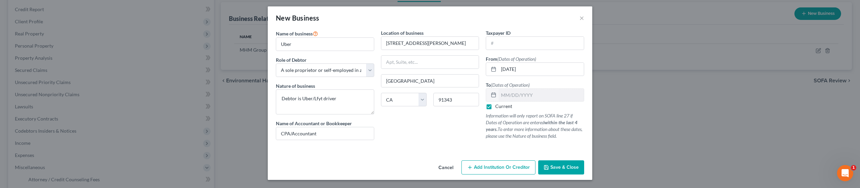
click at [444, 168] on span "Save & Close" at bounding box center [564, 168] width 28 height 6
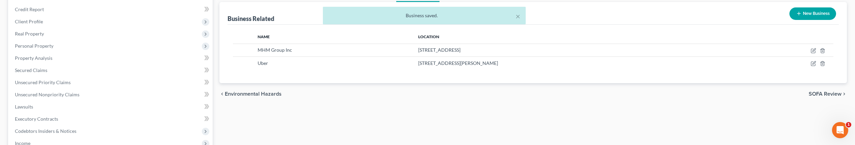
drag, startPoint x: 803, startPoint y: 14, endPoint x: 794, endPoint y: 15, distance: 8.5
click at [444, 14] on div "× Business saved." at bounding box center [424, 17] width 855 height 21
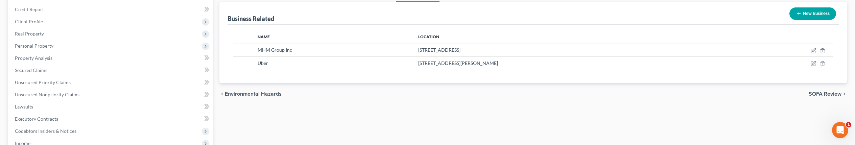
click at [444, 13] on icon "button" at bounding box center [798, 13] width 5 height 5
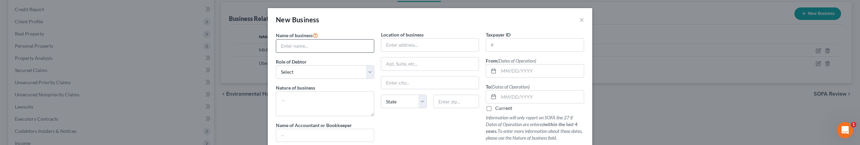
click at [343, 45] on input "text" at bounding box center [325, 46] width 98 height 13
click at [276, 65] on select "Select A member of a limited liability company (LLC) or limited liability partn…" at bounding box center [325, 72] width 98 height 14
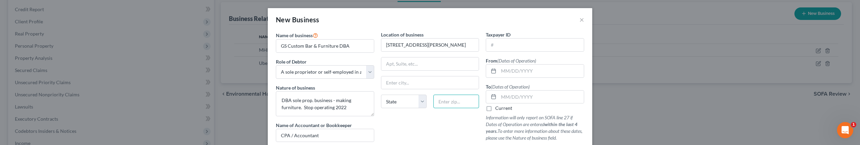
click at [444, 105] on input "text" at bounding box center [456, 102] width 46 height 14
drag, startPoint x: 420, startPoint y: 83, endPoint x: 370, endPoint y: 82, distance: 49.7
click at [370, 82] on div "Name of business * GS Custom Bar & Furniture DBA Role of Debtor * Select A memb…" at bounding box center [429, 92] width 315 height 122
click at [444, 70] on input "text" at bounding box center [540, 71] width 85 height 13
click at [444, 72] on input "text" at bounding box center [540, 71] width 85 height 13
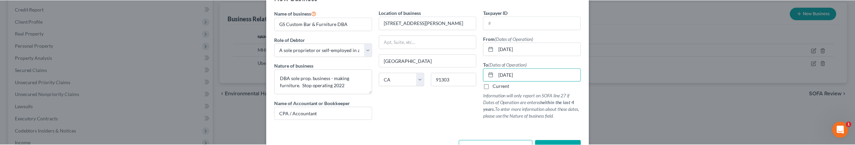
scroll to position [45, 0]
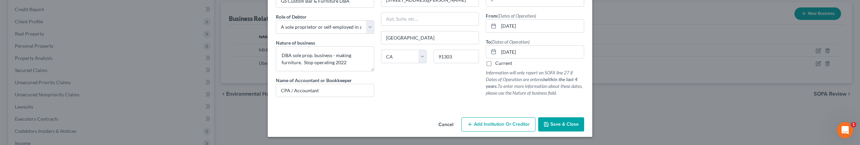
click at [444, 125] on span "Save & Close" at bounding box center [564, 124] width 28 height 6
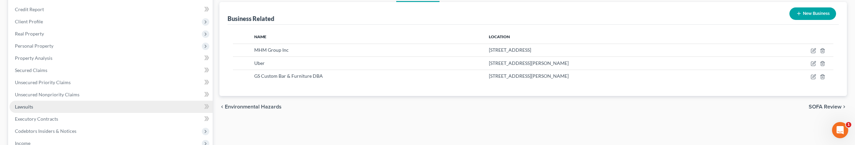
click at [36, 104] on link "Lawsuits" at bounding box center [110, 107] width 203 height 12
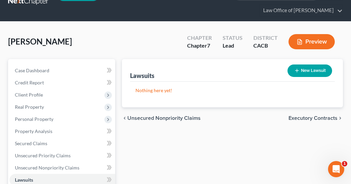
scroll to position [163, 0]
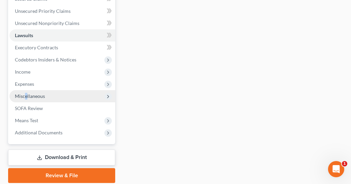
click at [26, 95] on span "Miscellaneous" at bounding box center [30, 96] width 30 height 6
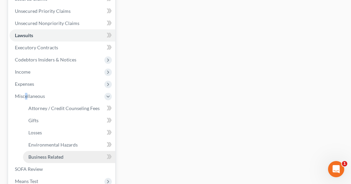
click at [39, 159] on span "Business Related" at bounding box center [45, 157] width 35 height 6
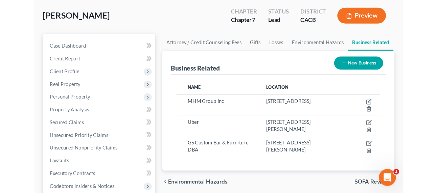
scroll to position [69, 0]
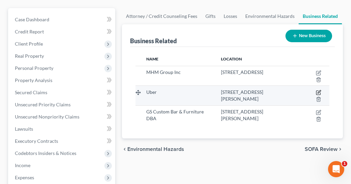
click at [320, 92] on icon "button" at bounding box center [319, 92] width 3 height 3
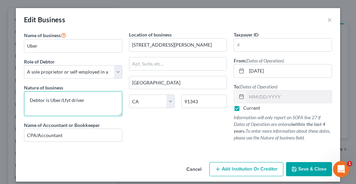
click at [87, 101] on textarea "Debtor is Uber/Lfyt driver" at bounding box center [73, 103] width 98 height 25
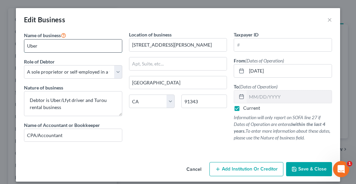
click at [57, 45] on input "Uber" at bounding box center [73, 46] width 98 height 13
drag, startPoint x: 50, startPoint y: 46, endPoint x: 41, endPoint y: 47, distance: 9.1
click at [41, 47] on input "Uber / Touro Car Rental" at bounding box center [73, 46] width 98 height 13
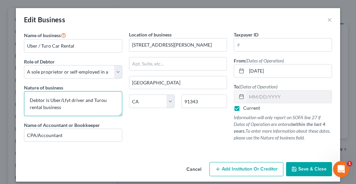
click at [99, 99] on textarea "Debtor is Uber/Lfyt driver and Turou rental business" at bounding box center [73, 103] width 98 height 25
click at [103, 100] on textarea "Debtor is Uber/Lfyt driver and Turou rental business" at bounding box center [73, 103] width 98 height 25
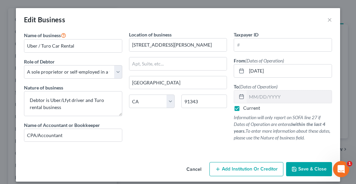
click at [308, 167] on span "Save & Close" at bounding box center [312, 169] width 28 height 6
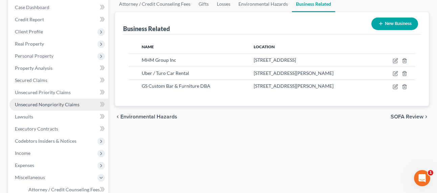
drag, startPoint x: 56, startPoint y: 104, endPoint x: 73, endPoint y: 103, distance: 17.2
click at [56, 104] on span "Unsecured Nonpriority Claims" at bounding box center [47, 105] width 65 height 6
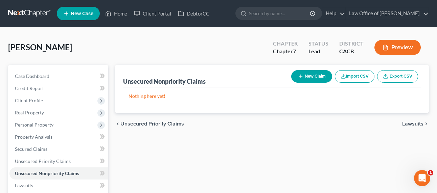
click at [301, 78] on icon "button" at bounding box center [300, 76] width 5 height 5
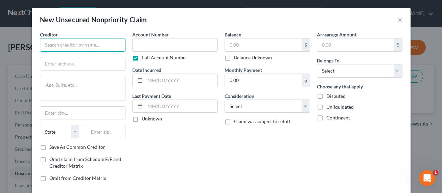
click at [78, 48] on input "text" at bounding box center [82, 45] width 85 height 14
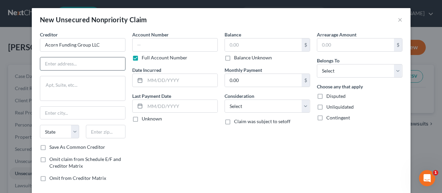
click at [49, 65] on input "text" at bounding box center [82, 63] width 85 height 13
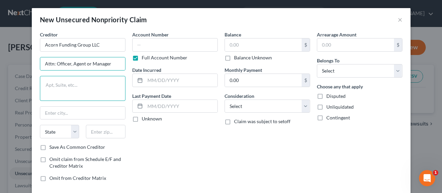
click at [72, 92] on textarea at bounding box center [82, 88] width 85 height 25
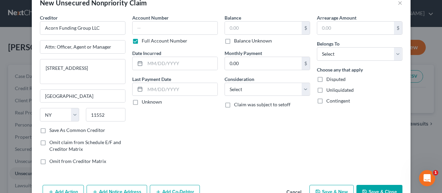
scroll to position [36, 0]
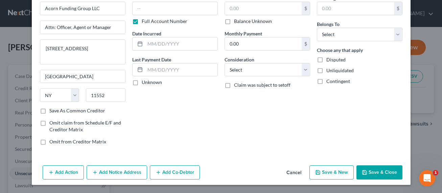
click at [123, 170] on button "Add Notice Address" at bounding box center [117, 173] width 60 height 14
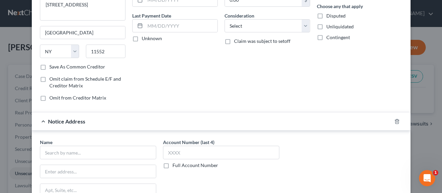
scroll to position [98, 0]
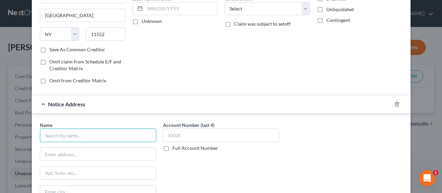
click at [77, 133] on input "text" at bounding box center [98, 136] width 116 height 14
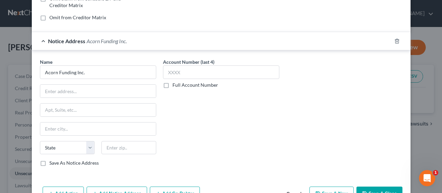
scroll to position [0, 0]
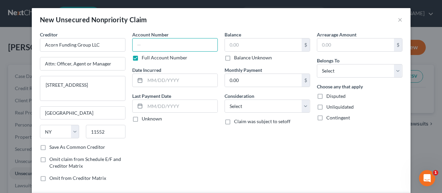
click at [153, 45] on input "text" at bounding box center [174, 45] width 85 height 14
paste input "19BBCV00694"
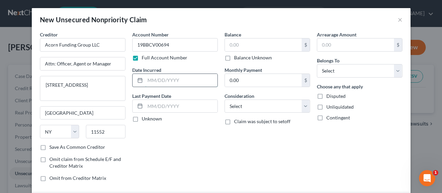
click at [157, 81] on input "text" at bounding box center [181, 80] width 72 height 13
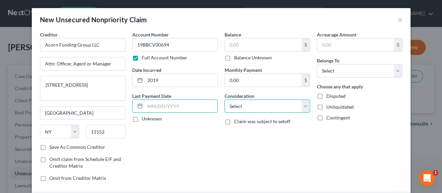
click at [256, 107] on select "Select Cable / Satellite Services Collection Agency Credit Card Debt Debt Couns…" at bounding box center [266, 107] width 85 height 14
click at [224, 100] on select "Select Cable / Satellite Services Collection Agency Credit Card Debt Debt Couns…" at bounding box center [266, 107] width 85 height 14
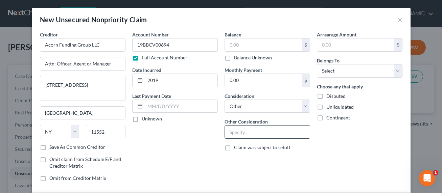
click at [250, 130] on input "text" at bounding box center [267, 132] width 85 height 13
click at [345, 70] on select "Select Debtor 1 Only Debtor 2 Only Debtor 1 And Debtor 2 Only At Least One Of T…" at bounding box center [359, 71] width 85 height 14
click at [317, 64] on select "Select Debtor 1 Only Debtor 2 Only Debtor 1 And Debtor 2 Only At Least One Of T…" at bounding box center [359, 71] width 85 height 14
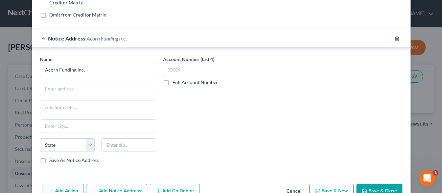
scroll to position [182, 0]
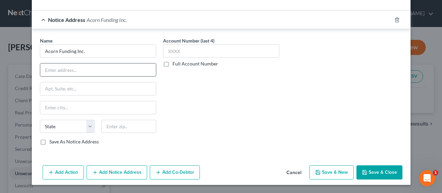
click at [72, 69] on input "text" at bounding box center [98, 70] width 116 height 13
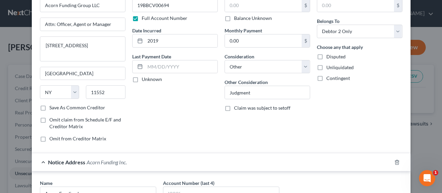
scroll to position [0, 0]
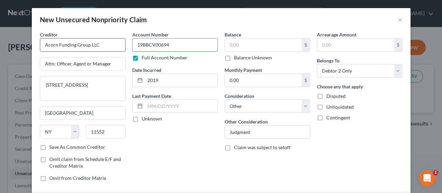
drag, startPoint x: 175, startPoint y: 46, endPoint x: 121, endPoint y: 46, distance: 54.1
click at [121, 46] on div "Creditor * Acorn Funding Group LLC Attn: Officer, Agent or Manager [STREET_ADDR…" at bounding box center [220, 109] width 369 height 156
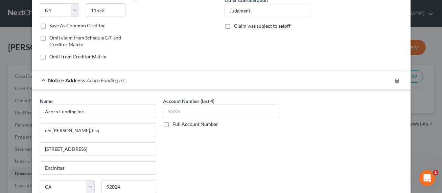
scroll to position [147, 0]
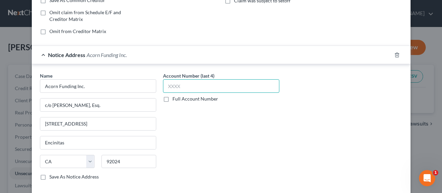
click at [188, 86] on input "text" at bounding box center [221, 86] width 116 height 14
click at [185, 96] on label "Full Account Number" at bounding box center [195, 99] width 46 height 7
click at [179, 96] on input "Full Account Number" at bounding box center [177, 98] width 4 height 4
click at [183, 89] on input "text" at bounding box center [221, 86] width 116 height 14
paste input "19BBCV00694"
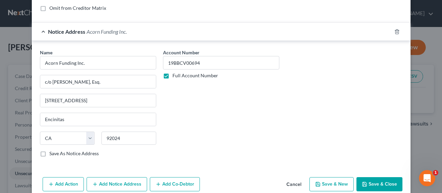
scroll to position [182, 0]
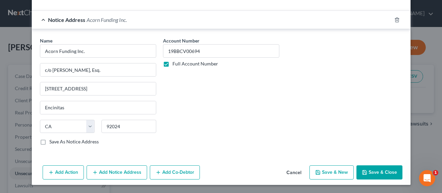
click at [119, 173] on button "Add Notice Address" at bounding box center [117, 173] width 60 height 14
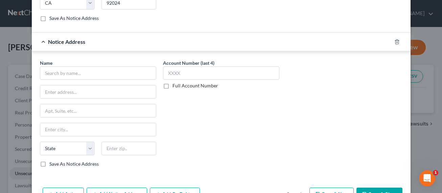
scroll to position [328, 0]
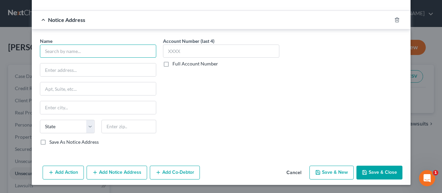
click at [62, 51] on input "text" at bounding box center [98, 52] width 116 height 14
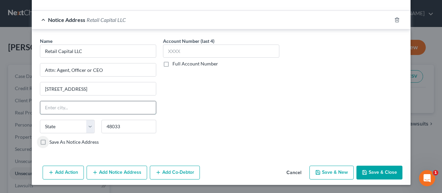
click at [102, 108] on input "text" at bounding box center [98, 107] width 116 height 13
click at [40, 120] on select "State [US_STATE] AK AR AZ CA CO CT DE DC [GEOGRAPHIC_DATA] [GEOGRAPHIC_DATA] GU…" at bounding box center [67, 127] width 55 height 14
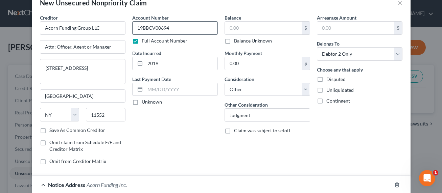
scroll to position [0, 0]
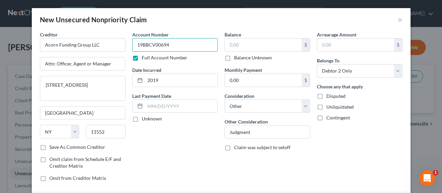
drag, startPoint x: 169, startPoint y: 46, endPoint x: 126, endPoint y: 44, distance: 43.0
click at [126, 44] on div "Creditor * Acorn Funding Group LLC Attn: Officer, Agent or Manager [STREET_ADDR…" at bounding box center [220, 109] width 369 height 156
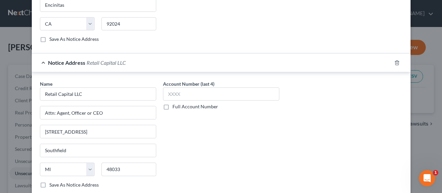
scroll to position [300, 0]
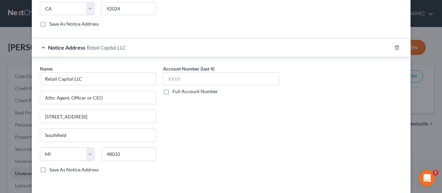
click at [188, 94] on label "Full Account Number" at bounding box center [195, 91] width 46 height 7
click at [179, 93] on input "Full Account Number" at bounding box center [177, 90] width 4 height 4
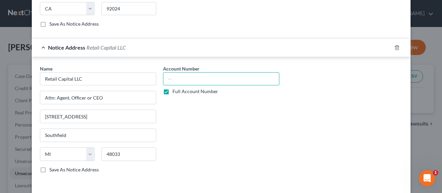
click at [190, 82] on input "text" at bounding box center [221, 79] width 116 height 14
paste input "19BBCV00694"
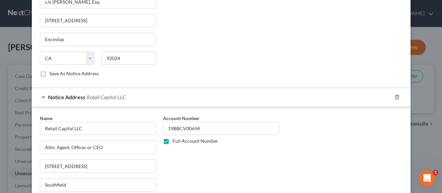
scroll to position [328, 0]
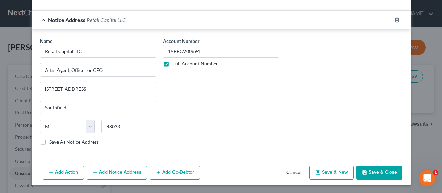
click at [111, 174] on button "Add Notice Address" at bounding box center [117, 173] width 60 height 14
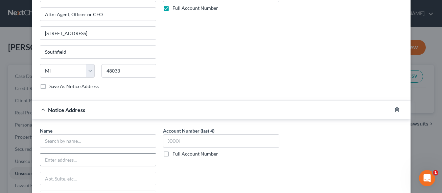
scroll to position [397, 0]
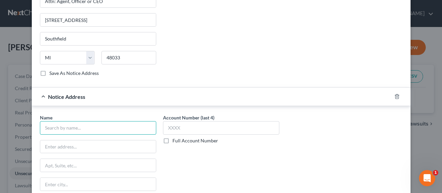
click at [81, 133] on input "text" at bounding box center [98, 128] width 116 height 14
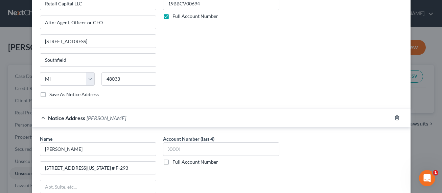
scroll to position [368, 0]
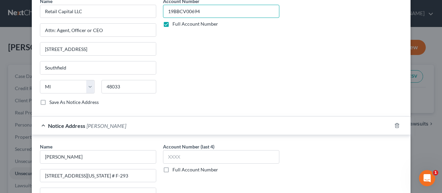
drag, startPoint x: 209, startPoint y: 9, endPoint x: 156, endPoint y: 11, distance: 52.1
click at [156, 11] on div "Name * Retail Capital LLC Attn: Agent, Officer or CEO [STREET_ADDRESS][GEOGRAPH…" at bounding box center [220, 55] width 369 height 114
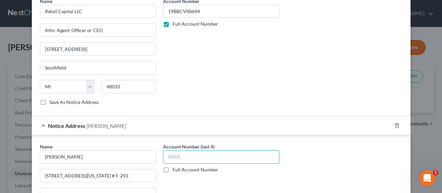
drag, startPoint x: 212, startPoint y: 156, endPoint x: 204, endPoint y: 159, distance: 7.9
click at [212, 156] on input "text" at bounding box center [221, 157] width 116 height 14
click at [190, 172] on label "Full Account Number" at bounding box center [195, 170] width 46 height 7
click at [179, 171] on input "Full Account Number" at bounding box center [177, 169] width 4 height 4
click at [192, 160] on input "text" at bounding box center [221, 157] width 116 height 14
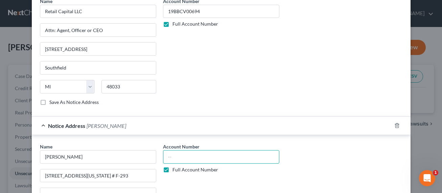
paste input "19BBCV00694"
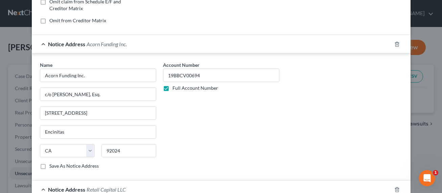
scroll to position [33, 0]
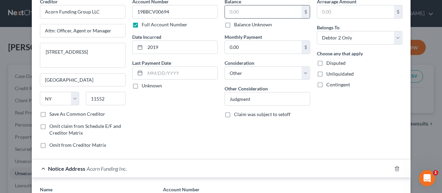
click at [244, 11] on input "text" at bounding box center [263, 11] width 77 height 13
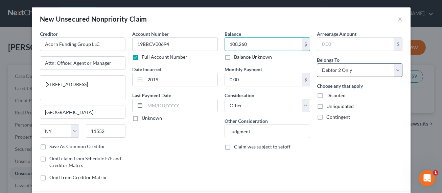
scroll to position [0, 0]
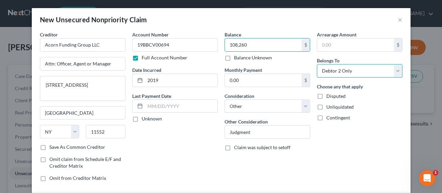
click at [338, 68] on select "Select Debtor 1 Only Debtor 2 Only Debtor 1 And Debtor 2 Only At Least One Of T…" at bounding box center [359, 71] width 85 height 14
click at [317, 64] on select "Select Debtor 1 Only Debtor 2 Only Debtor 1 And Debtor 2 Only At Least One Of T…" at bounding box center [359, 71] width 85 height 14
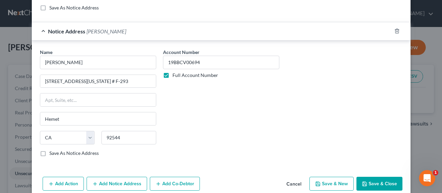
scroll to position [473, 0]
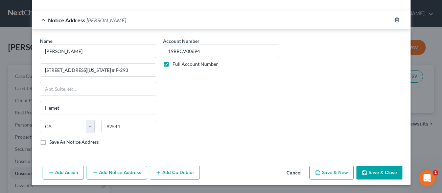
click at [176, 172] on button "Add Co-Debtor" at bounding box center [175, 173] width 50 height 14
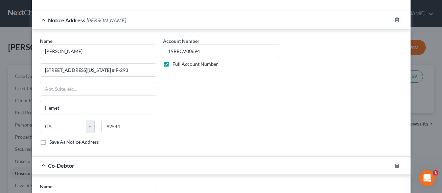
scroll to position [542, 0]
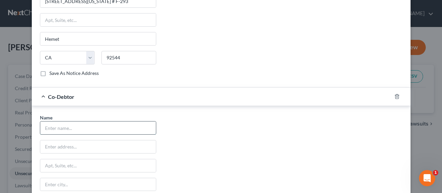
click at [88, 125] on input "text" at bounding box center [98, 128] width 116 height 13
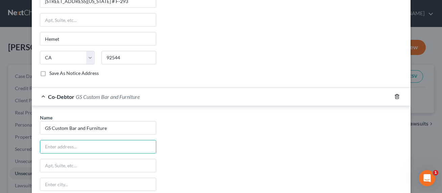
click at [395, 97] on icon "button" at bounding box center [396, 96] width 5 height 5
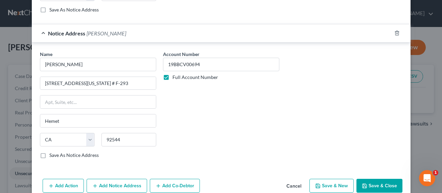
scroll to position [473, 0]
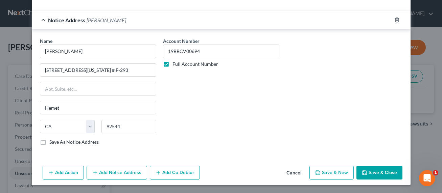
click at [107, 176] on button "Add Notice Address" at bounding box center [117, 173] width 60 height 14
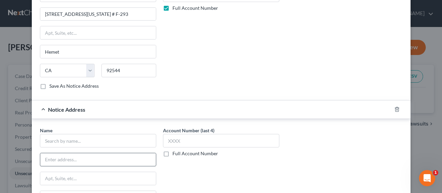
scroll to position [542, 0]
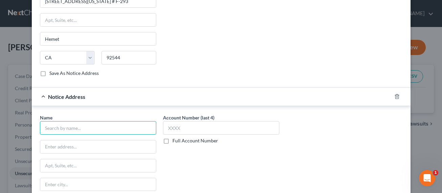
click at [99, 133] on input "text" at bounding box center [98, 128] width 116 height 14
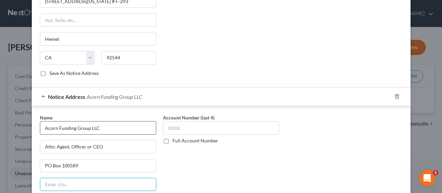
scroll to position [619, 0]
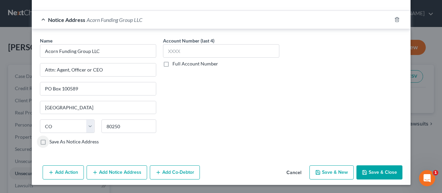
click at [200, 64] on label "Full Account Number" at bounding box center [195, 63] width 46 height 7
click at [179, 64] on input "Full Account Number" at bounding box center [177, 62] width 4 height 4
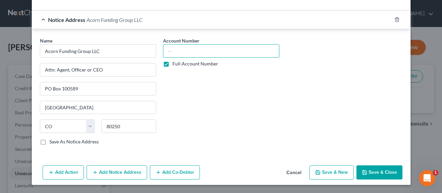
click at [199, 51] on input "text" at bounding box center [221, 51] width 116 height 14
paste input "19BBCV00694"
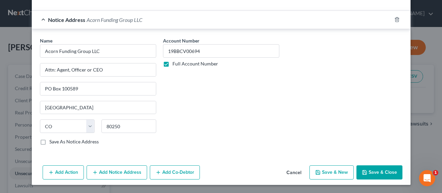
click at [122, 176] on button "Add Notice Address" at bounding box center [117, 173] width 60 height 14
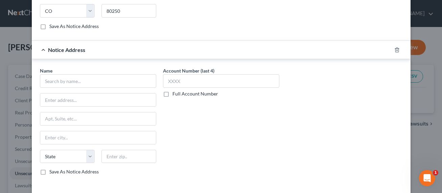
scroll to position [764, 0]
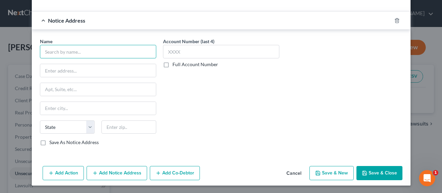
click at [77, 56] on input "text" at bounding box center [98, 52] width 116 height 14
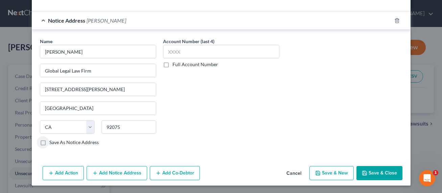
click at [180, 64] on label "Full Account Number" at bounding box center [195, 64] width 46 height 7
click at [181, 64] on label "Full Account Number" at bounding box center [195, 64] width 46 height 7
click at [179, 64] on input "Full Account Number" at bounding box center [177, 63] width 4 height 4
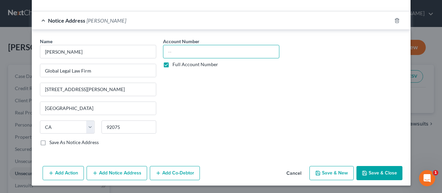
click at [167, 53] on input "text" at bounding box center [221, 52] width 116 height 14
paste input "19BBCV00694"
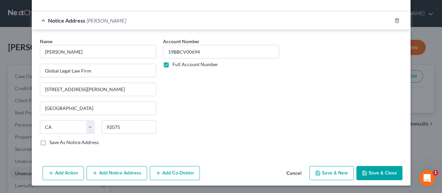
click at [375, 173] on button "Save & Close" at bounding box center [379, 173] width 46 height 14
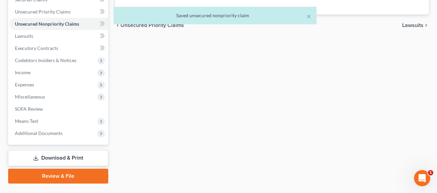
scroll to position [160, 0]
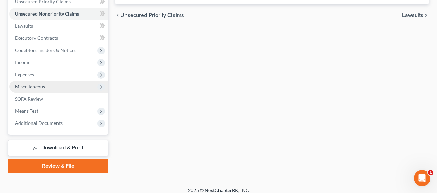
click at [23, 89] on span "Miscellaneous" at bounding box center [58, 87] width 99 height 12
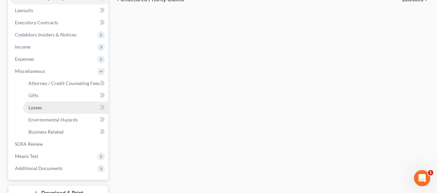
scroll to position [176, 0]
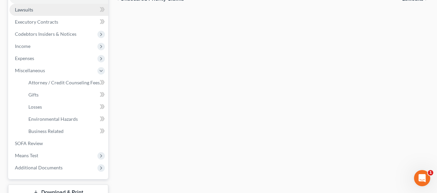
click at [34, 8] on link "Lawsuits" at bounding box center [58, 10] width 99 height 12
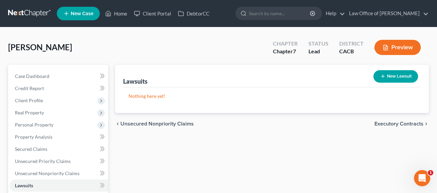
click at [394, 76] on button "New Lawsuit" at bounding box center [395, 76] width 45 height 13
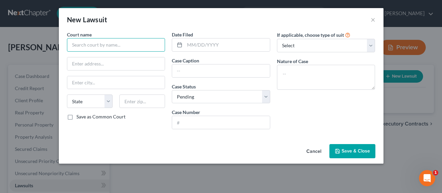
click at [100, 47] on input "text" at bounding box center [116, 45] width 98 height 14
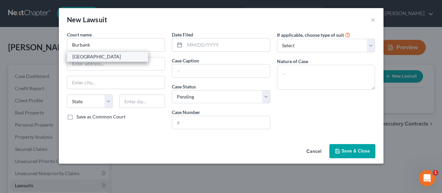
click at [97, 57] on div "[GEOGRAPHIC_DATA]" at bounding box center [107, 56] width 70 height 7
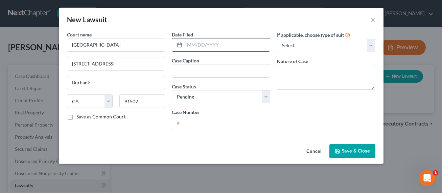
drag, startPoint x: 201, startPoint y: 43, endPoint x: 204, endPoint y: 47, distance: 5.0
click at [202, 44] on input "text" at bounding box center [227, 45] width 85 height 13
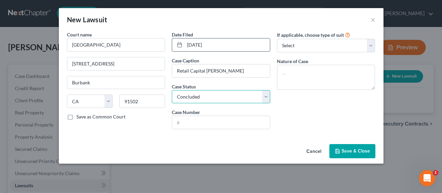
click at [172, 90] on select "Select Pending On Appeal Concluded" at bounding box center [221, 97] width 98 height 14
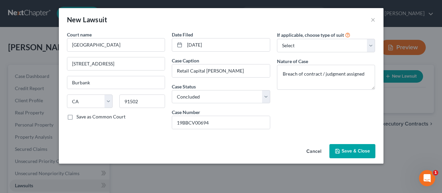
click at [348, 150] on span "Save & Close" at bounding box center [355, 151] width 28 height 6
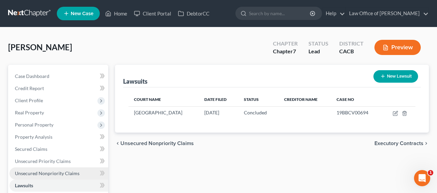
click at [48, 172] on span "Unsecured Nonpriority Claims" at bounding box center [47, 174] width 65 height 6
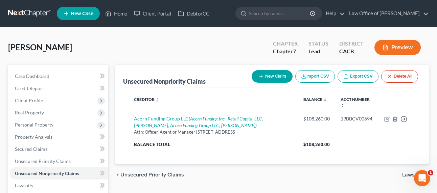
click at [277, 73] on button "New Claim" at bounding box center [271, 76] width 41 height 13
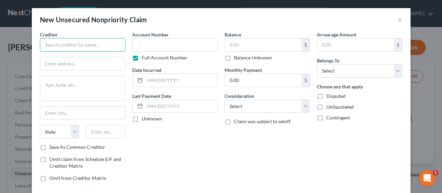
click at [88, 44] on input "text" at bounding box center [82, 45] width 85 height 14
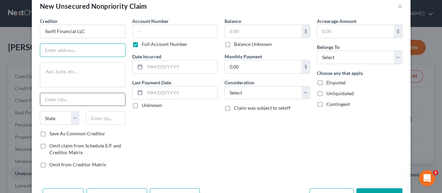
scroll to position [36, 0]
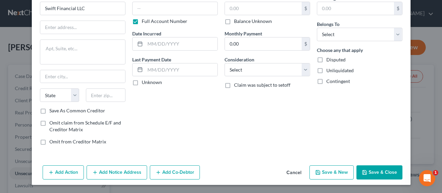
click at [114, 169] on button "Add Notice Address" at bounding box center [117, 173] width 60 height 14
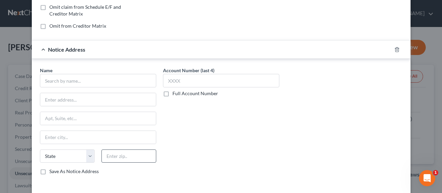
scroll to position [173, 0]
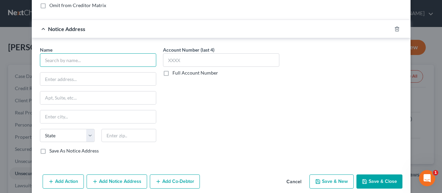
click at [83, 60] on input "text" at bounding box center [98, 60] width 116 height 14
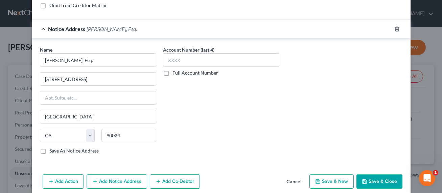
click at [188, 73] on label "Full Account Number" at bounding box center [195, 73] width 46 height 7
click at [179, 73] on input "Full Account Number" at bounding box center [177, 72] width 4 height 4
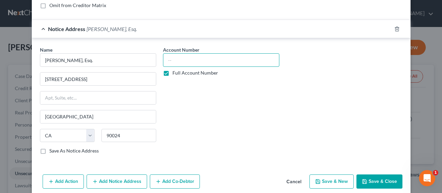
drag, startPoint x: 189, startPoint y: 56, endPoint x: 179, endPoint y: 64, distance: 11.8
click at [189, 56] on input "text" at bounding box center [221, 60] width 116 height 14
paste input "20BBCP00207"
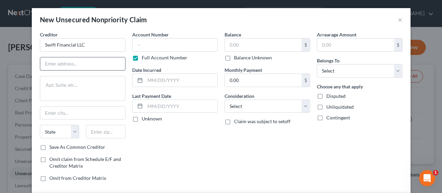
click at [77, 64] on input "text" at bounding box center [82, 63] width 85 height 13
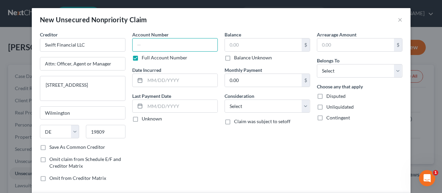
click at [171, 47] on input "text" at bounding box center [174, 45] width 85 height 14
paste input "20BBCP00207"
drag, startPoint x: 166, startPoint y: 80, endPoint x: 218, endPoint y: 70, distance: 53.4
click at [166, 80] on input "text" at bounding box center [181, 80] width 72 height 13
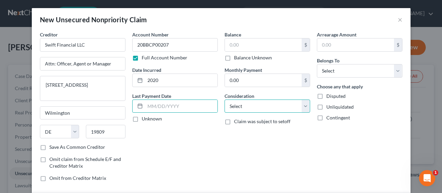
click at [237, 104] on select "Select Cable / Satellite Services Collection Agency Credit Card Debt Debt Couns…" at bounding box center [266, 107] width 85 height 14
click at [224, 100] on select "Select Cable / Satellite Services Collection Agency Credit Card Debt Debt Couns…" at bounding box center [266, 107] width 85 height 14
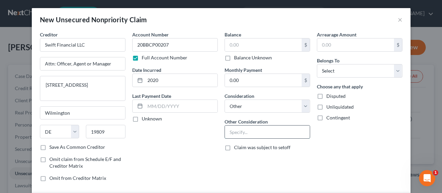
click at [245, 134] on input "text" at bounding box center [267, 132] width 85 height 13
click at [334, 70] on select "Select Debtor 1 Only Debtor 2 Only Debtor 1 And Debtor 2 Only At Least One Of T…" at bounding box center [359, 71] width 85 height 14
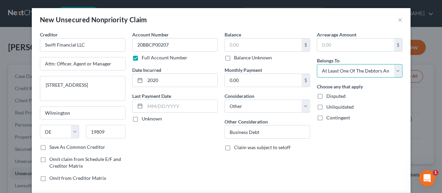
click at [317, 64] on select "Select Debtor 1 Only Debtor 2 Only Debtor 1 And Debtor 2 Only At Least One Of T…" at bounding box center [359, 71] width 85 height 14
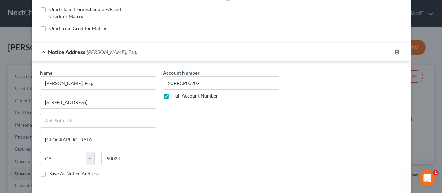
scroll to position [182, 0]
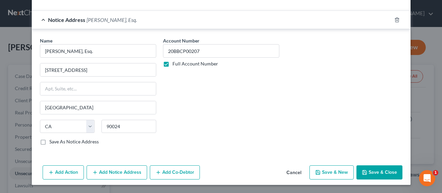
click at [181, 175] on button "Add Co-Debtor" at bounding box center [175, 173] width 50 height 14
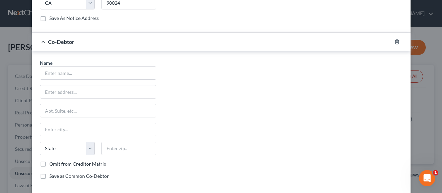
scroll to position [327, 0]
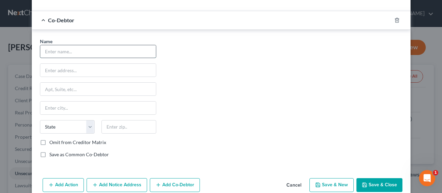
click at [82, 49] on input "text" at bounding box center [98, 51] width 116 height 13
click at [70, 156] on label "Save as Common Co-Debtor" at bounding box center [78, 154] width 59 height 7
click at [56, 156] on input "Save as Common Co-Debtor" at bounding box center [54, 153] width 4 height 4
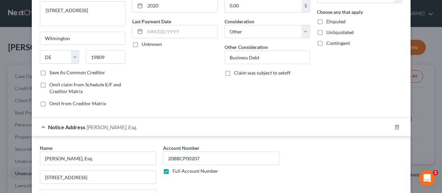
scroll to position [0, 0]
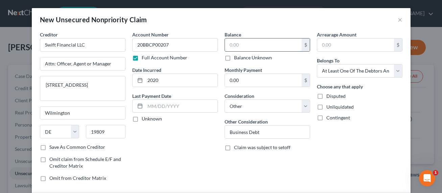
click at [257, 44] on input "text" at bounding box center [263, 45] width 77 height 13
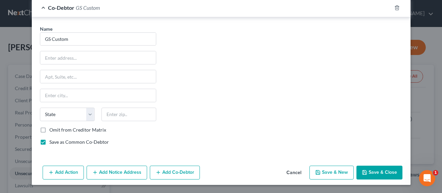
scroll to position [271, 0]
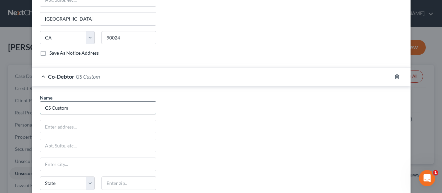
click at [96, 112] on input "GS Custom" at bounding box center [98, 108] width 116 height 13
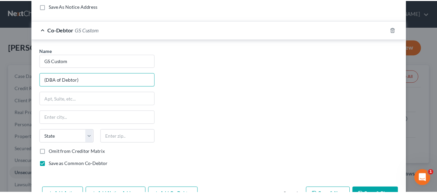
scroll to position [340, 0]
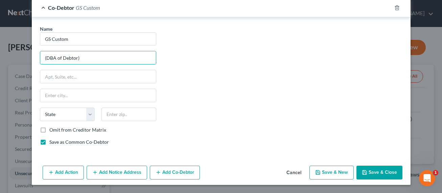
click at [374, 170] on button "Save & Close" at bounding box center [379, 173] width 46 height 14
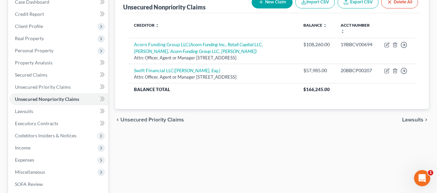
scroll to position [85, 0]
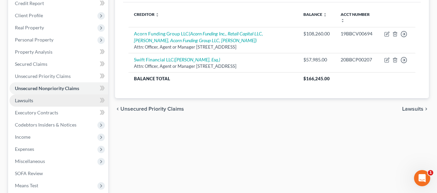
click at [23, 101] on span "Lawsuits" at bounding box center [24, 101] width 18 height 6
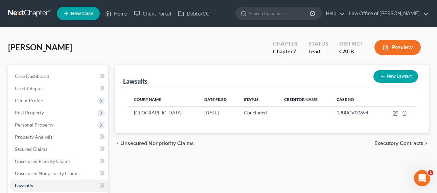
click at [384, 75] on icon "button" at bounding box center [382, 76] width 5 height 5
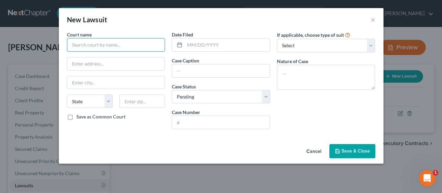
click at [96, 44] on input "text" at bounding box center [116, 45] width 98 height 14
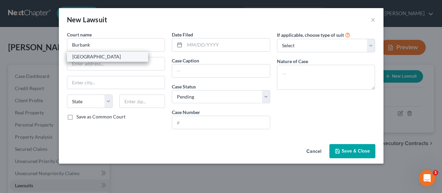
click at [94, 60] on div "[GEOGRAPHIC_DATA]" at bounding box center [107, 57] width 81 height 10
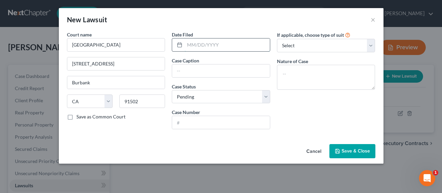
click at [213, 46] on input "text" at bounding box center [227, 45] width 85 height 13
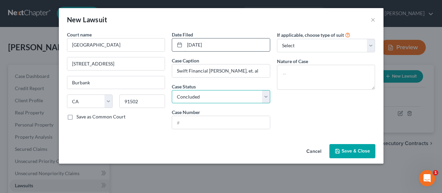
click at [172, 90] on select "Select Pending On Appeal Concluded" at bounding box center [221, 97] width 98 height 14
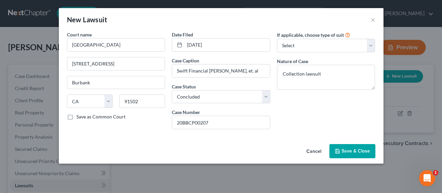
click at [345, 150] on span "Save & Close" at bounding box center [355, 151] width 28 height 6
